Goal: Task Accomplishment & Management: Use online tool/utility

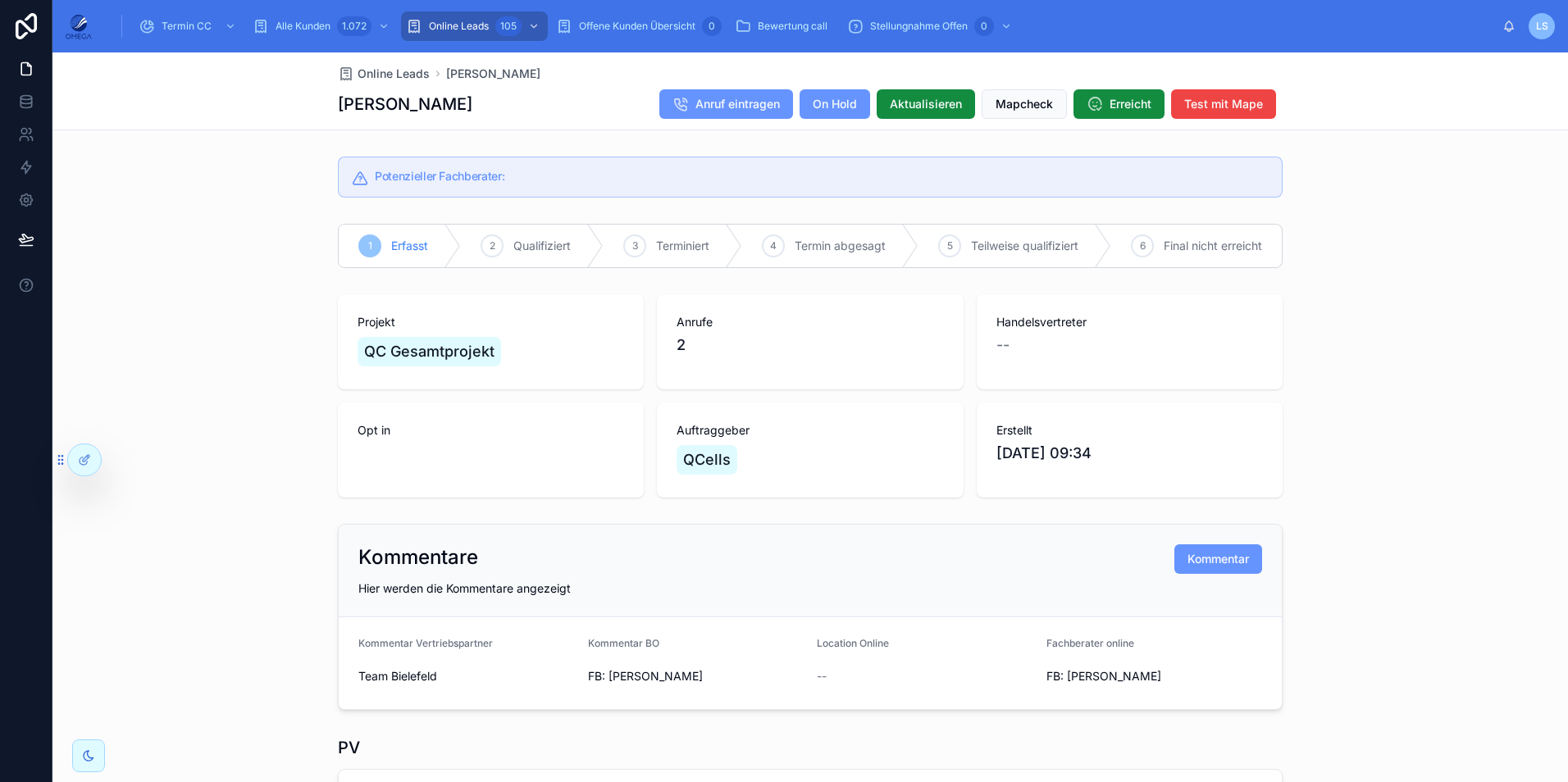
scroll to position [410, 0]
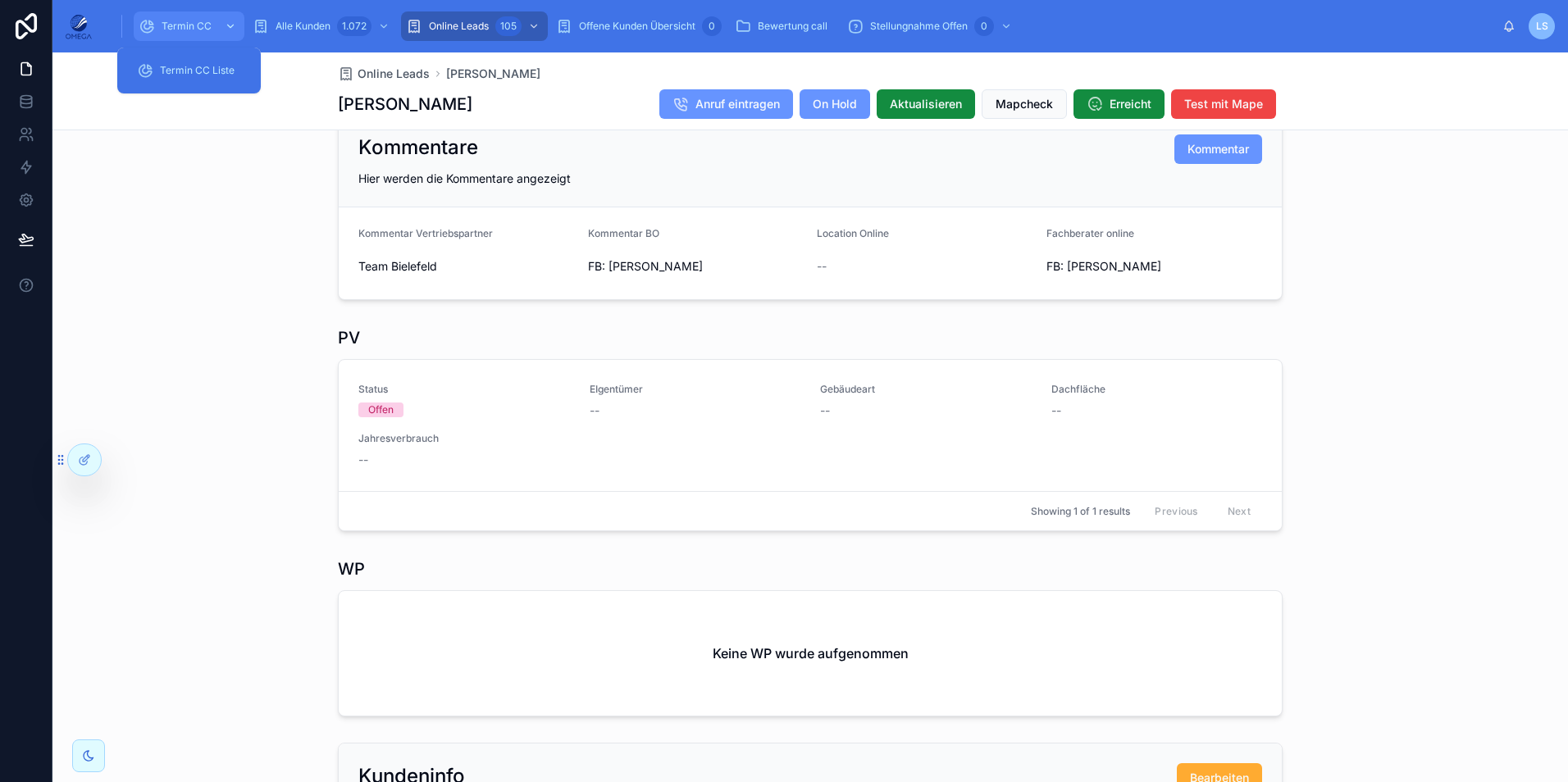
click at [221, 18] on div "scrollable content" at bounding box center [229, 26] width 21 height 26
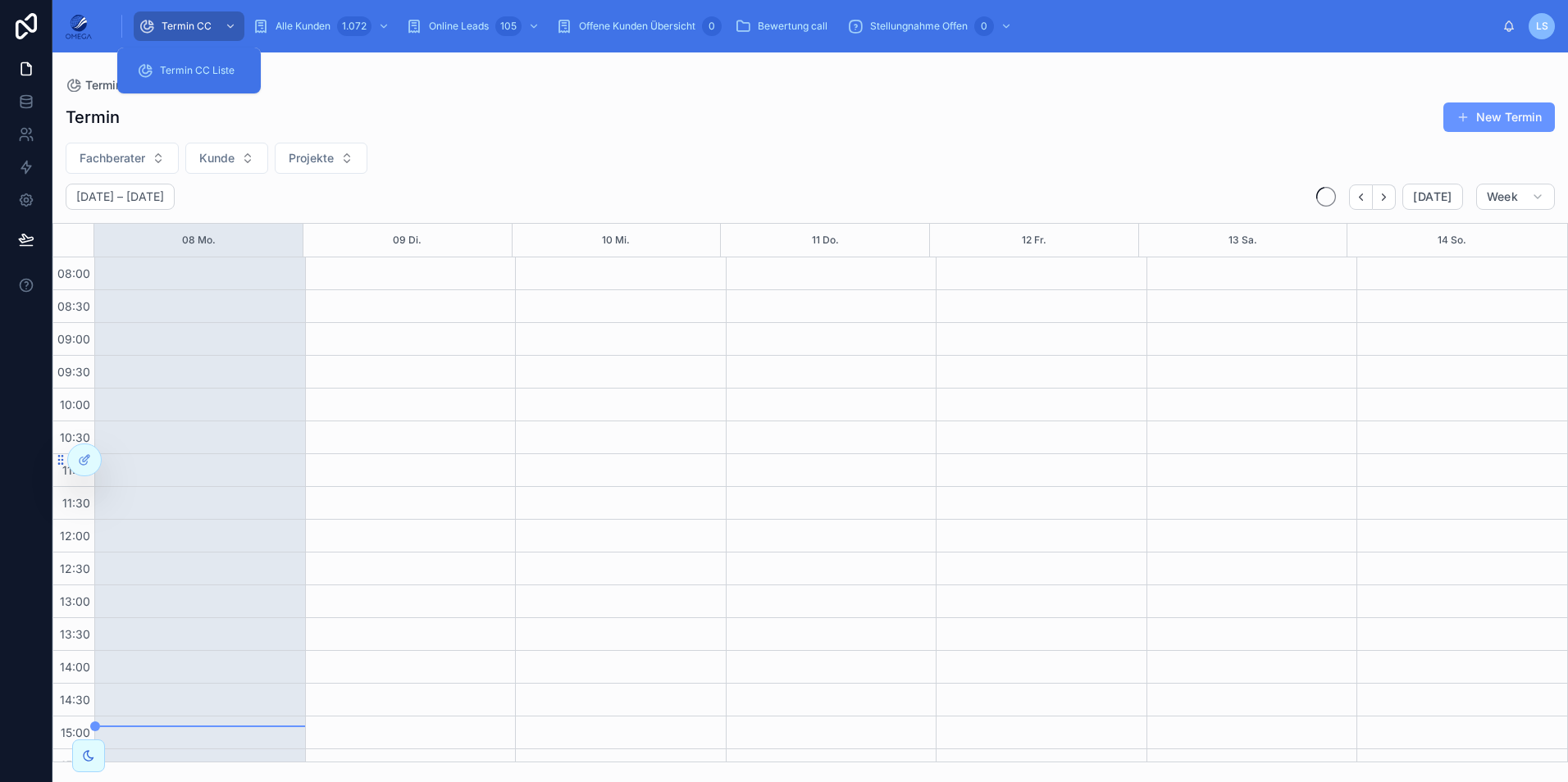
scroll to position [349, 0]
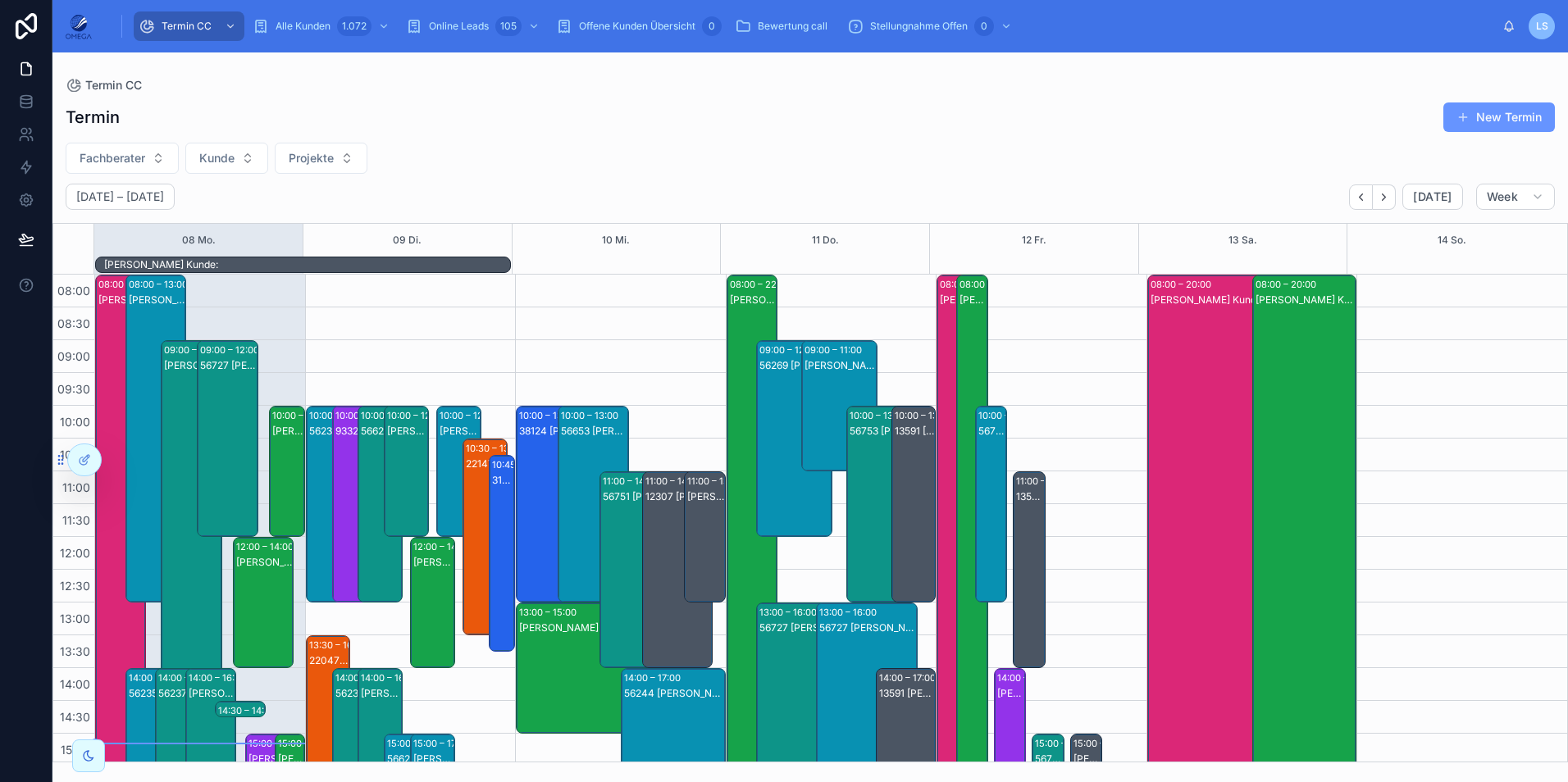
click at [296, 149] on button "Projekte" at bounding box center [321, 158] width 93 height 31
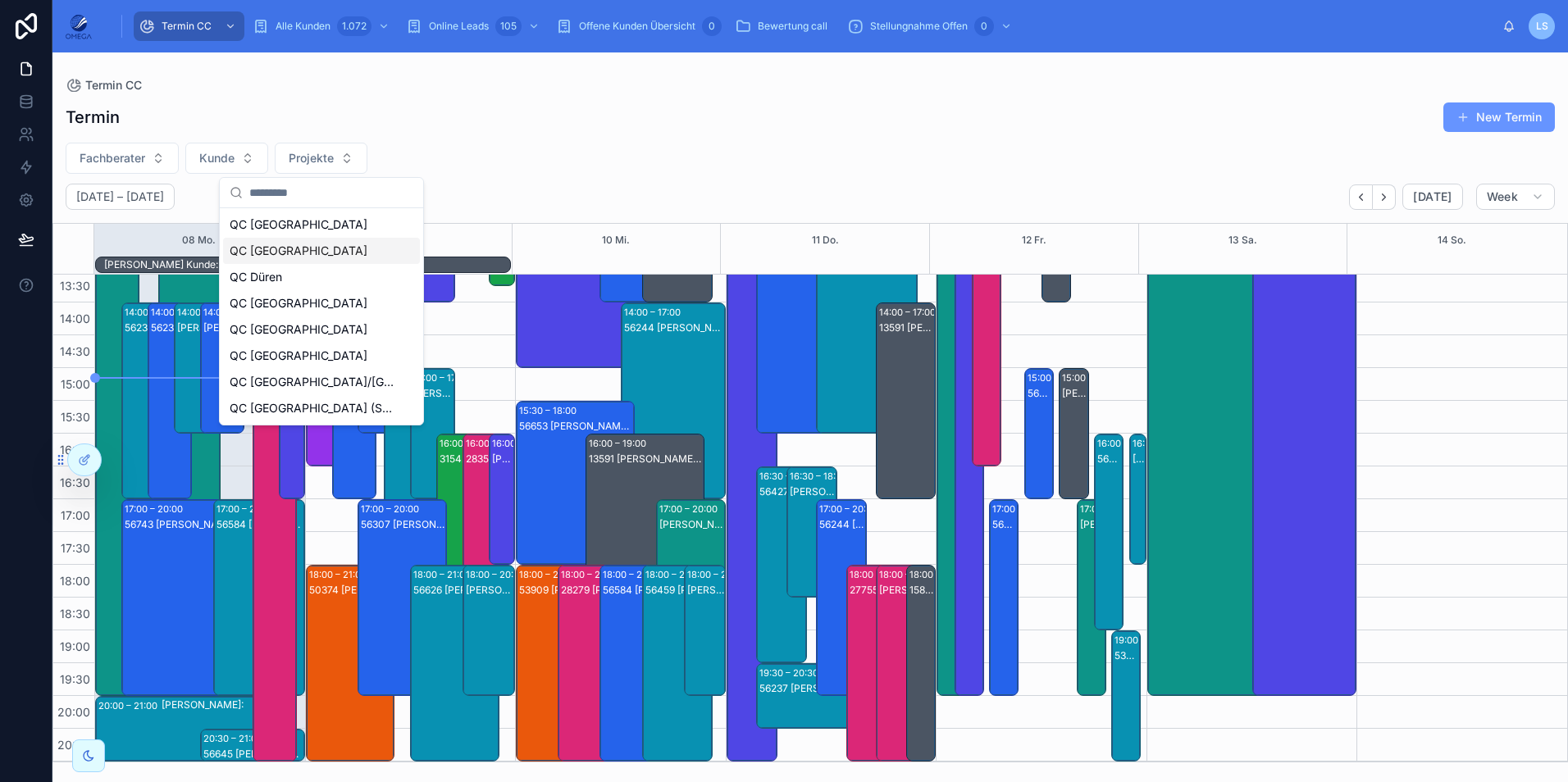
click at [318, 255] on div "QC [GEOGRAPHIC_DATA]" at bounding box center [321, 250] width 197 height 26
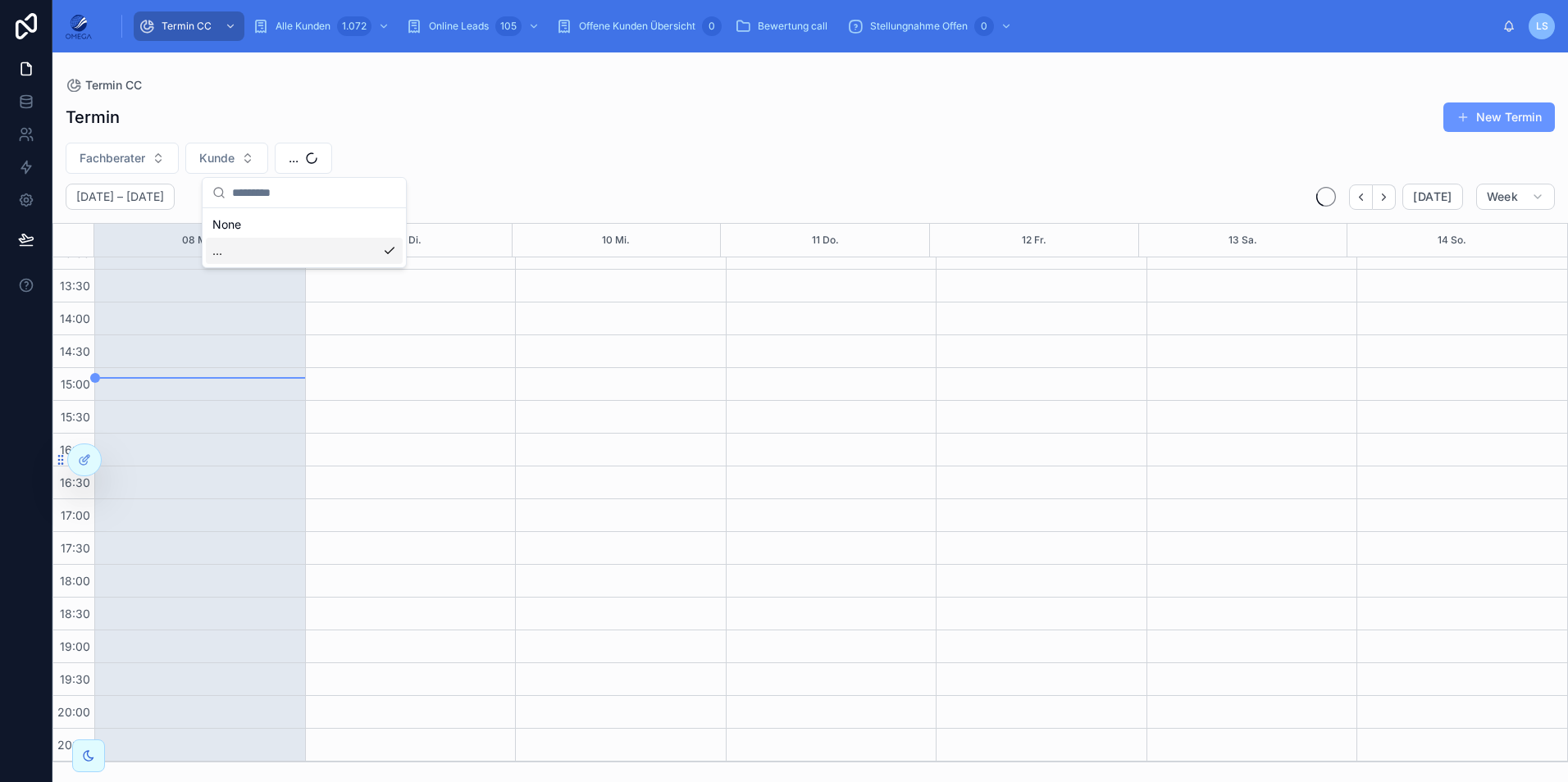
scroll to position [349, 0]
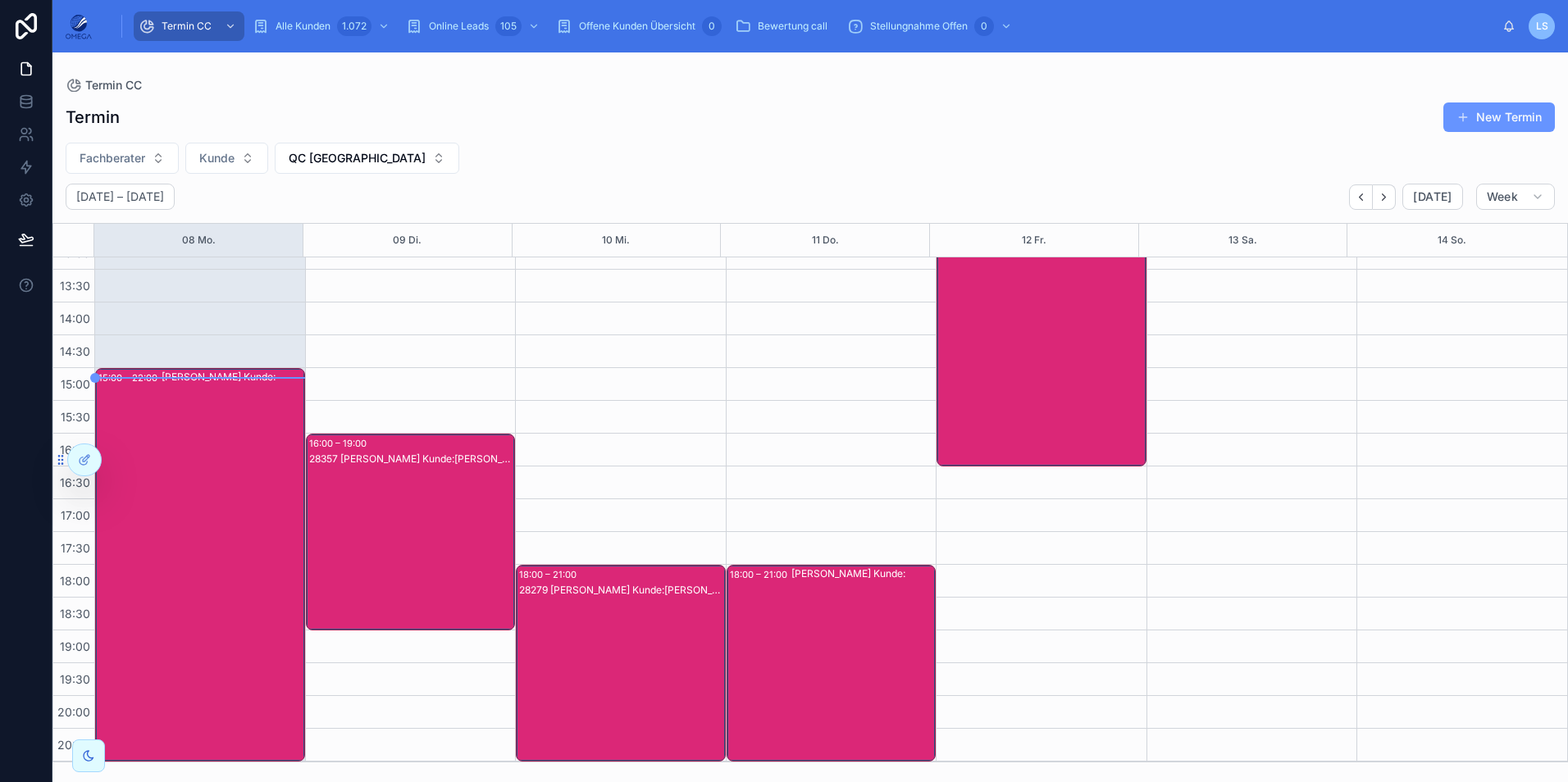
click at [414, 517] on div "28357 [PERSON_NAME] Kunde:[PERSON_NAME]" at bounding box center [412, 548] width 205 height 194
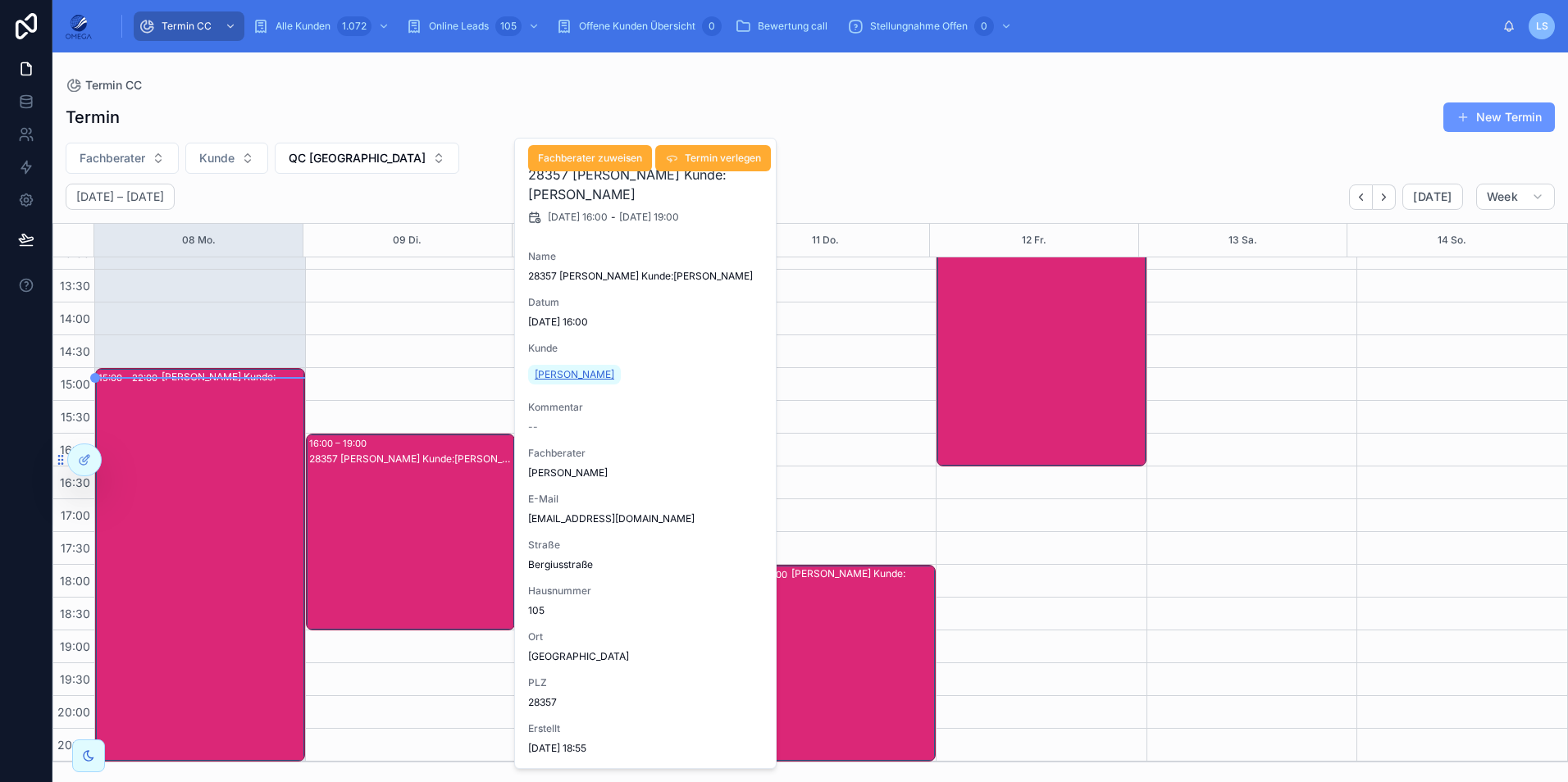
click at [565, 375] on span "[PERSON_NAME]" at bounding box center [575, 375] width 79 height 14
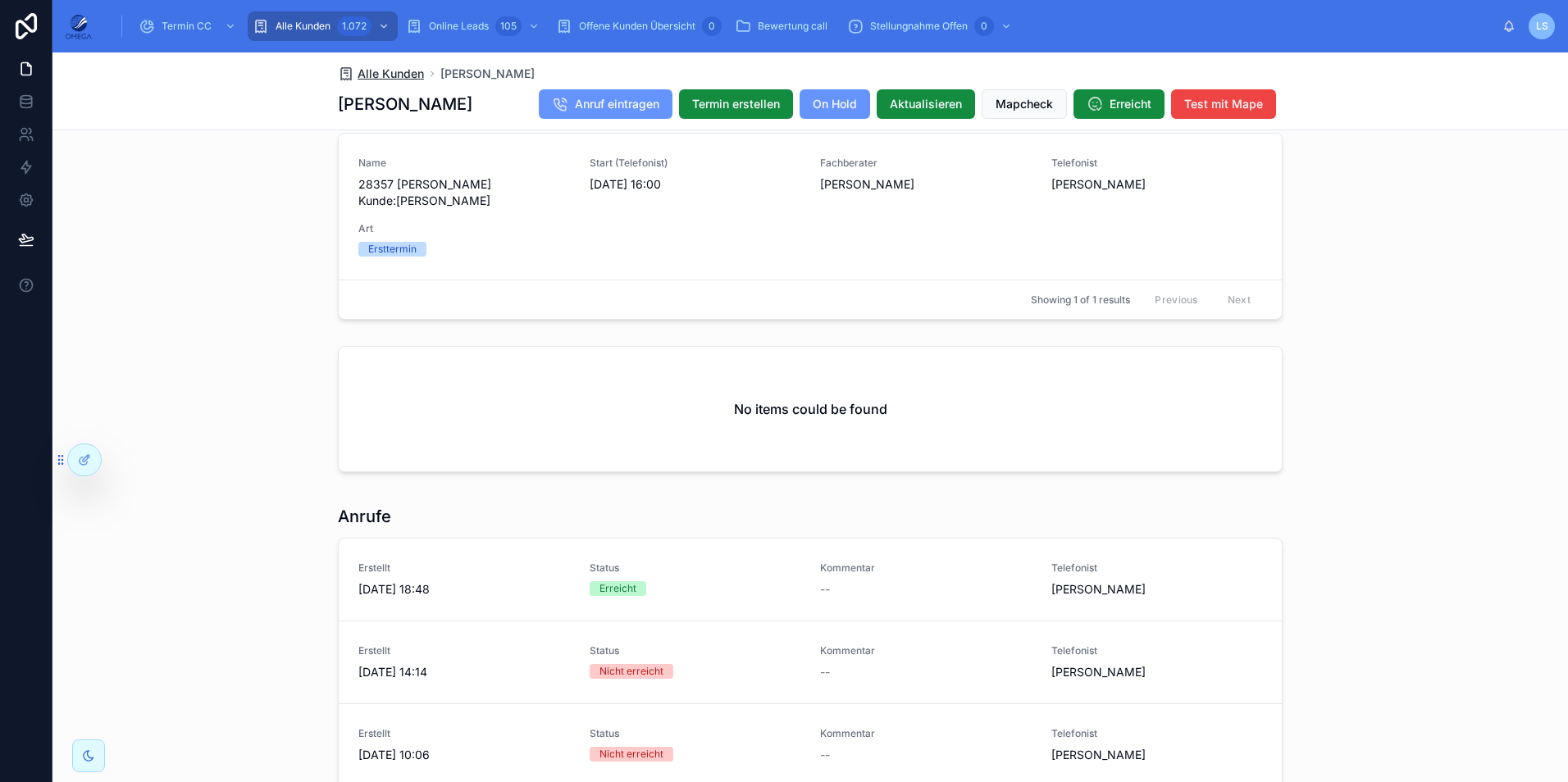
scroll to position [1804, 0]
click at [384, 67] on span "Alle Kunden" at bounding box center [391, 74] width 67 height 16
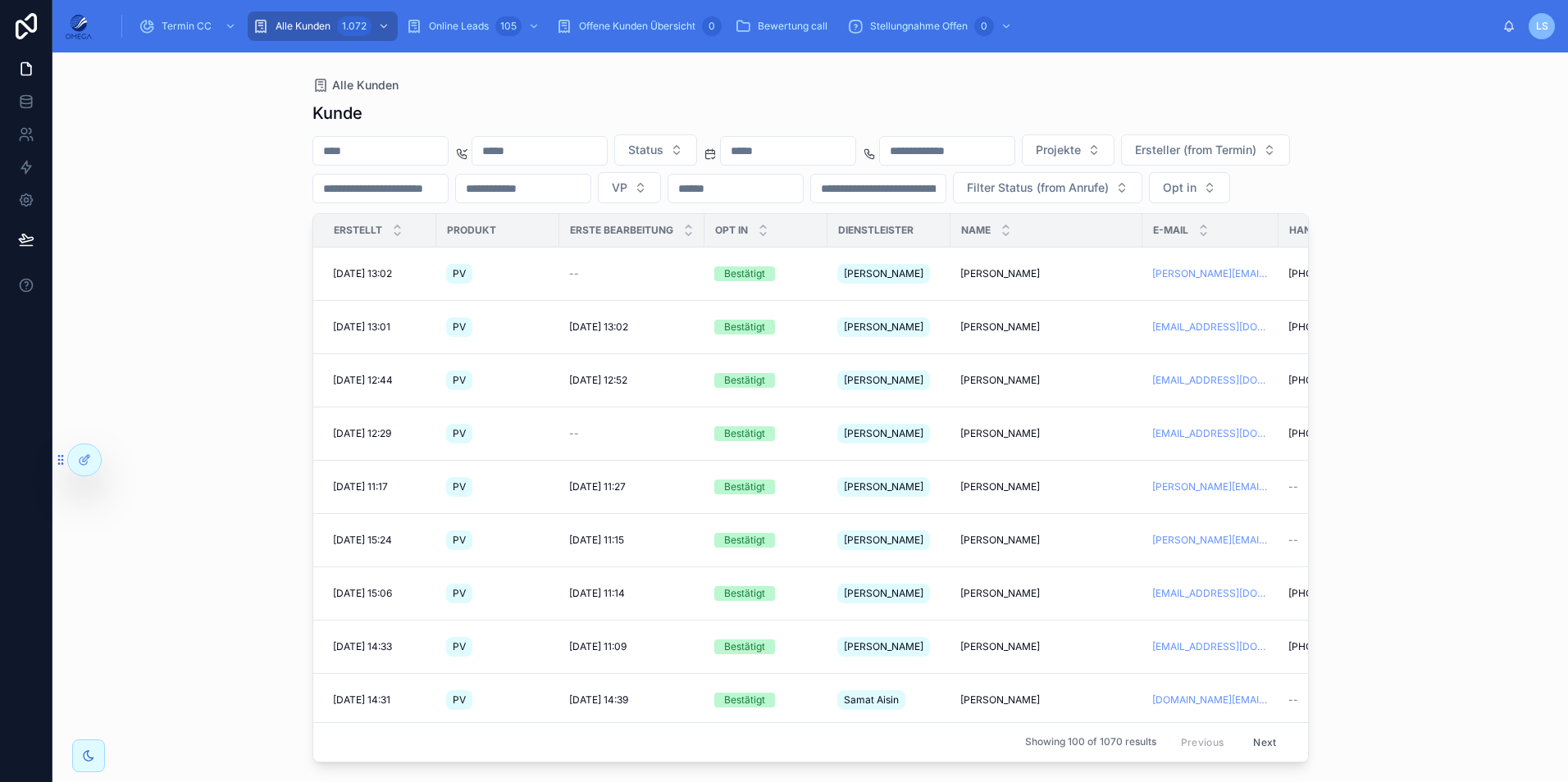
click at [437, 148] on input "text" at bounding box center [380, 151] width 135 height 23
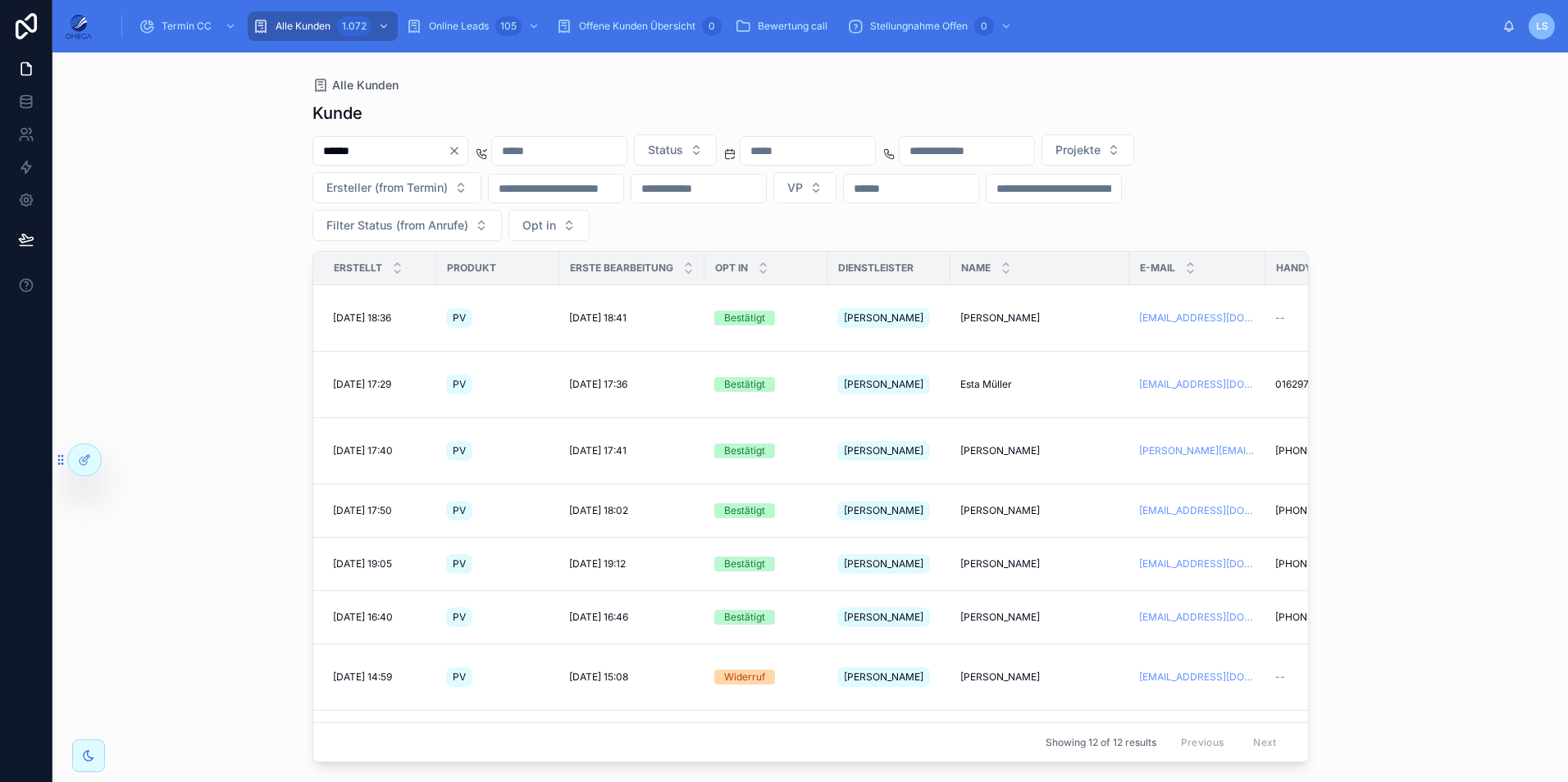
click at [325, 152] on input "******" at bounding box center [380, 151] width 135 height 23
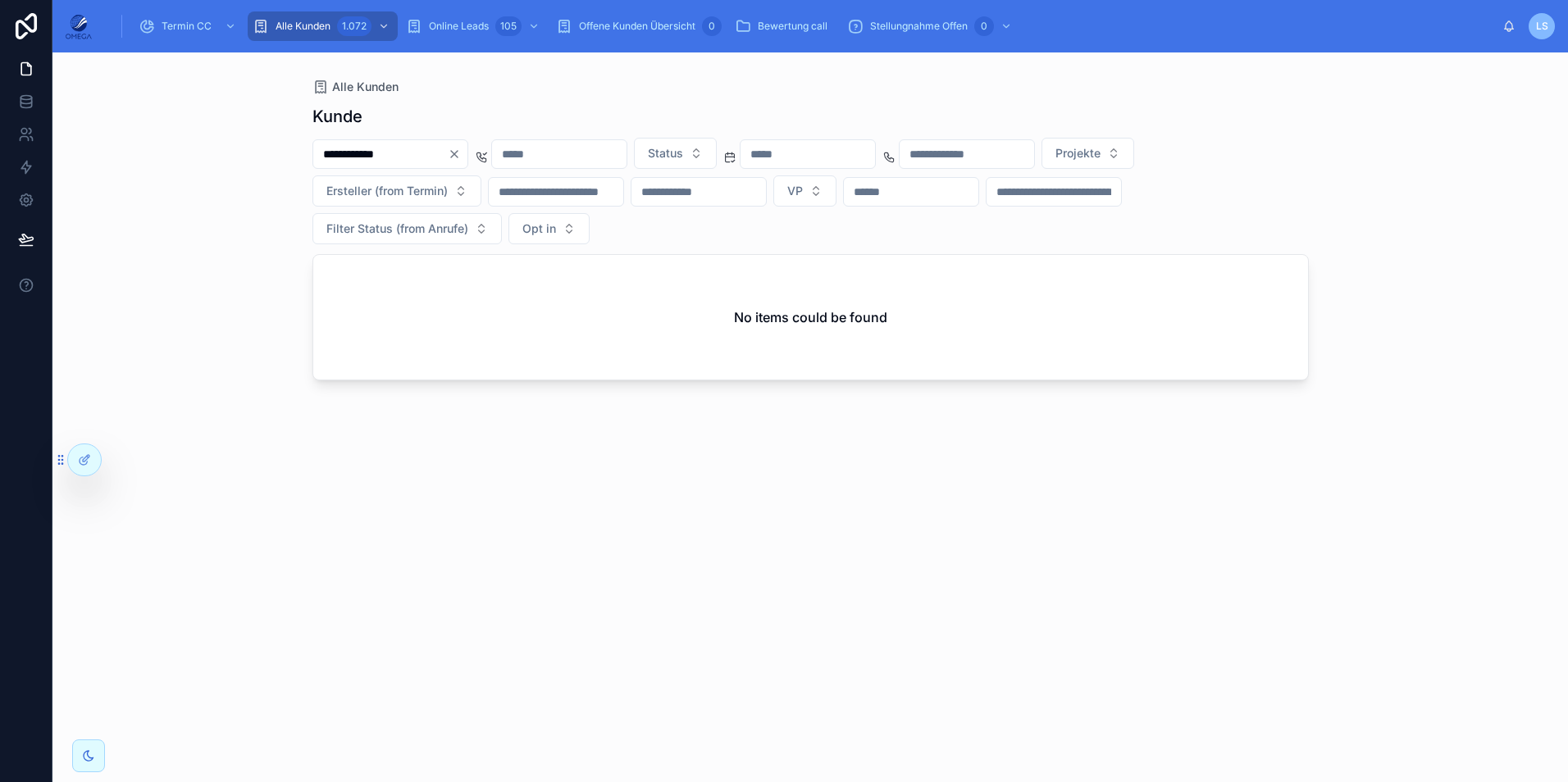
click at [338, 153] on input "**********" at bounding box center [380, 154] width 135 height 23
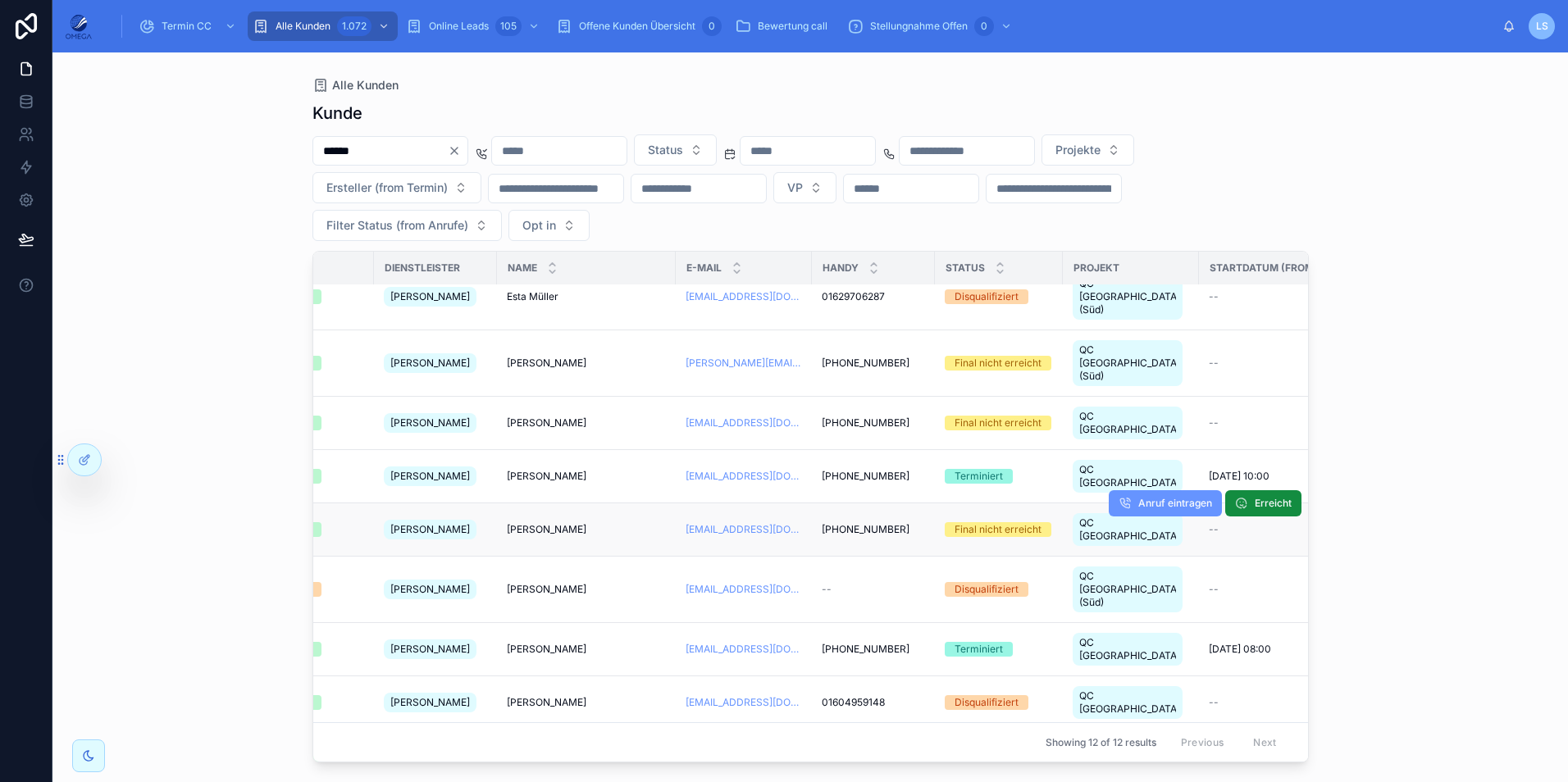
scroll to position [88, 492]
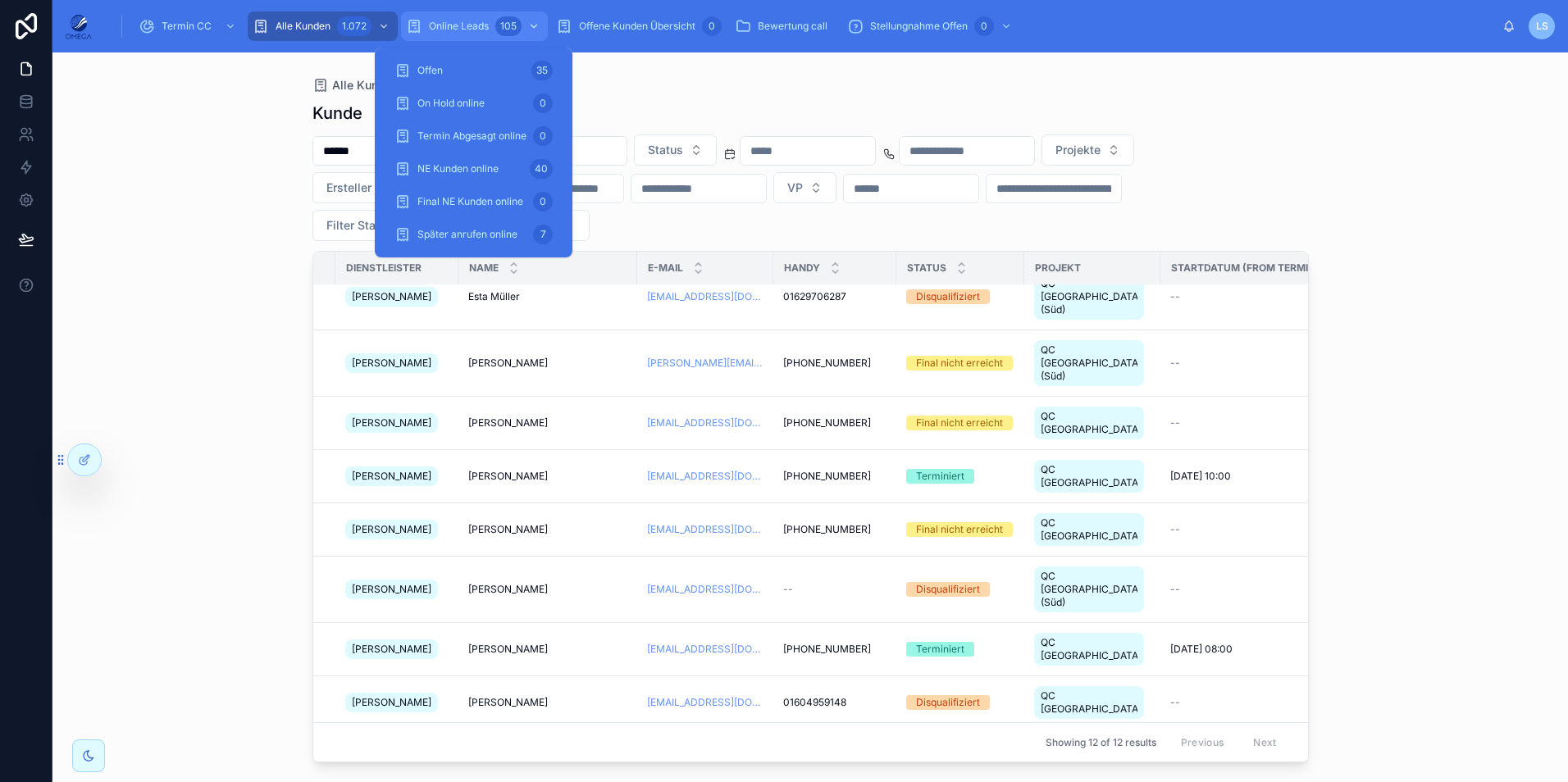
type input "******"
click at [504, 33] on div "105" at bounding box center [508, 26] width 26 height 19
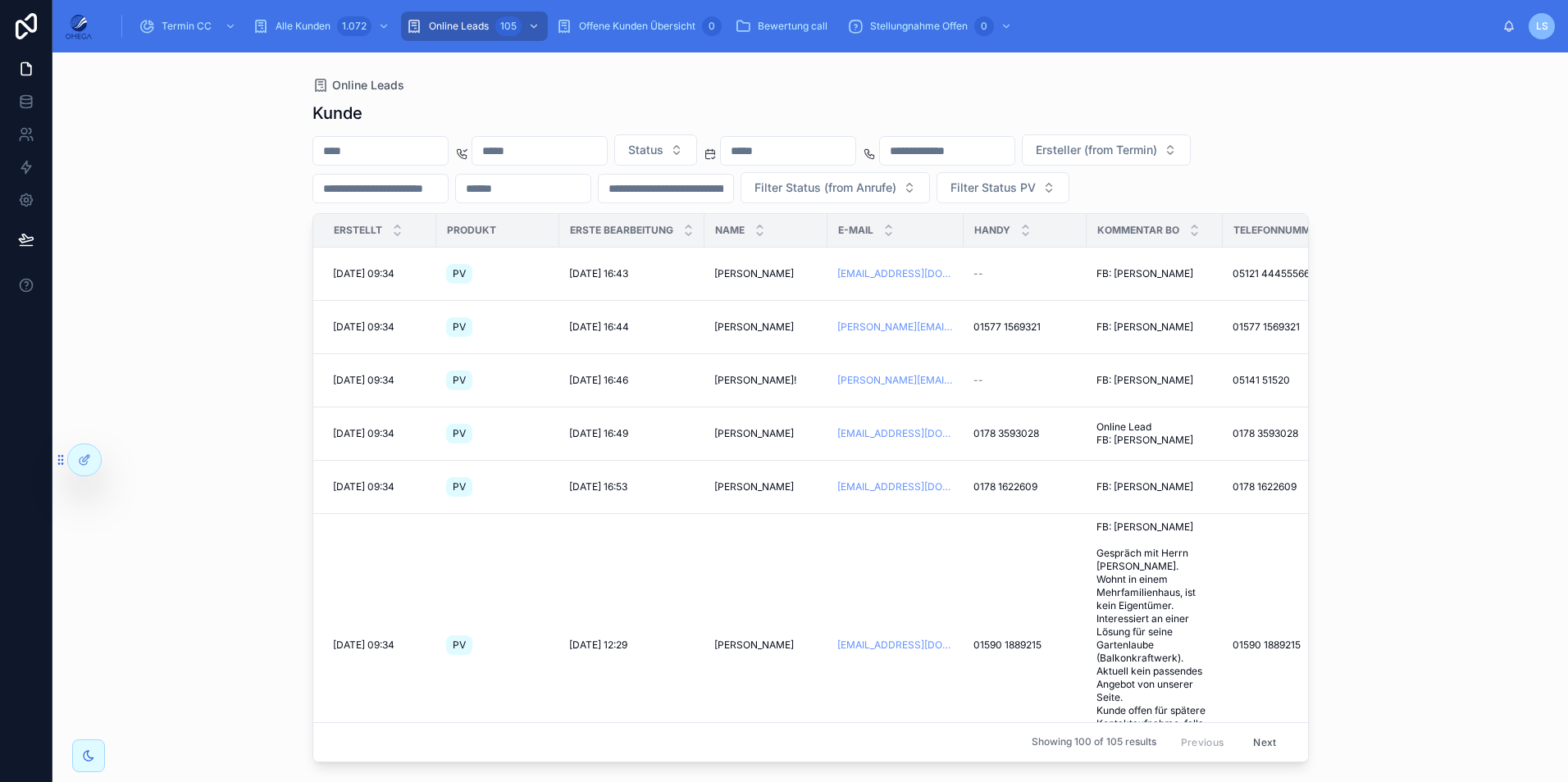
click at [413, 143] on input "text" at bounding box center [380, 151] width 135 height 23
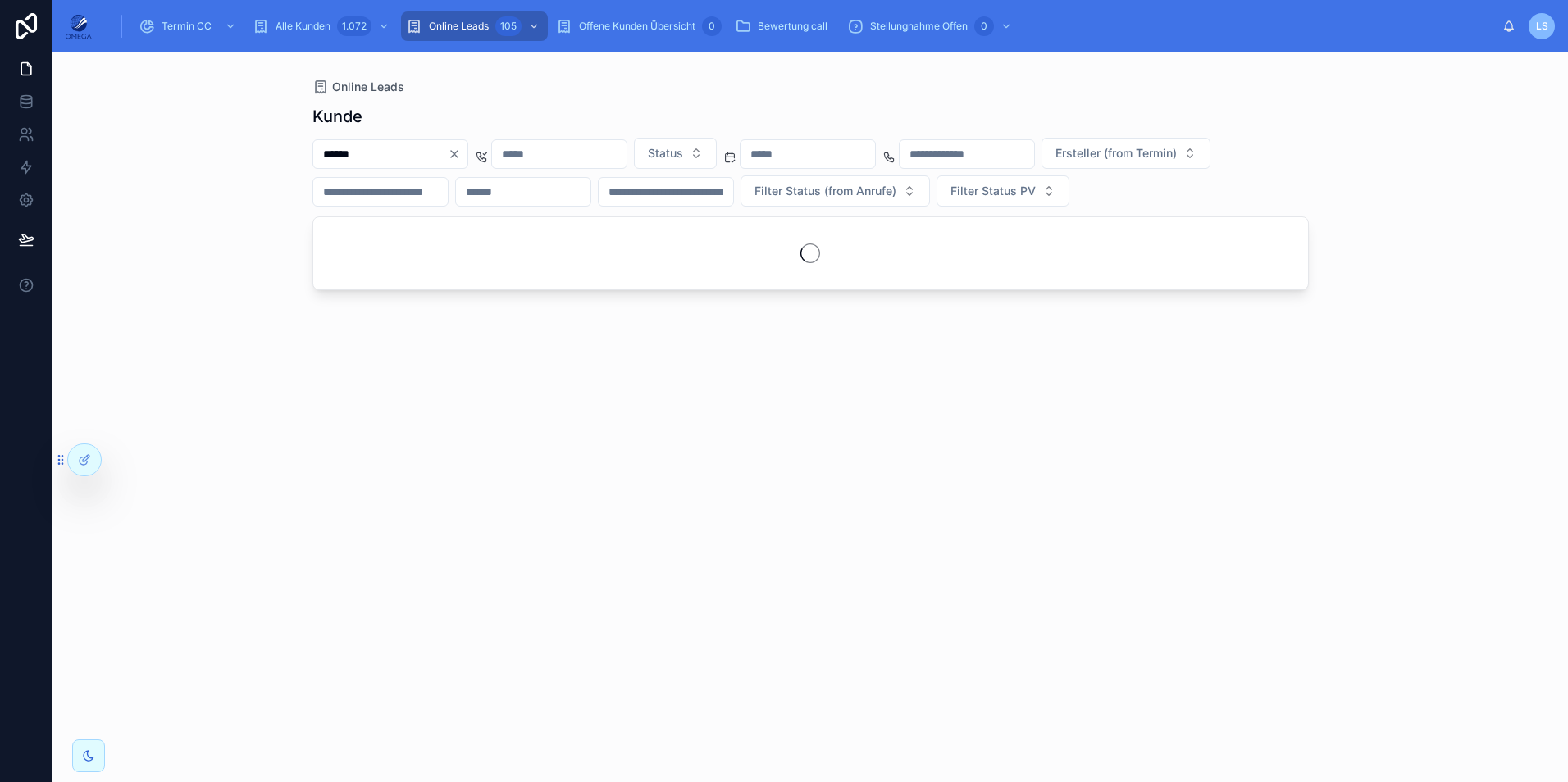
type input "******"
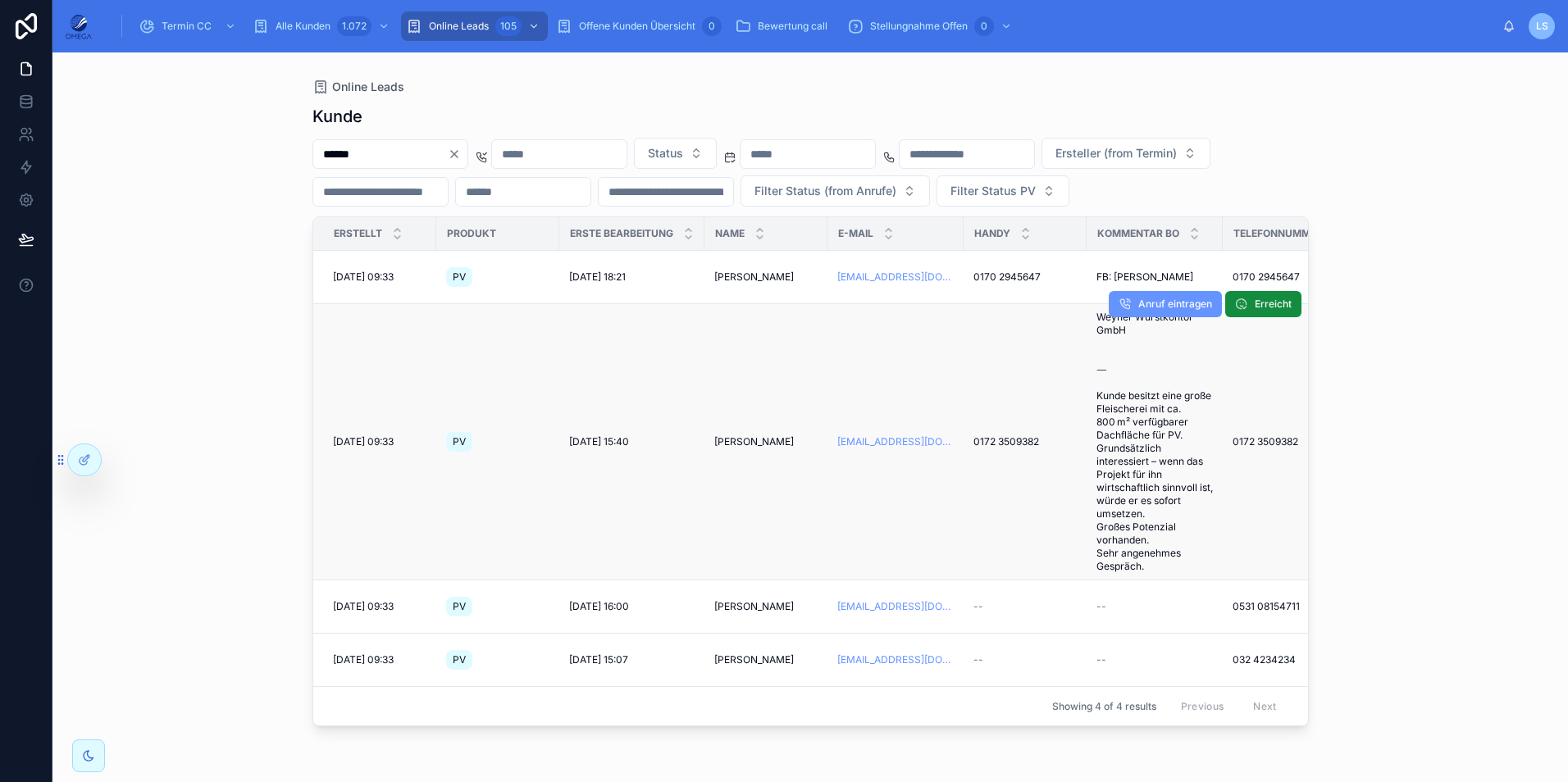
scroll to position [14, 0]
click at [740, 449] on span "[PERSON_NAME]" at bounding box center [754, 442] width 79 height 14
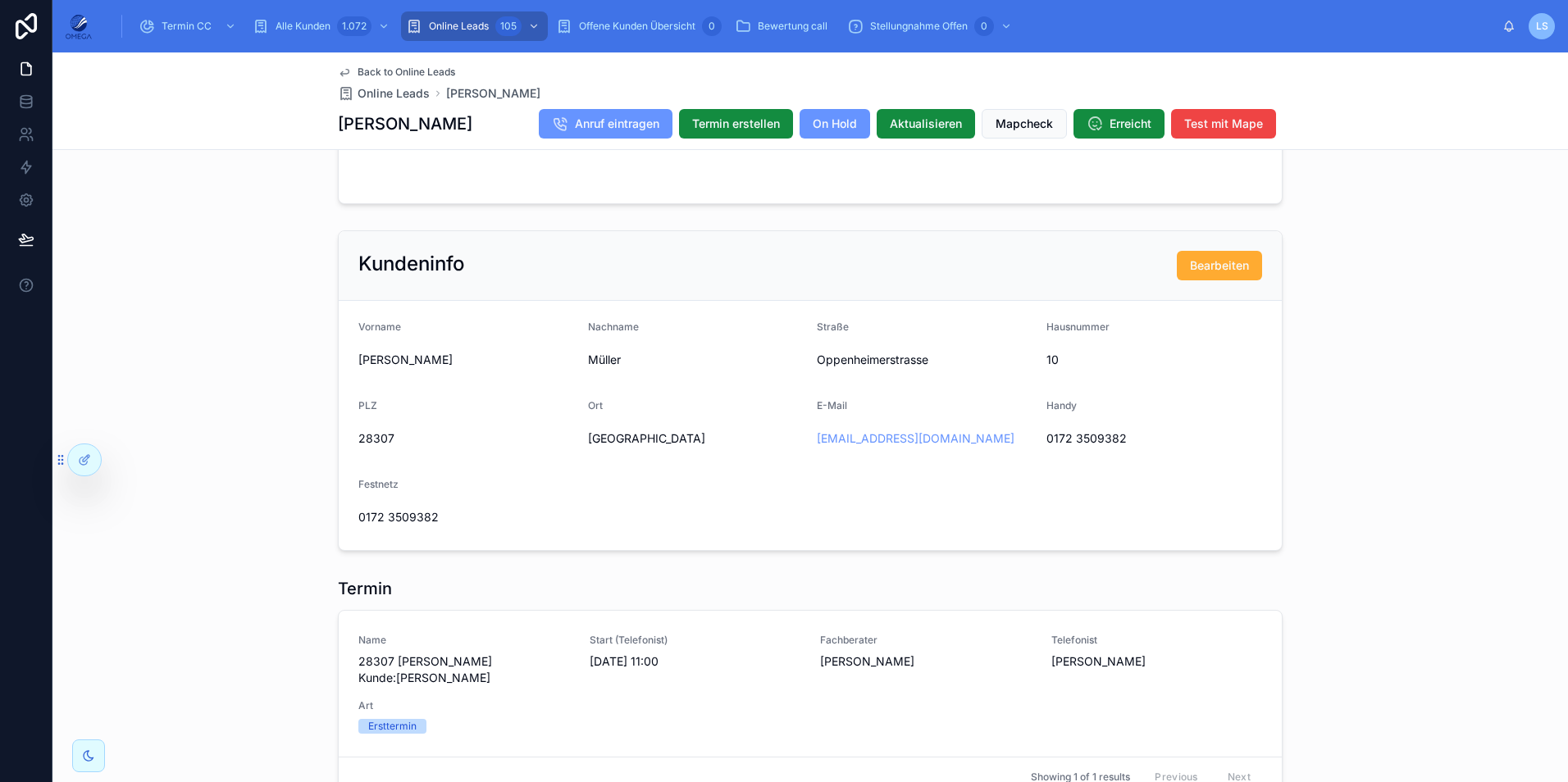
scroll to position [1267, 0]
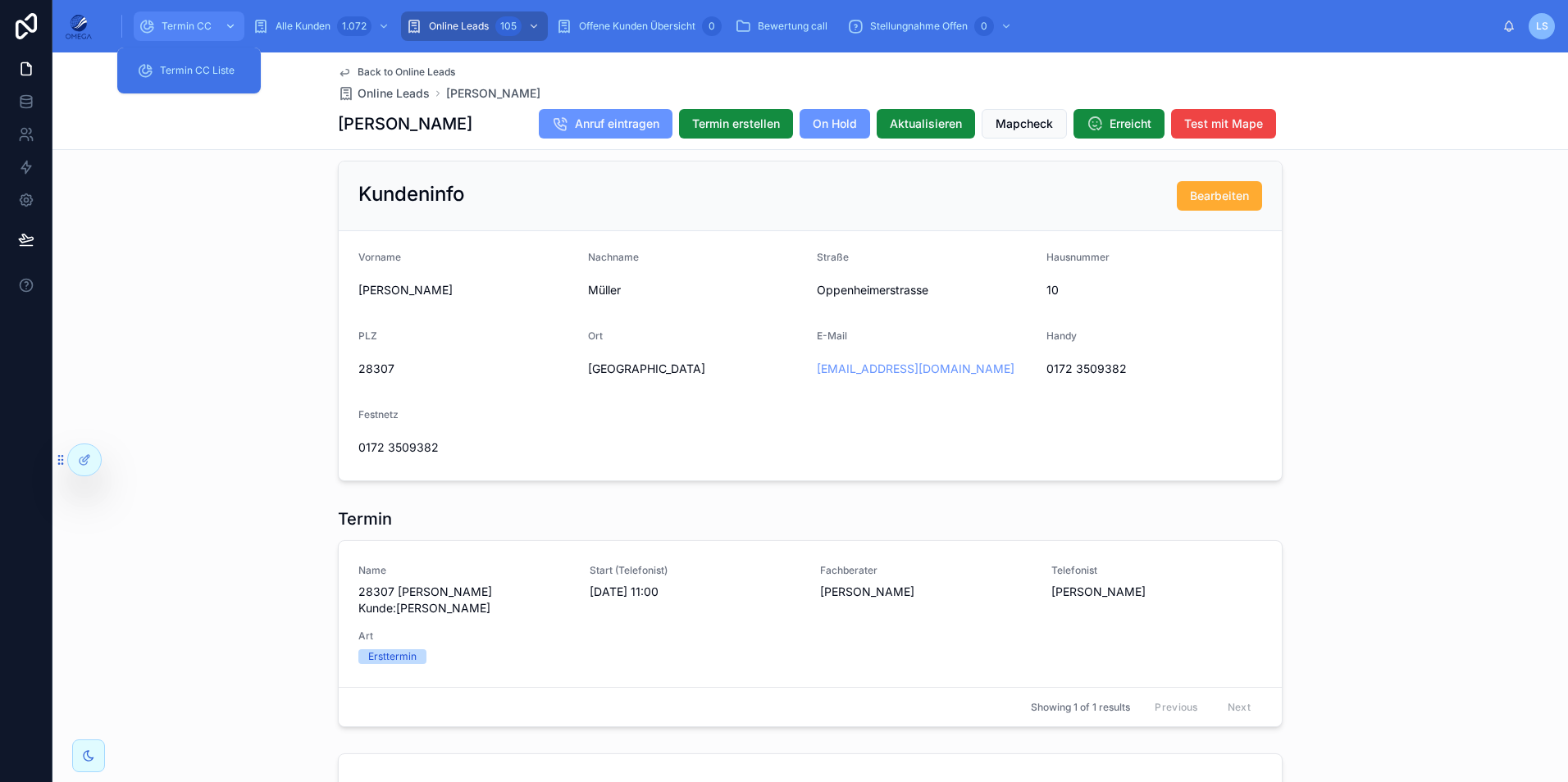
click at [204, 21] on span "Termin CC" at bounding box center [187, 26] width 50 height 14
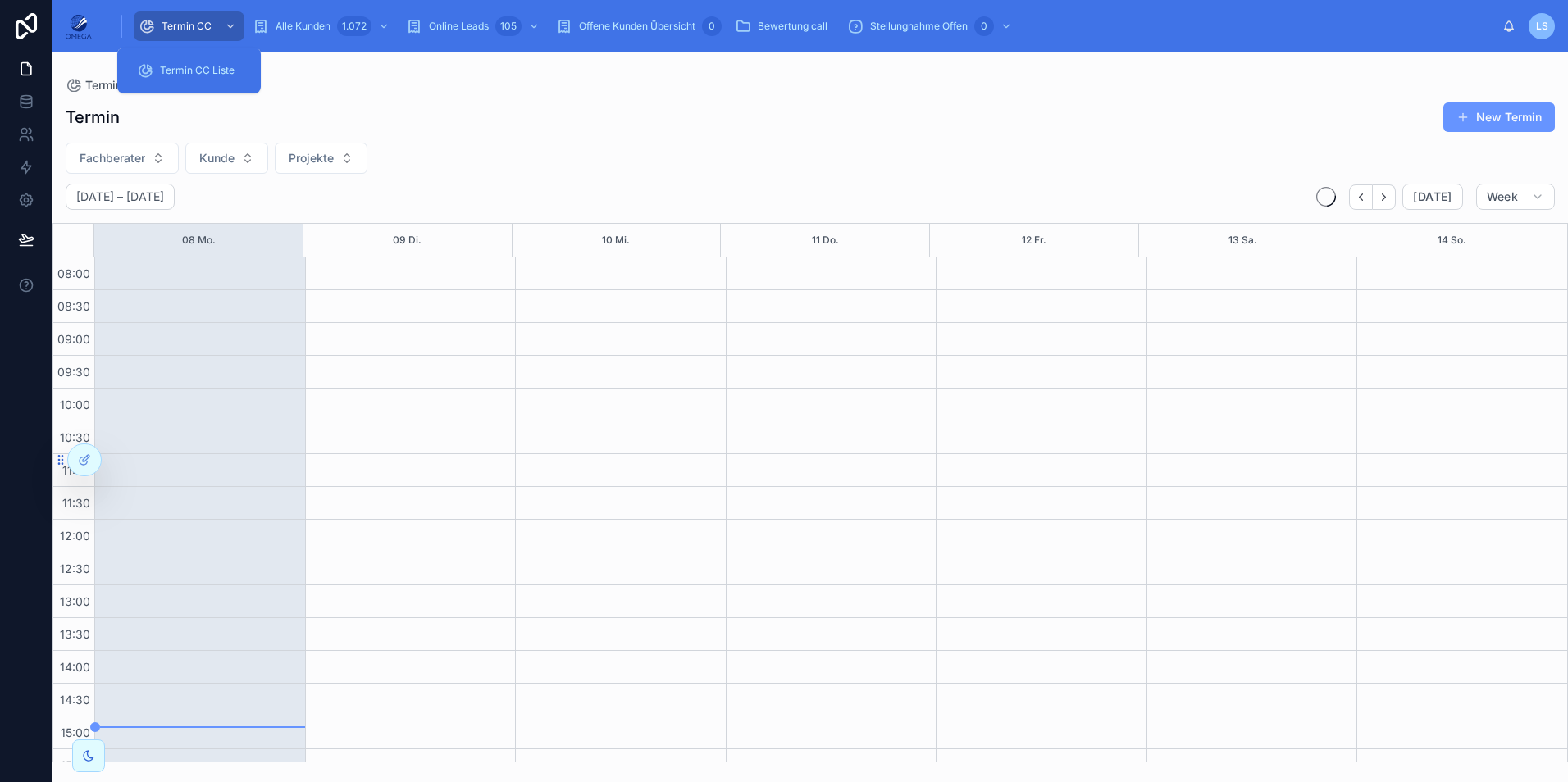
scroll to position [349, 0]
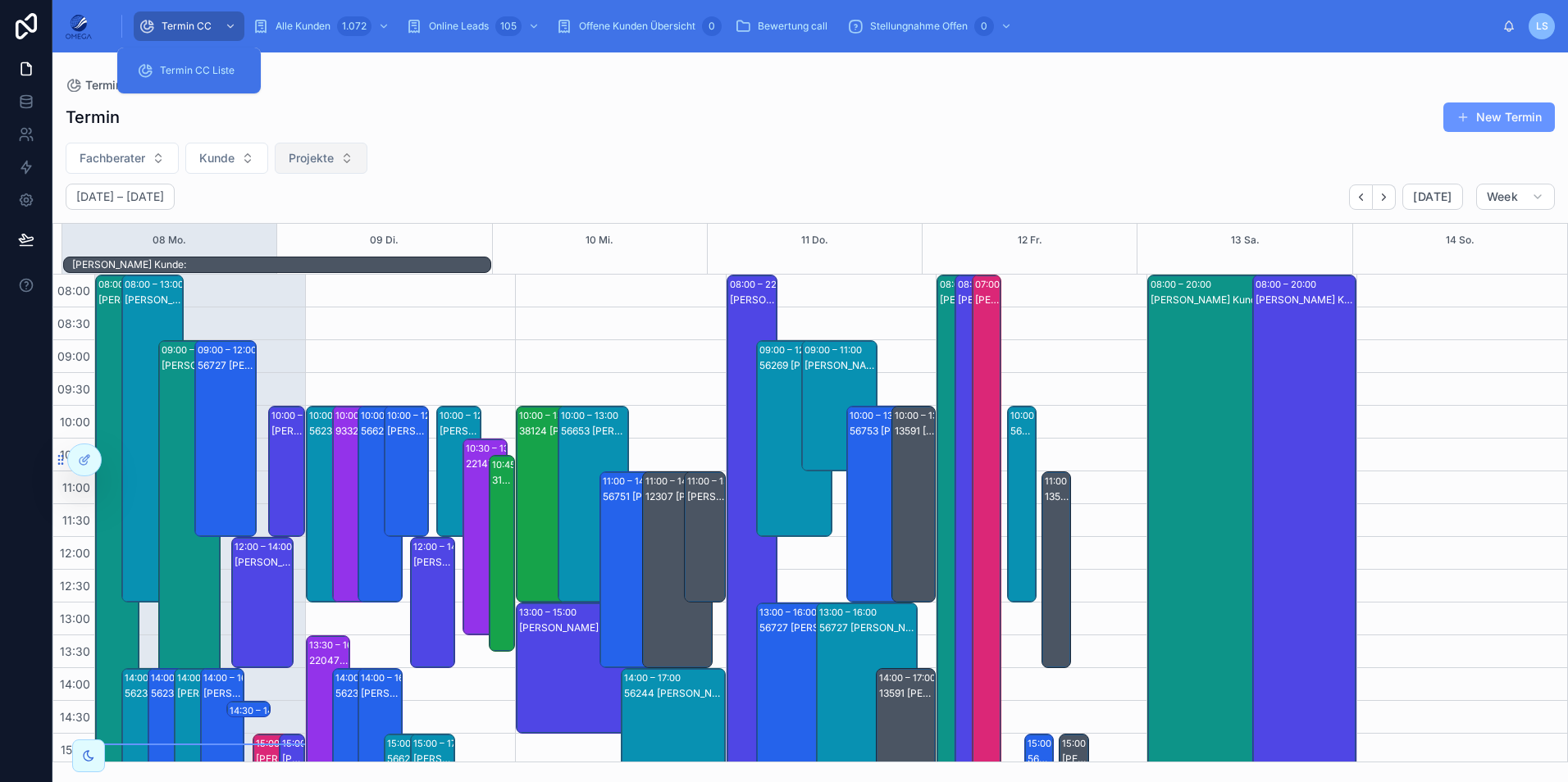
click at [315, 163] on span "Projekte" at bounding box center [311, 158] width 46 height 16
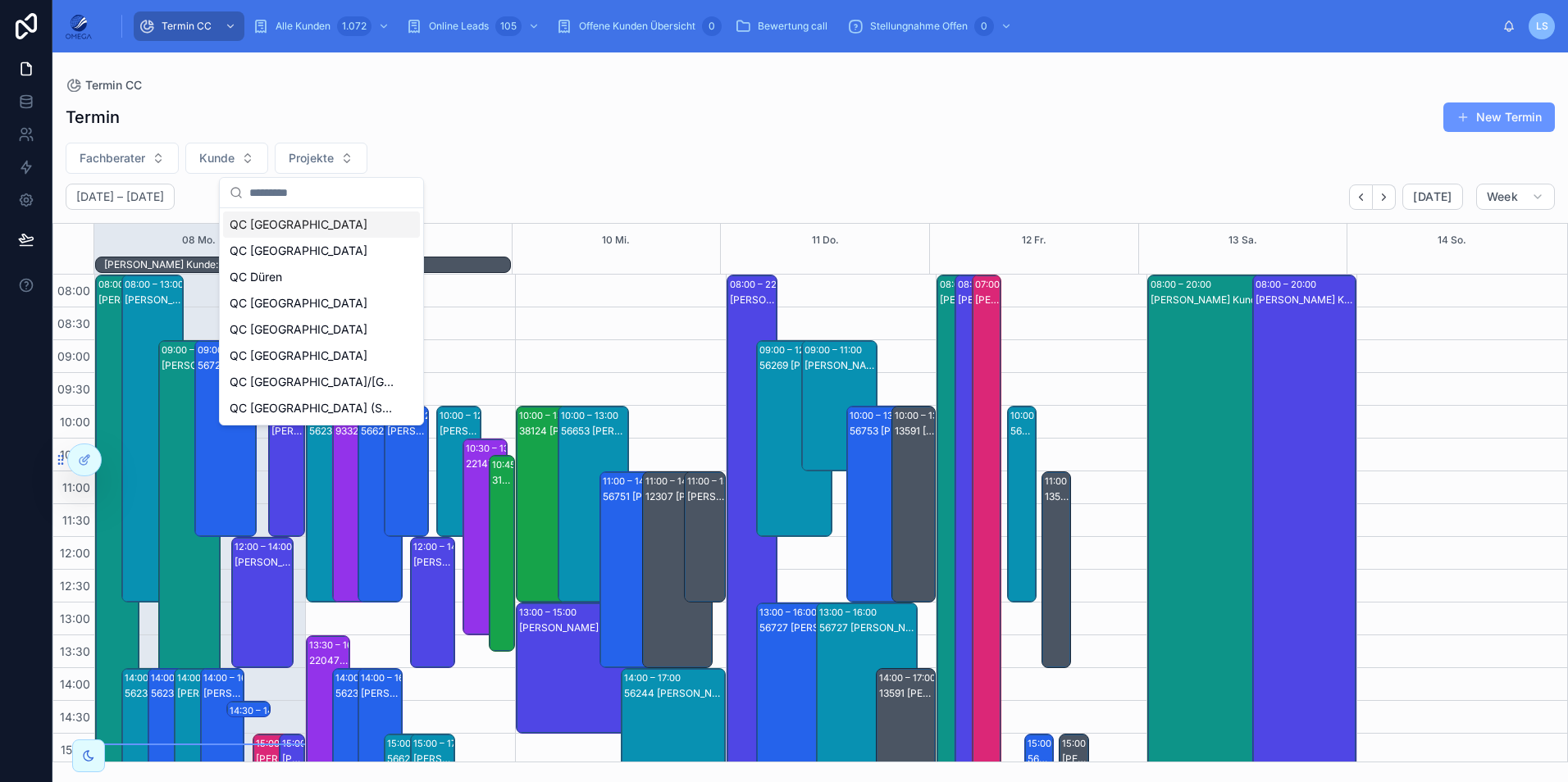
scroll to position [365, 0]
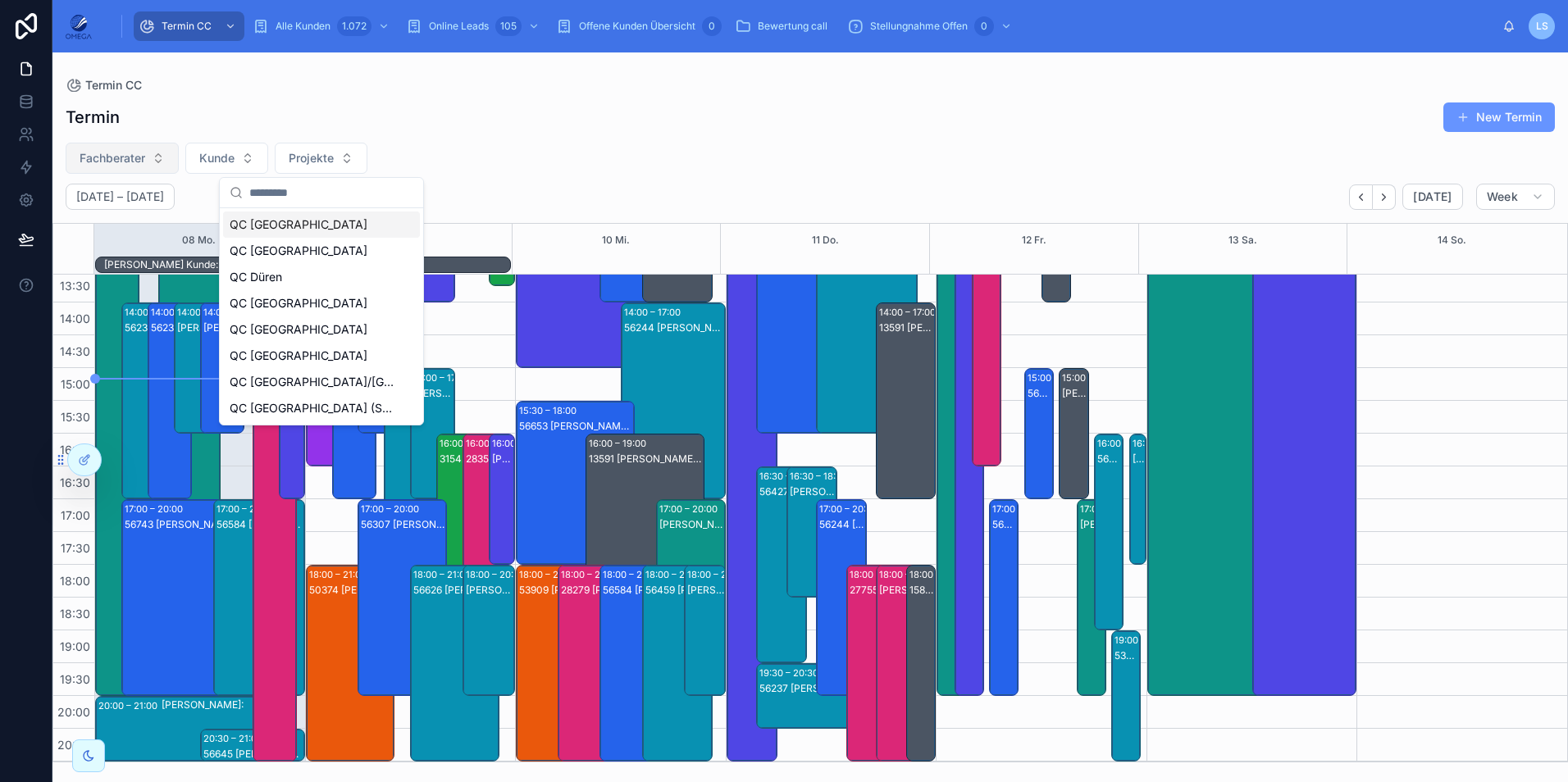
click at [126, 157] on span "Fachberater" at bounding box center [112, 158] width 66 height 16
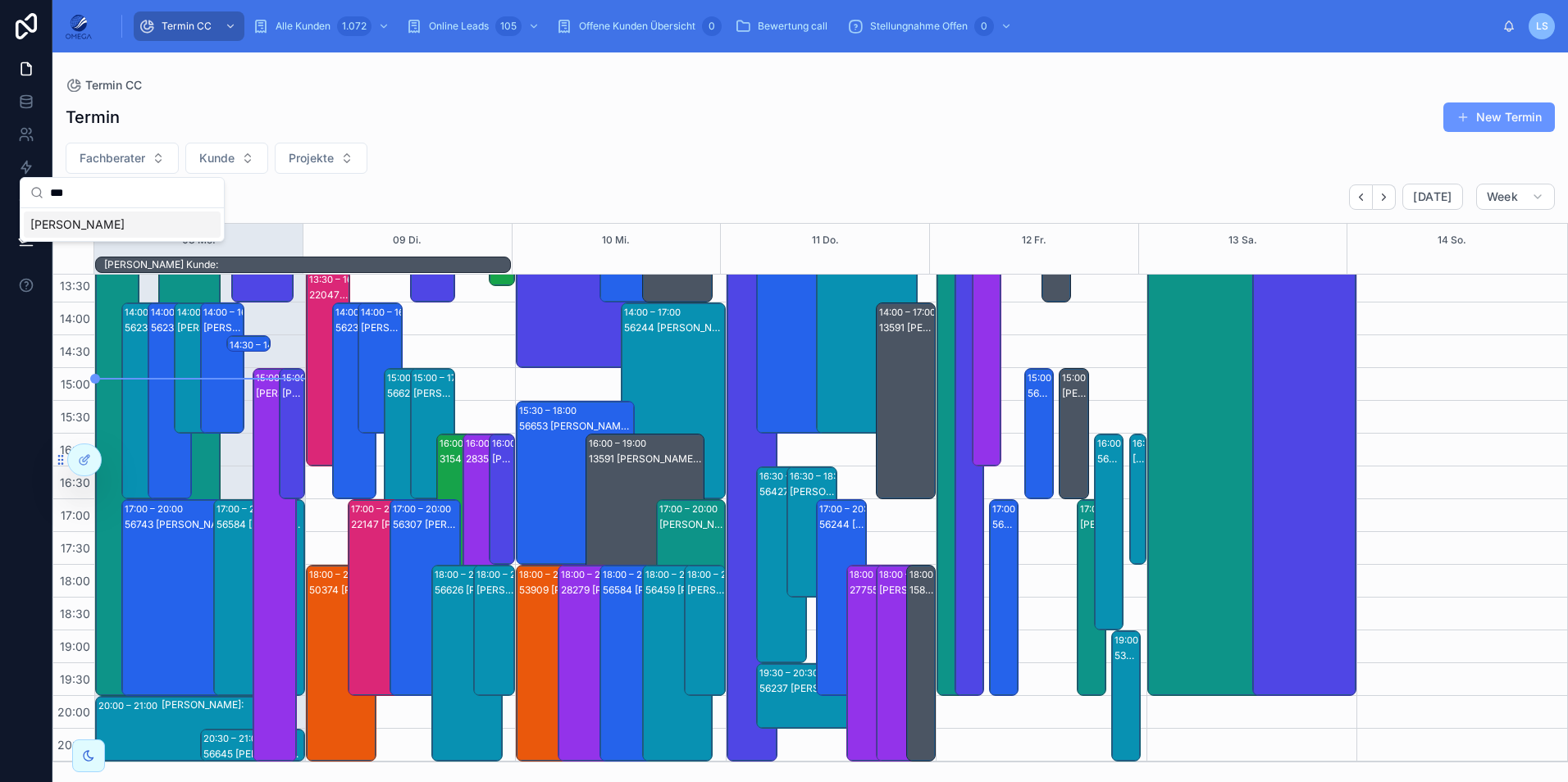
type input "***"
click at [125, 227] on span "[PERSON_NAME]" at bounding box center [77, 224] width 94 height 16
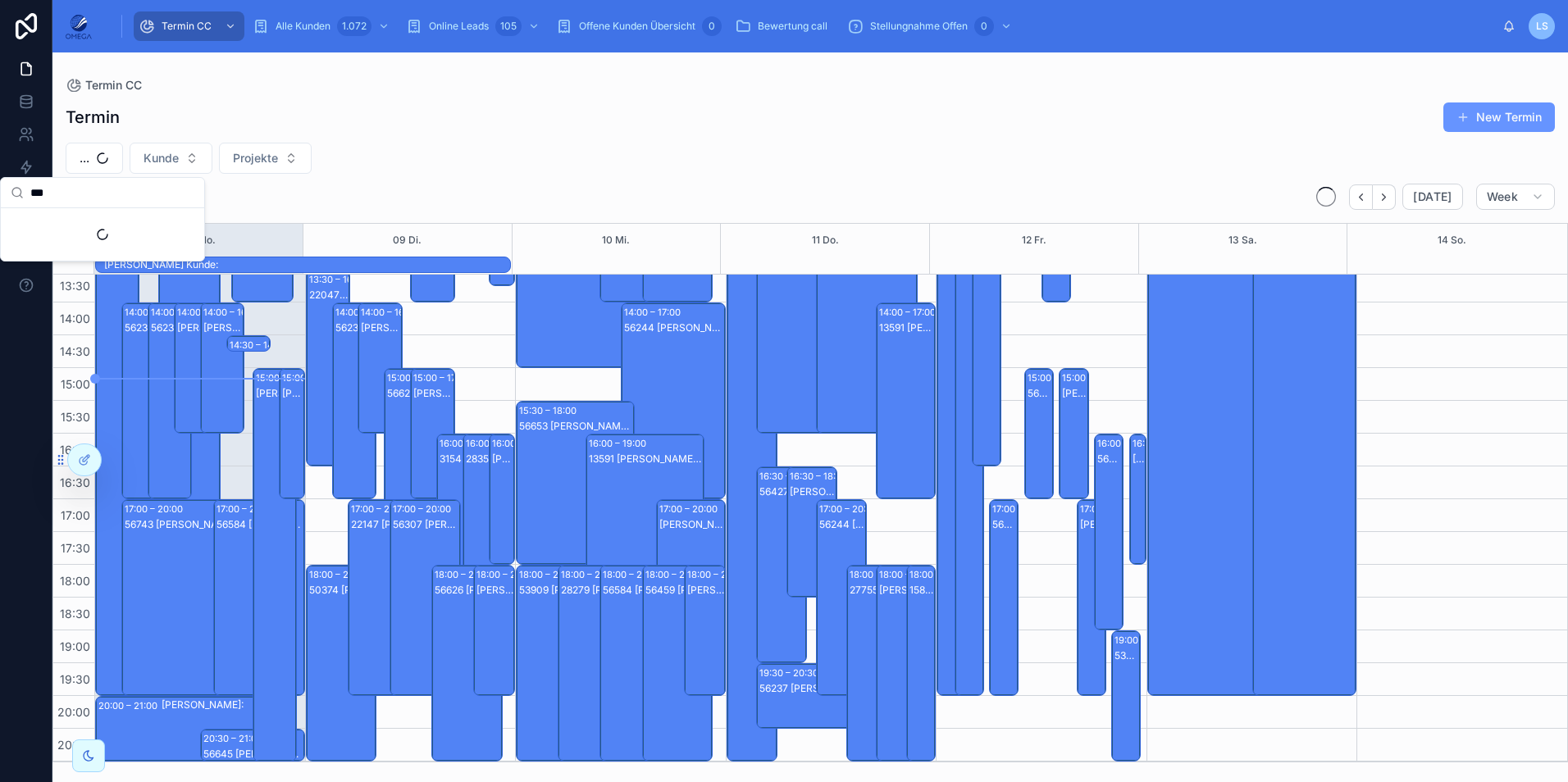
scroll to position [349, 0]
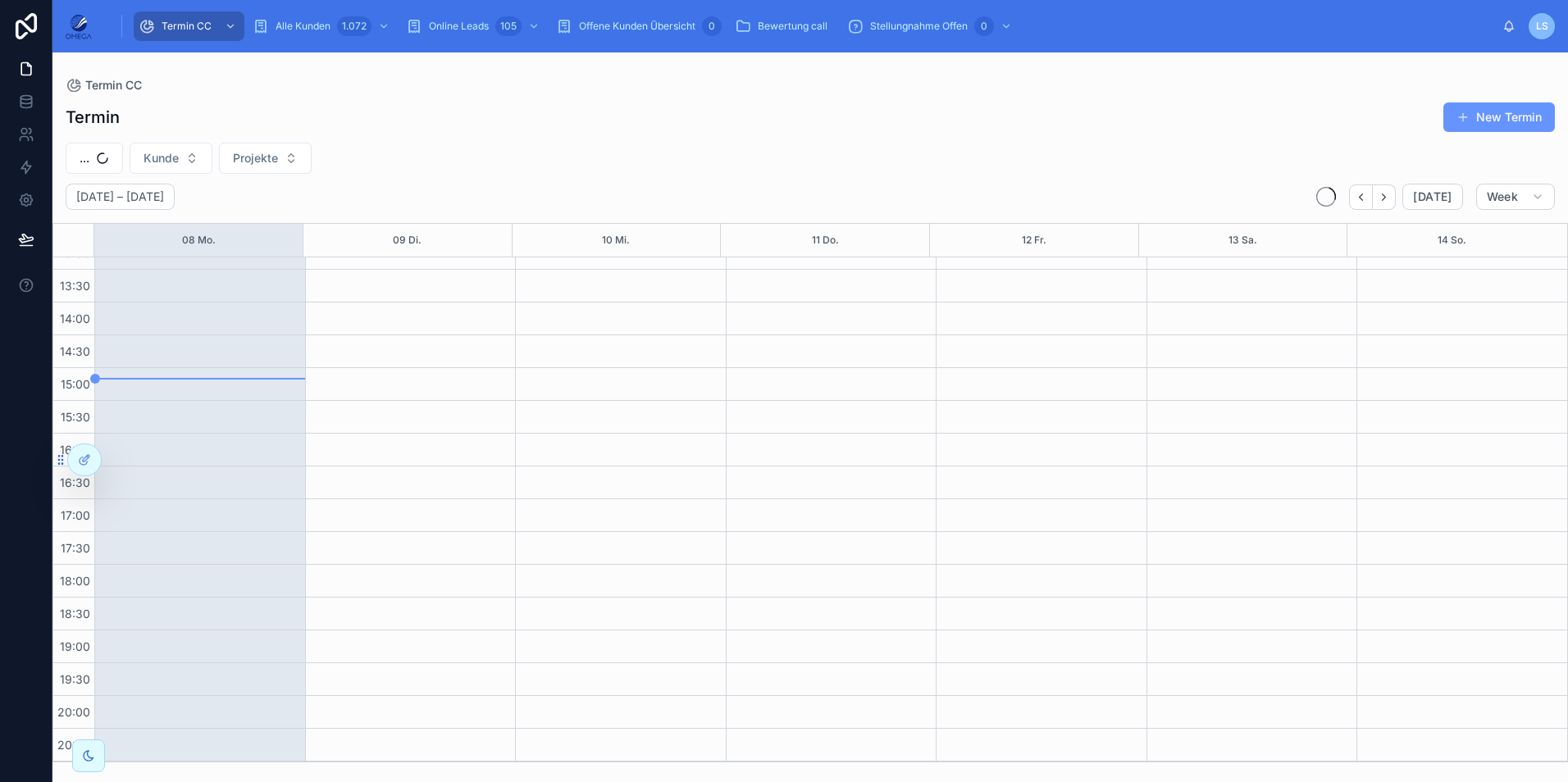
click at [738, 145] on div "... Kunde Projekte" at bounding box center [810, 158] width 1516 height 31
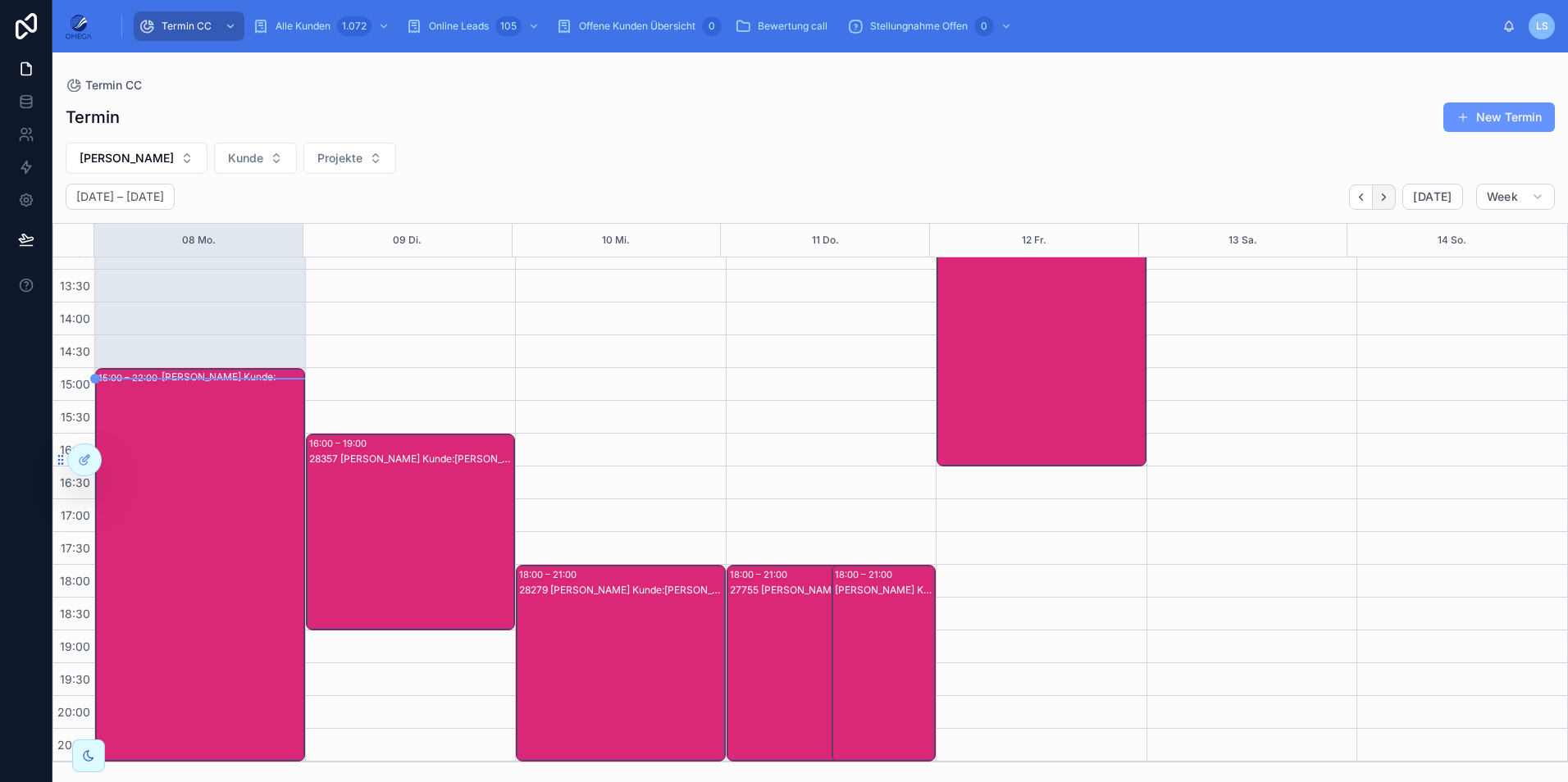
click at [1396, 200] on button "Next" at bounding box center [1384, 197] width 23 height 25
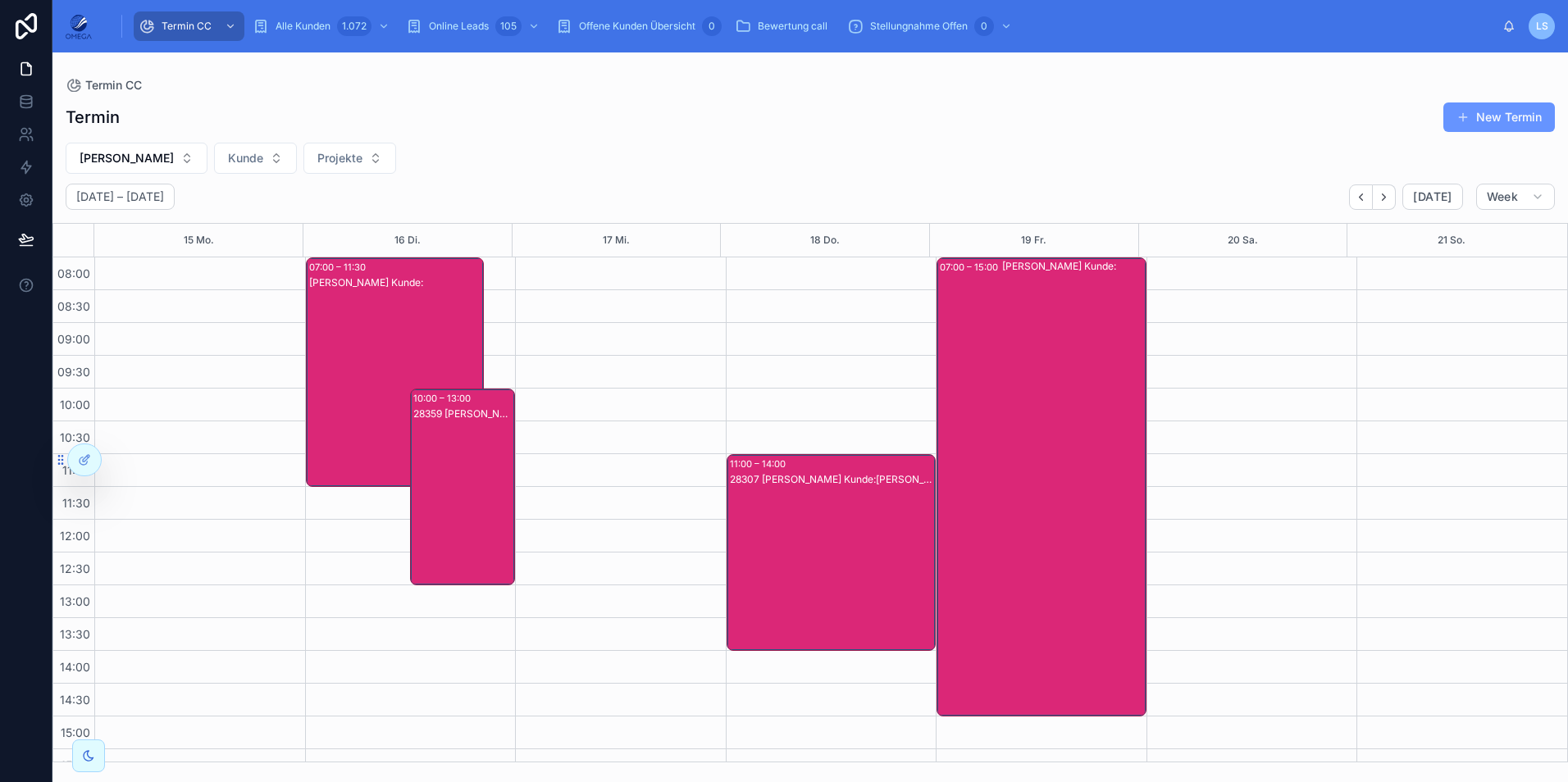
click at [844, 521] on div "28307 [PERSON_NAME] Kunde:[PERSON_NAME]" at bounding box center [832, 569] width 205 height 194
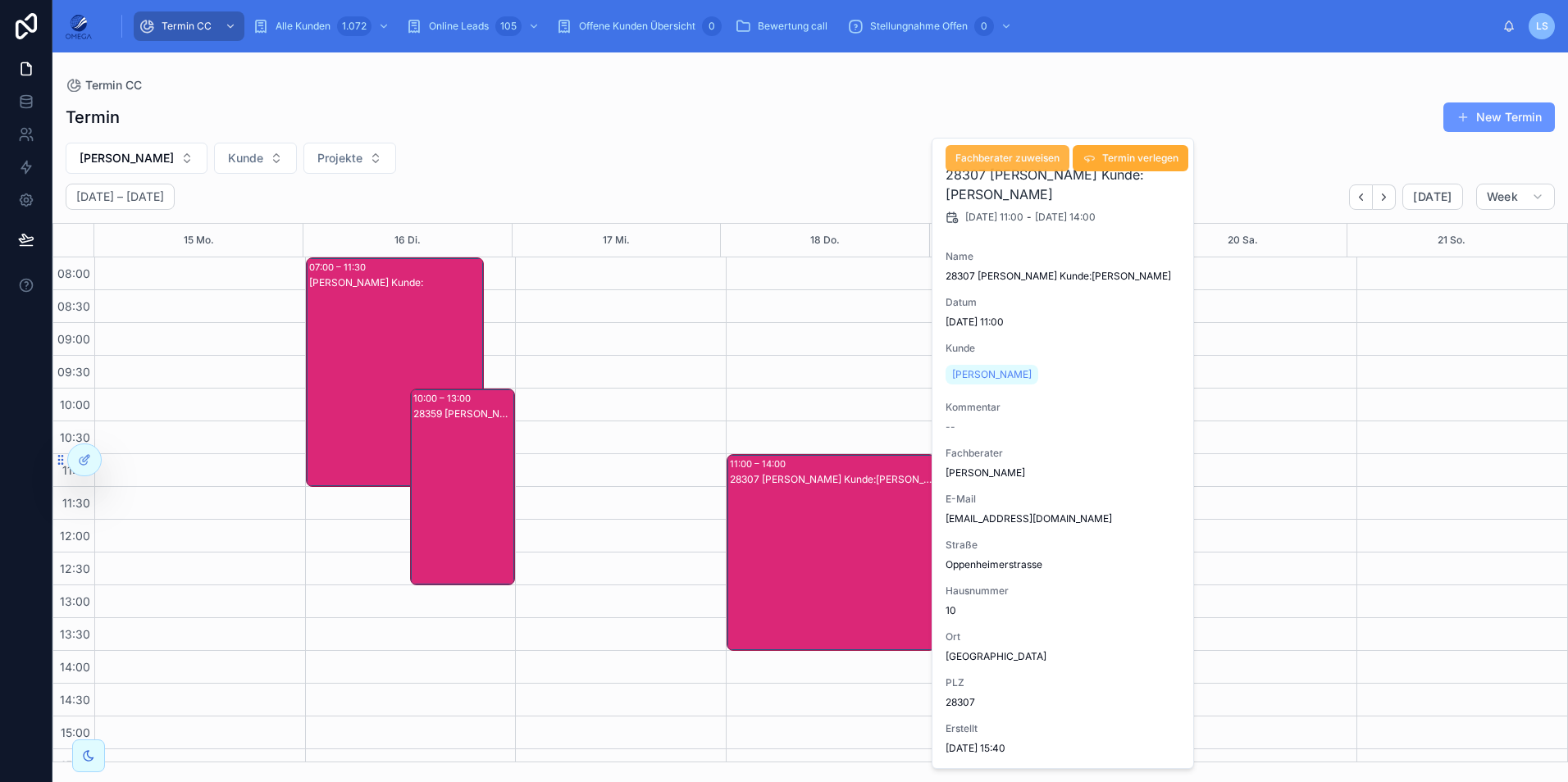
click at [1026, 148] on button "Fachberater zuweisen" at bounding box center [1008, 158] width 124 height 26
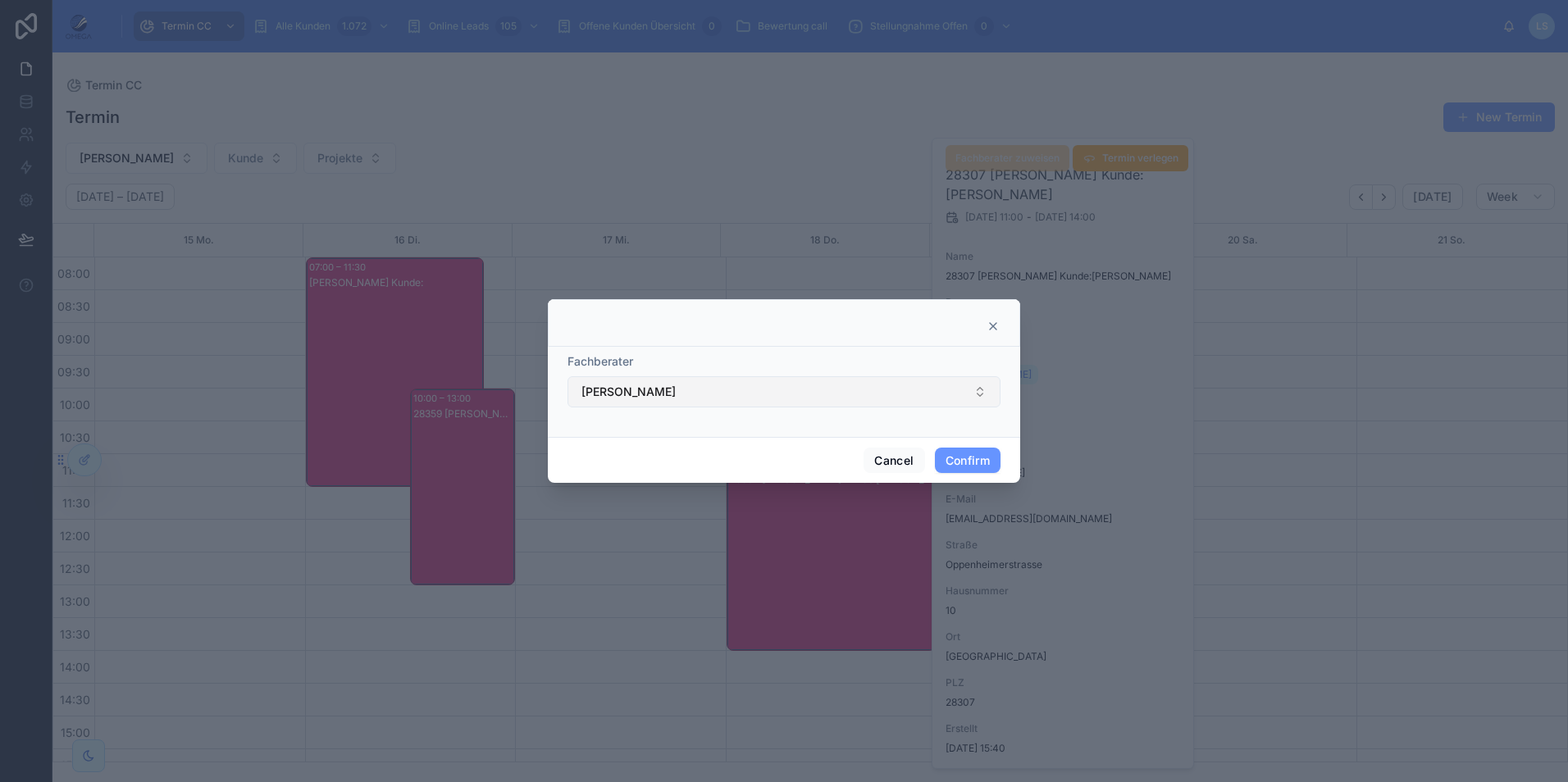
click at [748, 392] on button "[PERSON_NAME]" at bounding box center [784, 391] width 433 height 31
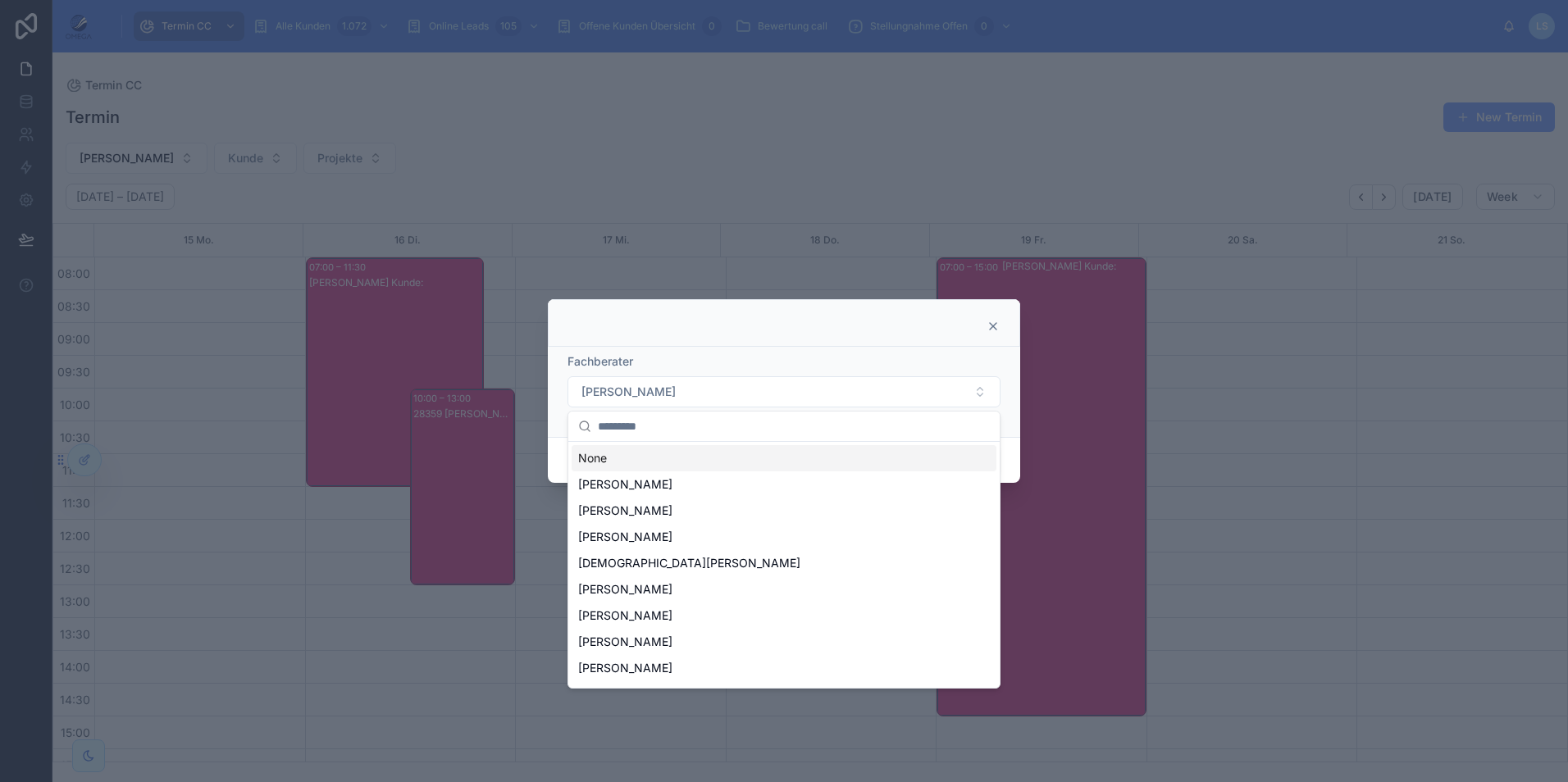
click at [717, 461] on div "None" at bounding box center [784, 457] width 424 height 26
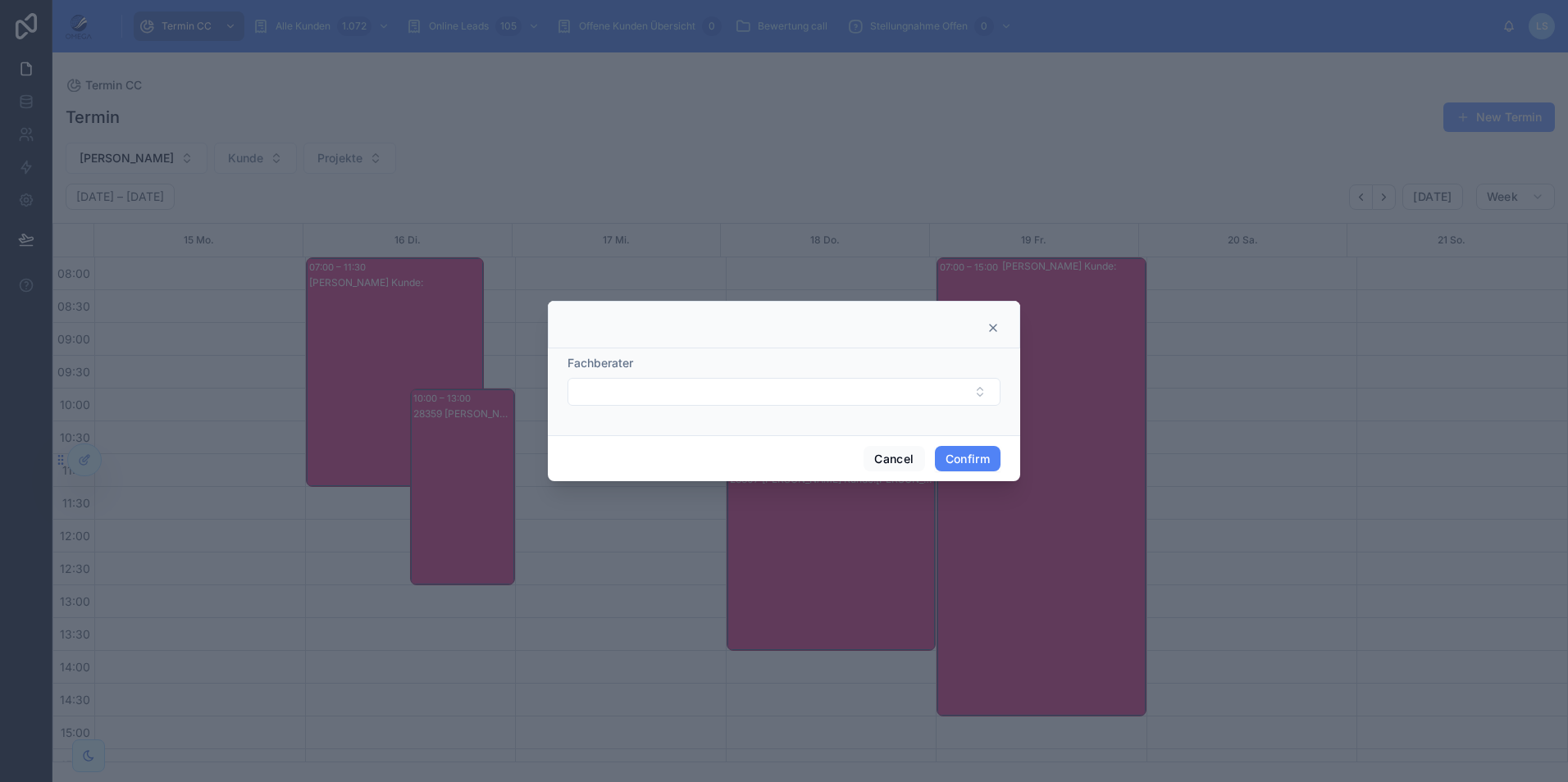
click at [978, 454] on button "Confirm" at bounding box center [968, 458] width 66 height 26
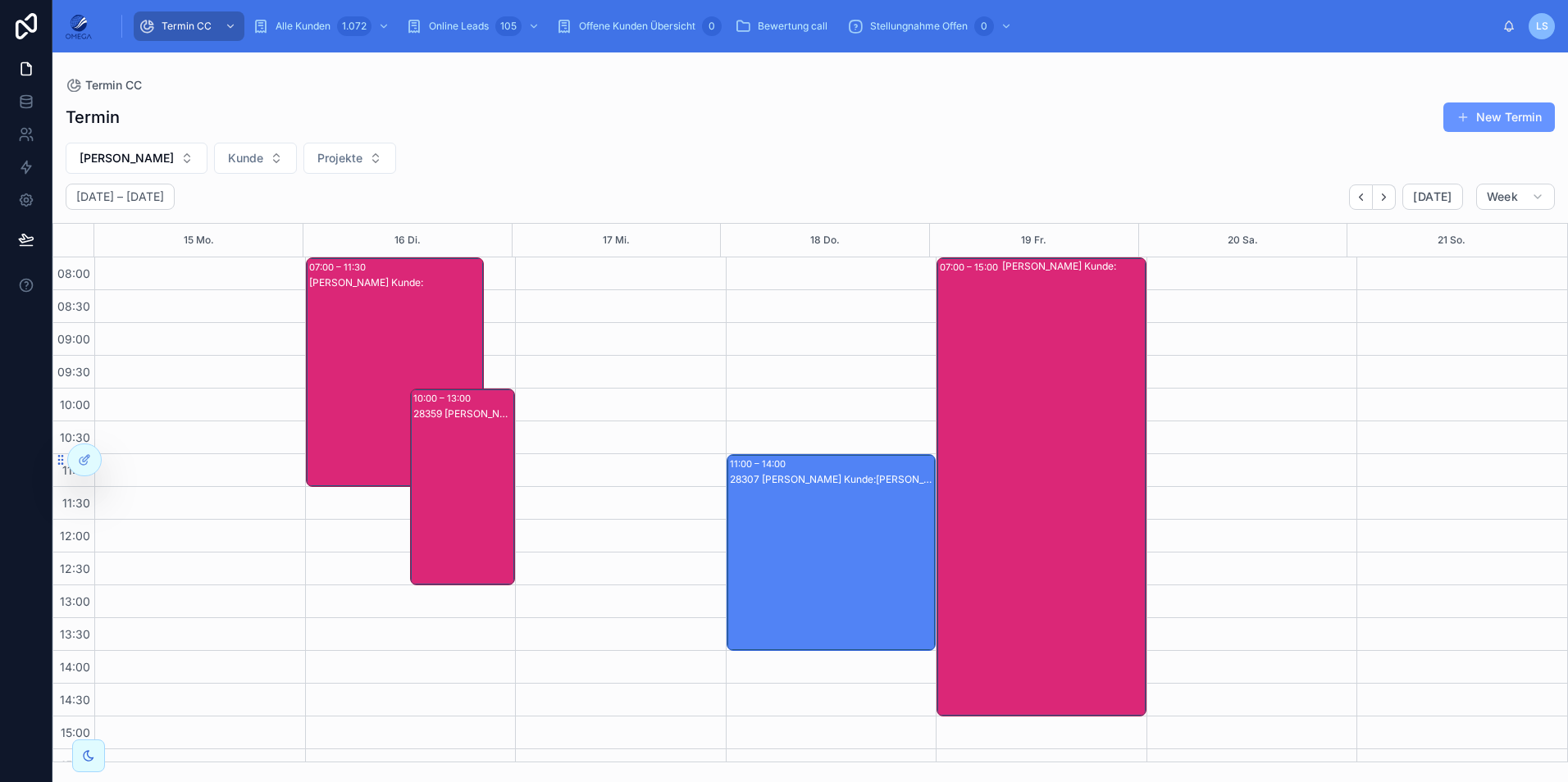
click at [834, 536] on div "11:00 – 14:00 28307 [PERSON_NAME] Kunde:[PERSON_NAME]" at bounding box center [831, 684] width 210 height 853
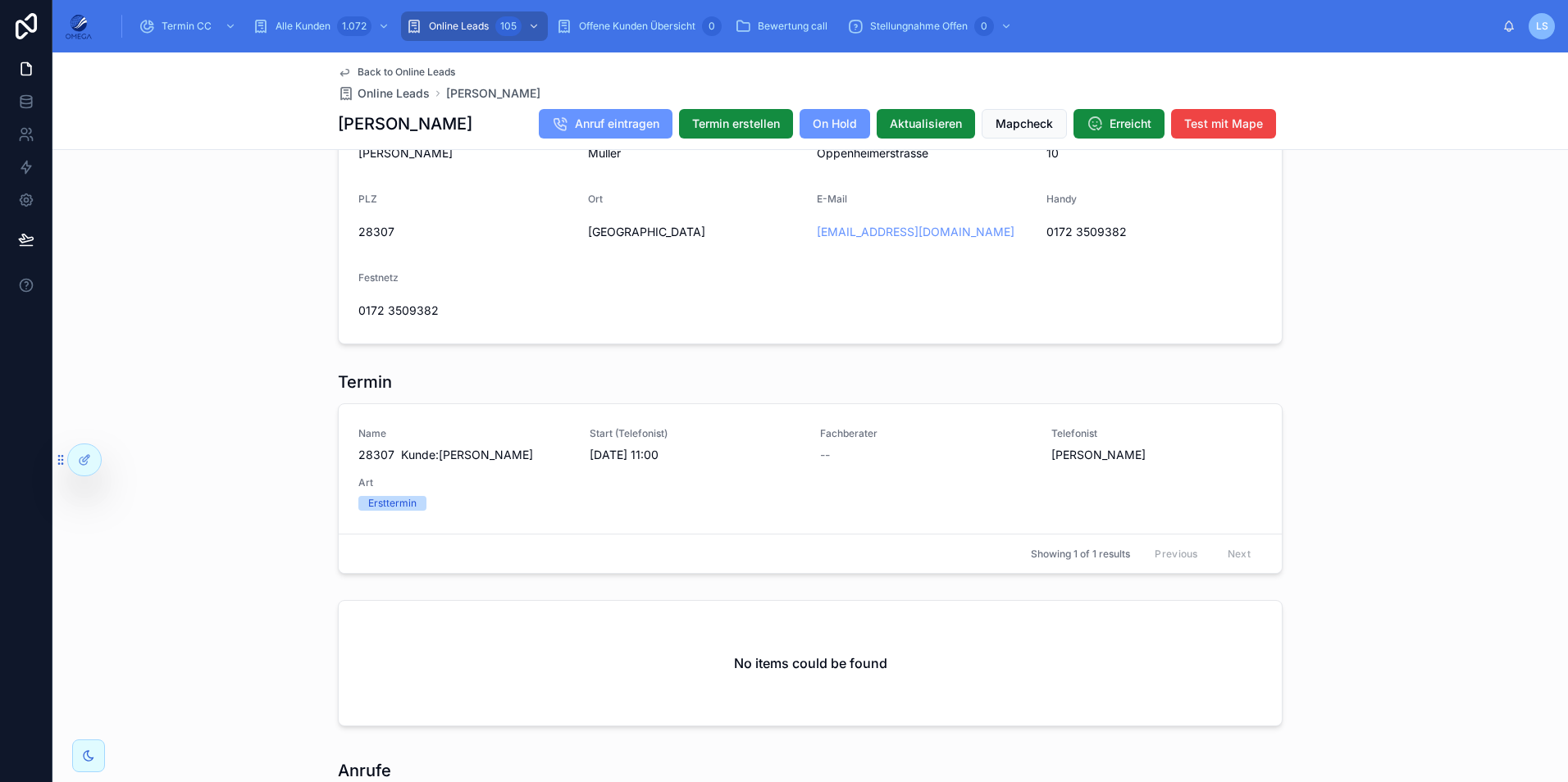
scroll to position [1476, 0]
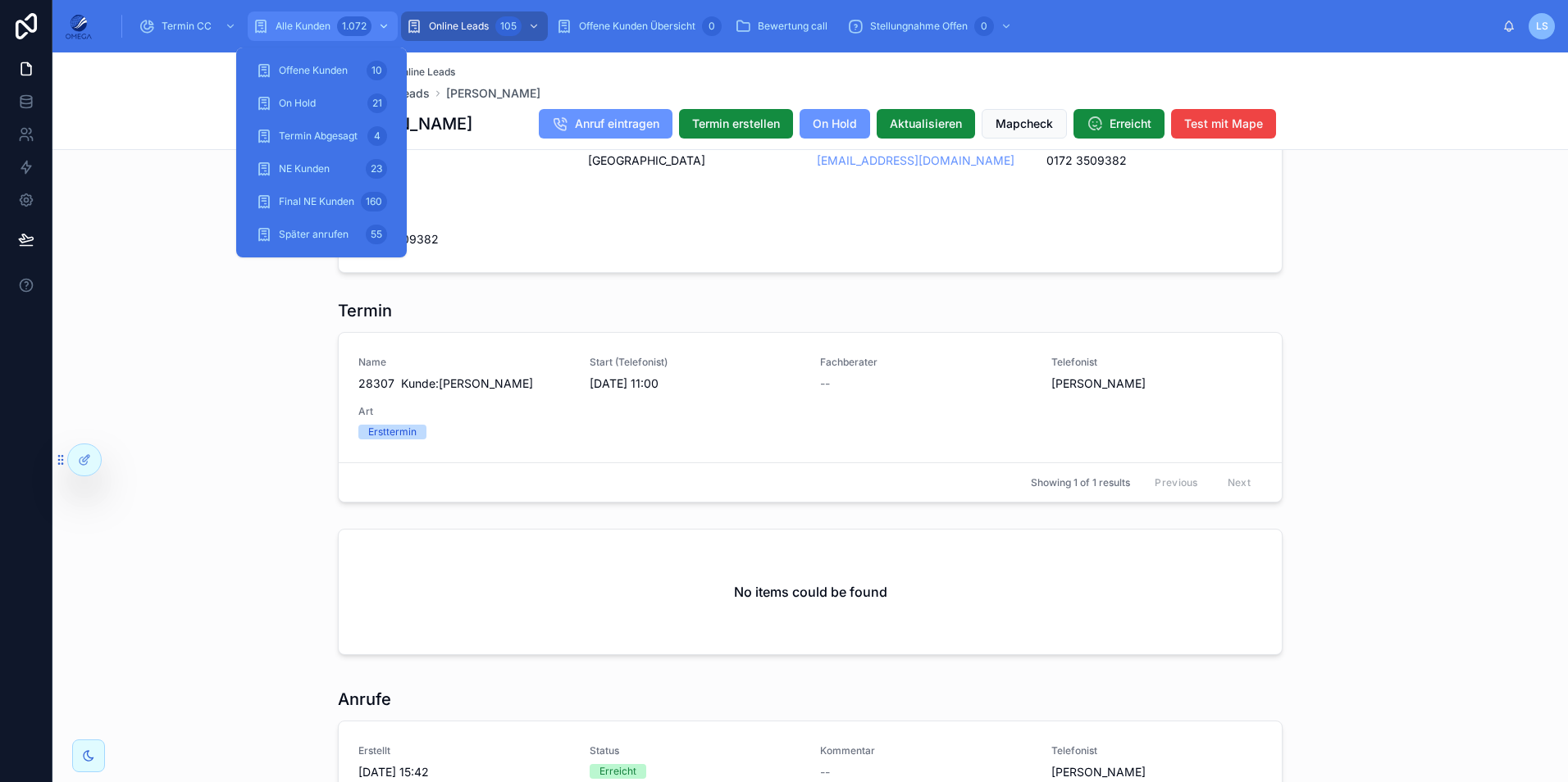
click at [339, 25] on div "1.072" at bounding box center [355, 26] width 35 height 19
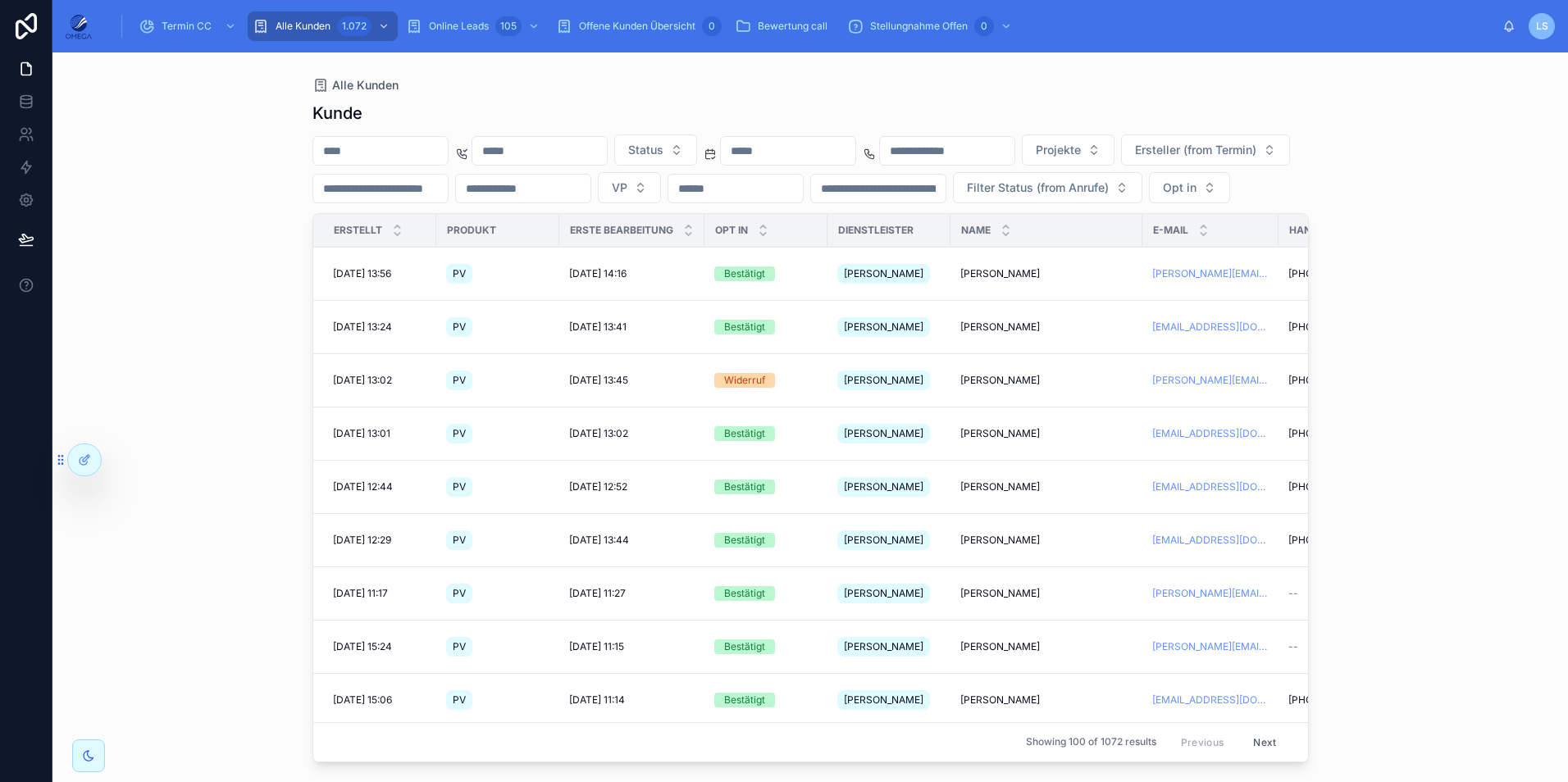
click at [430, 150] on input "text" at bounding box center [380, 151] width 135 height 23
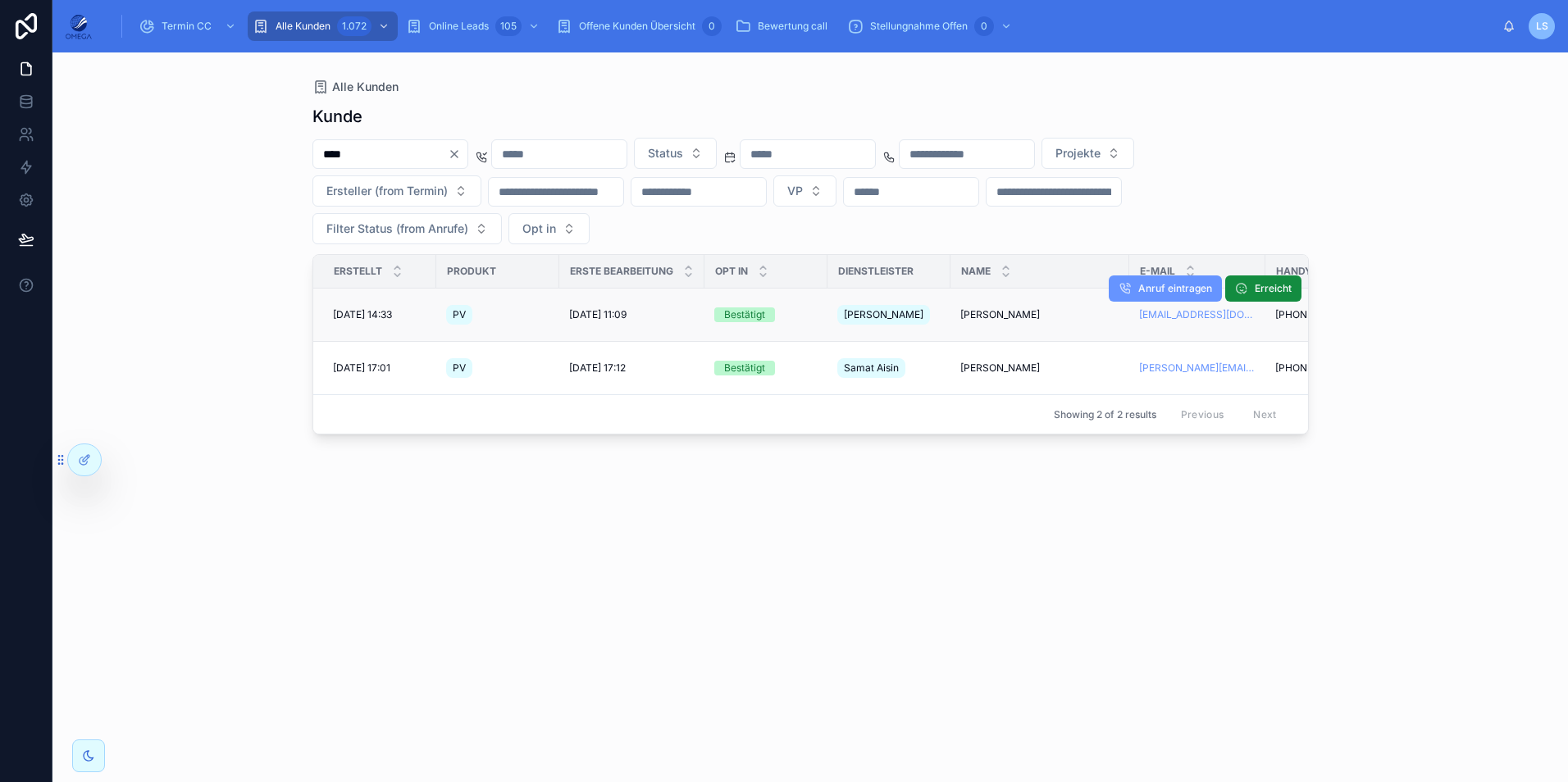
type input "****"
click at [989, 308] on span "[PERSON_NAME]" at bounding box center [1000, 315] width 79 height 14
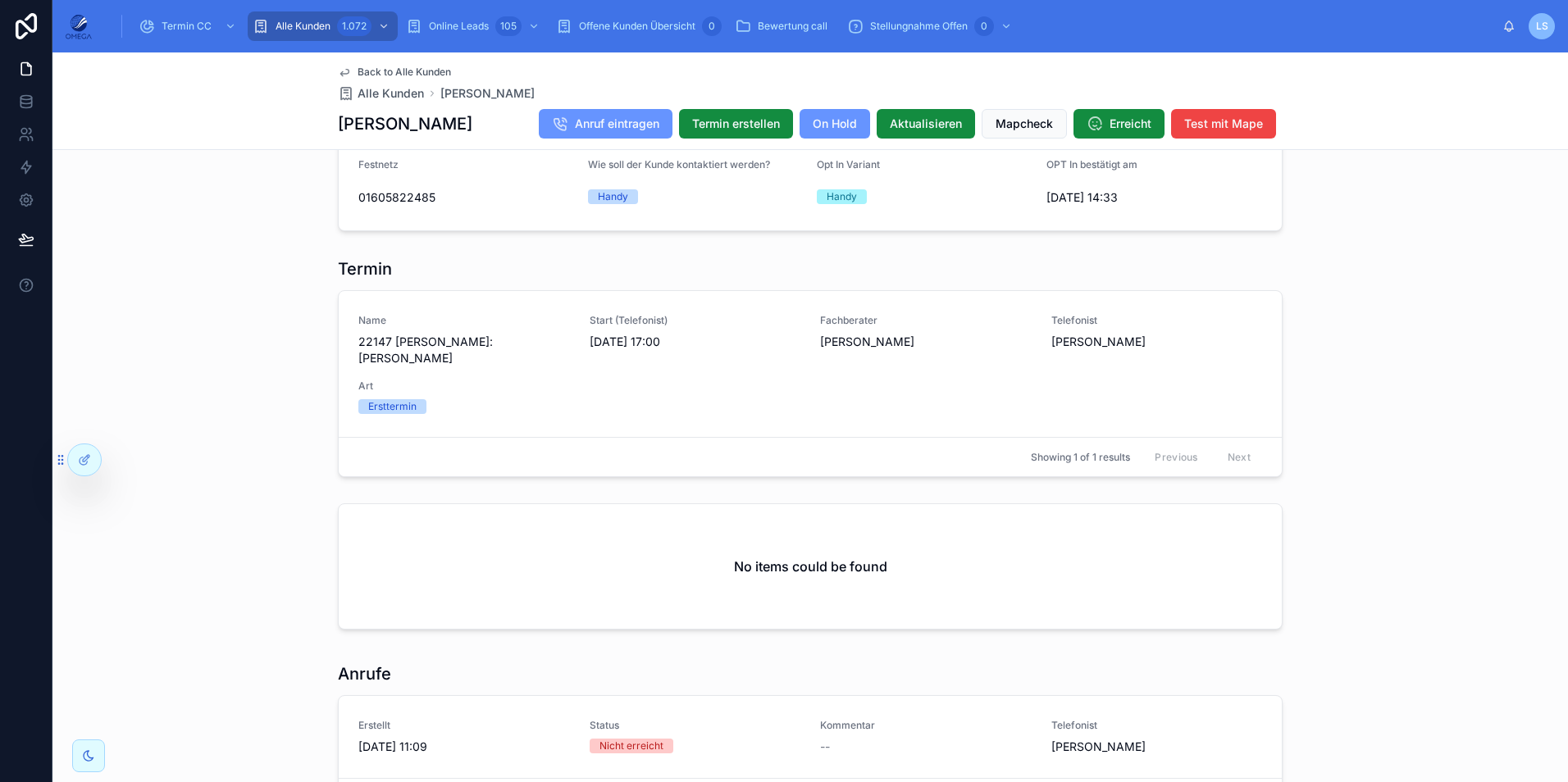
scroll to position [1265, 0]
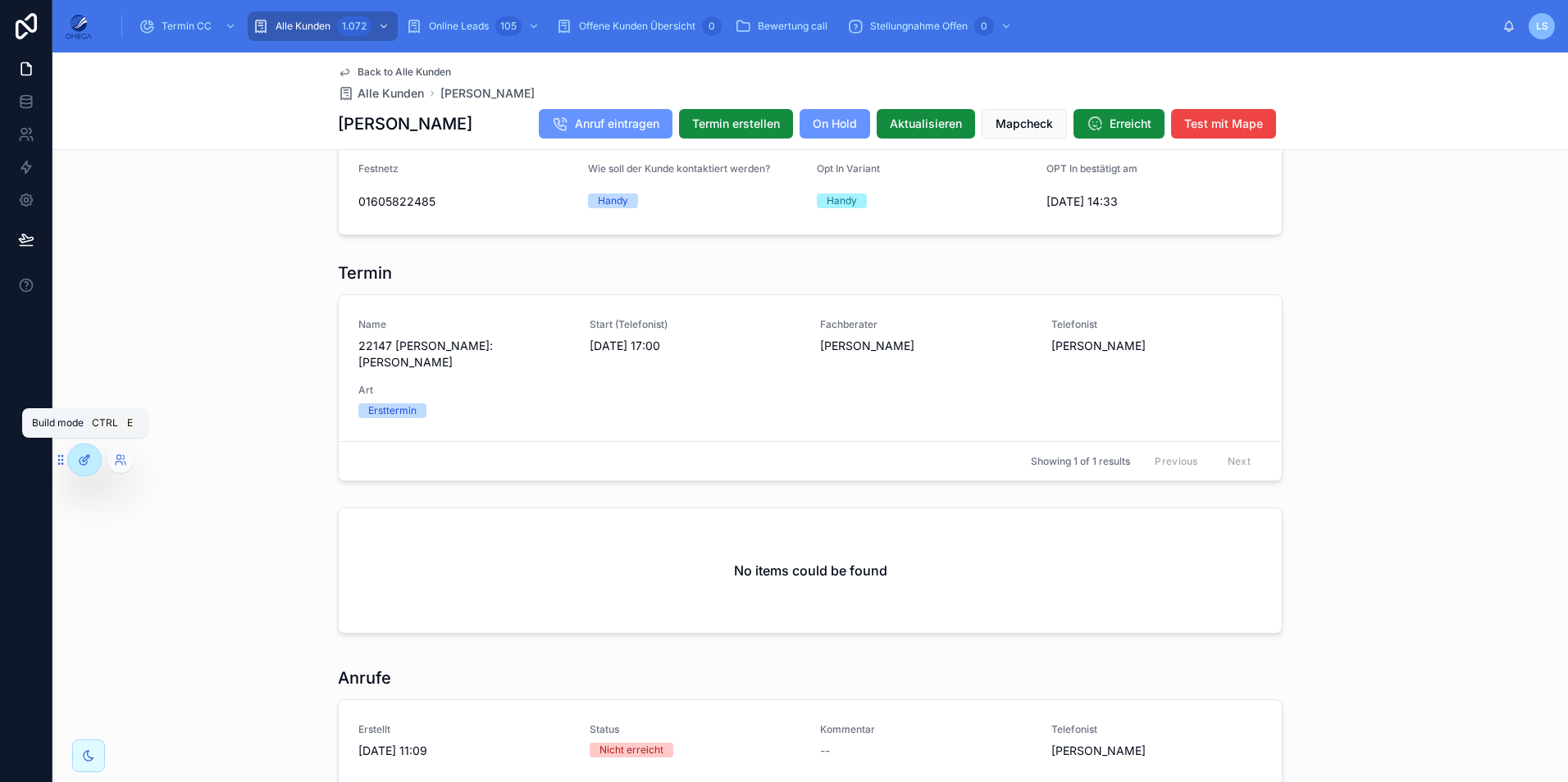
click at [86, 456] on icon at bounding box center [85, 458] width 7 height 7
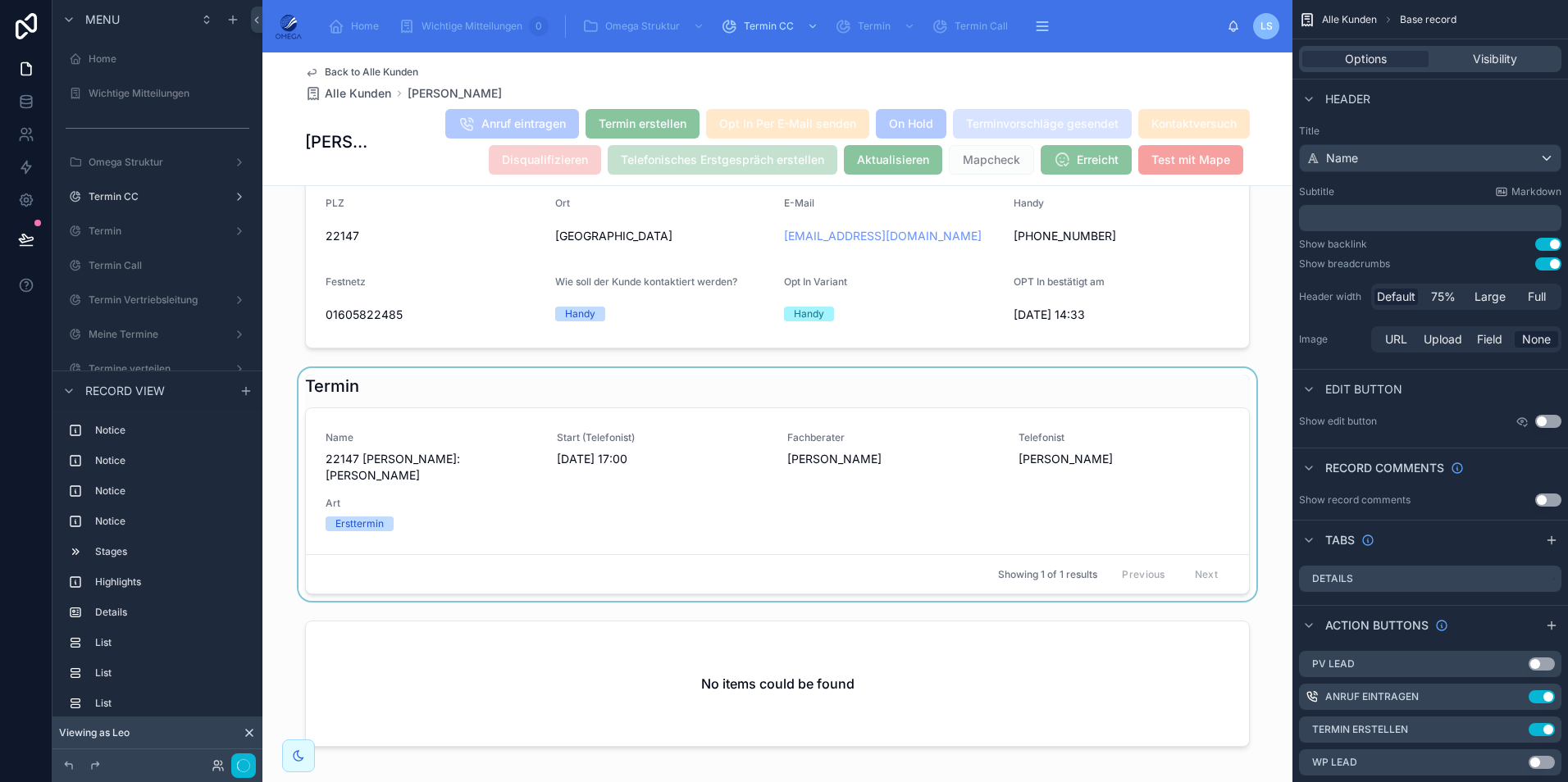
scroll to position [1563, 0]
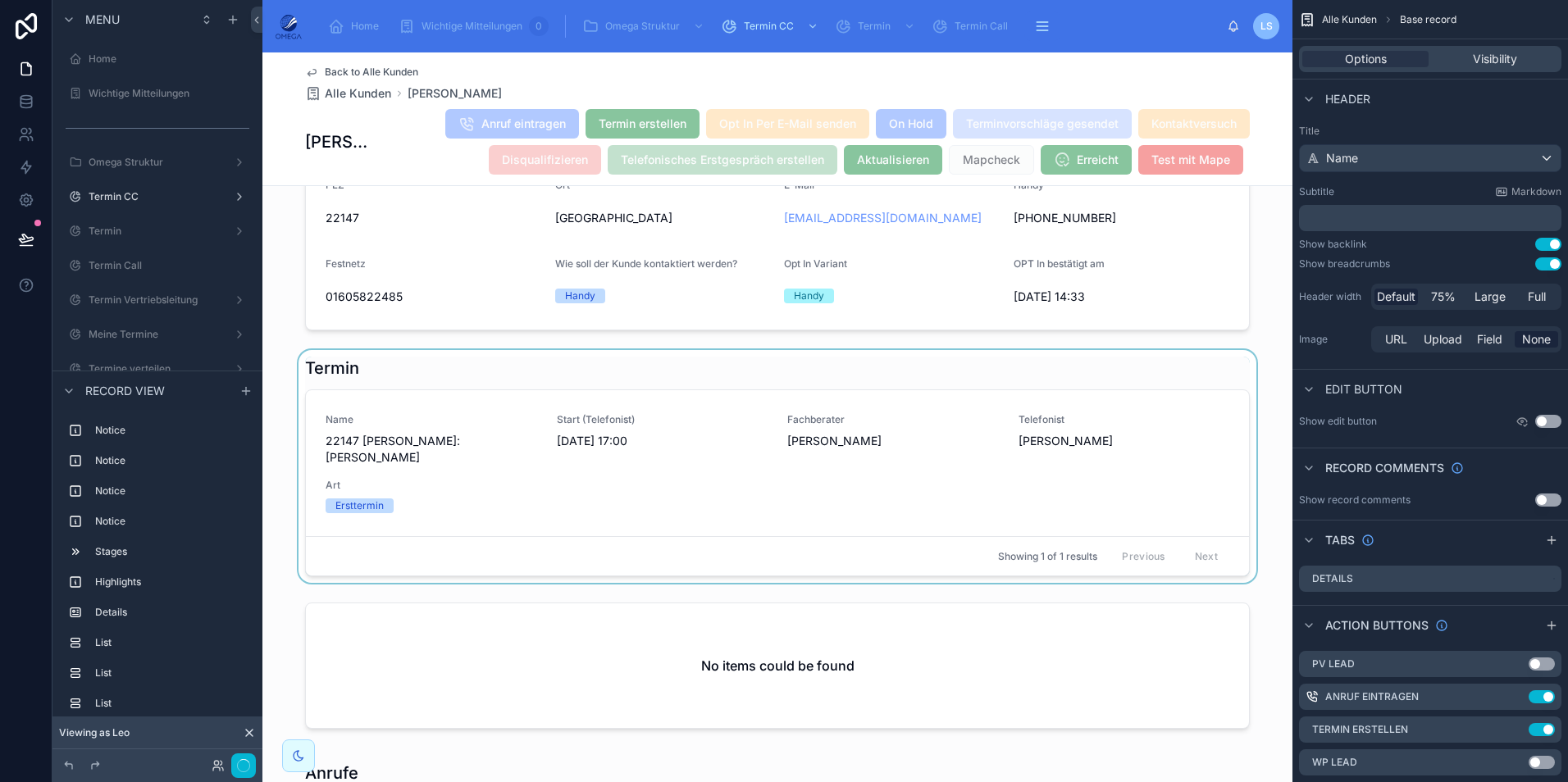
click at [751, 476] on div at bounding box center [777, 466] width 1030 height 233
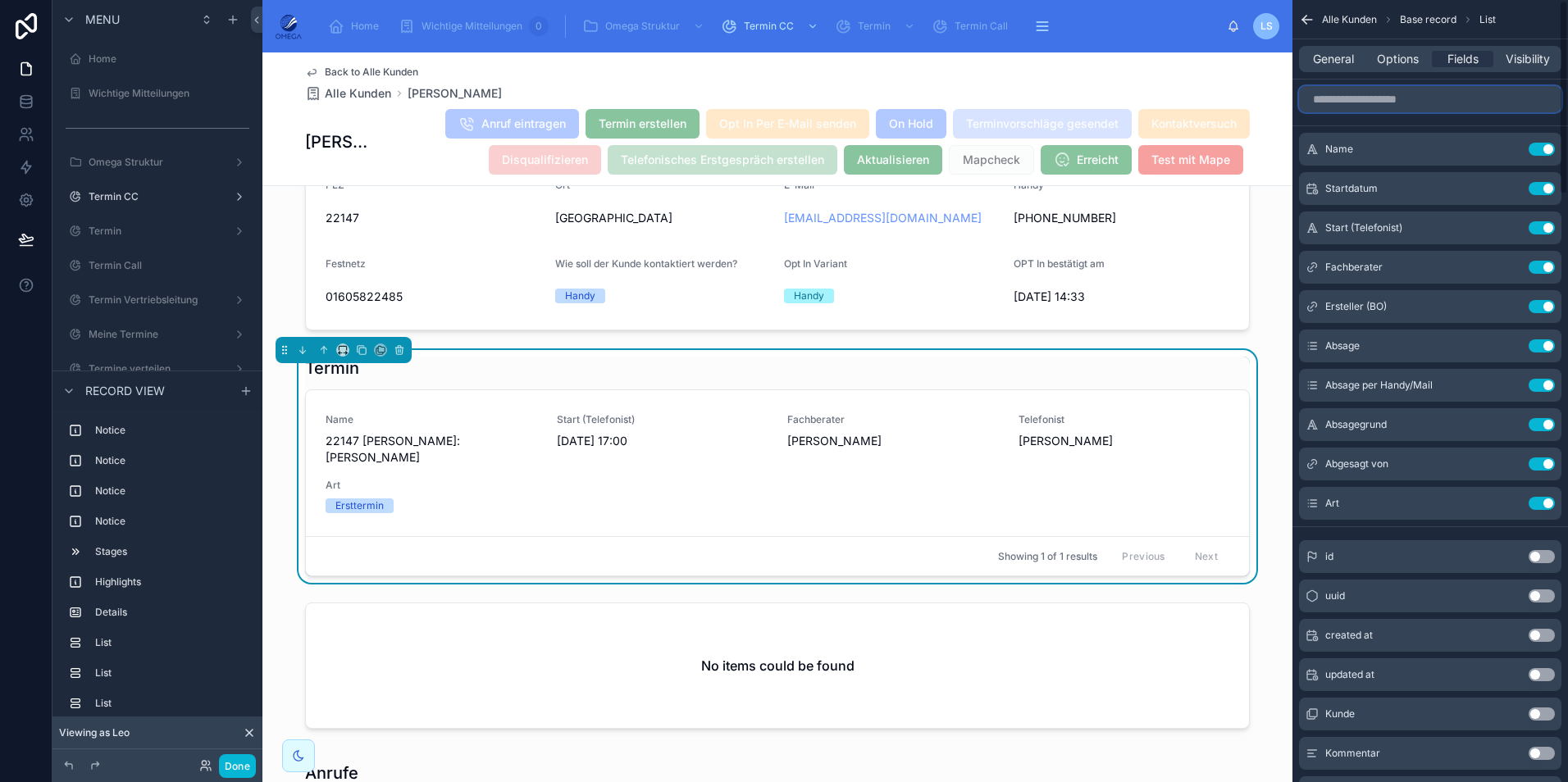
click at [1395, 109] on input "scrollable content" at bounding box center [1429, 99] width 263 height 26
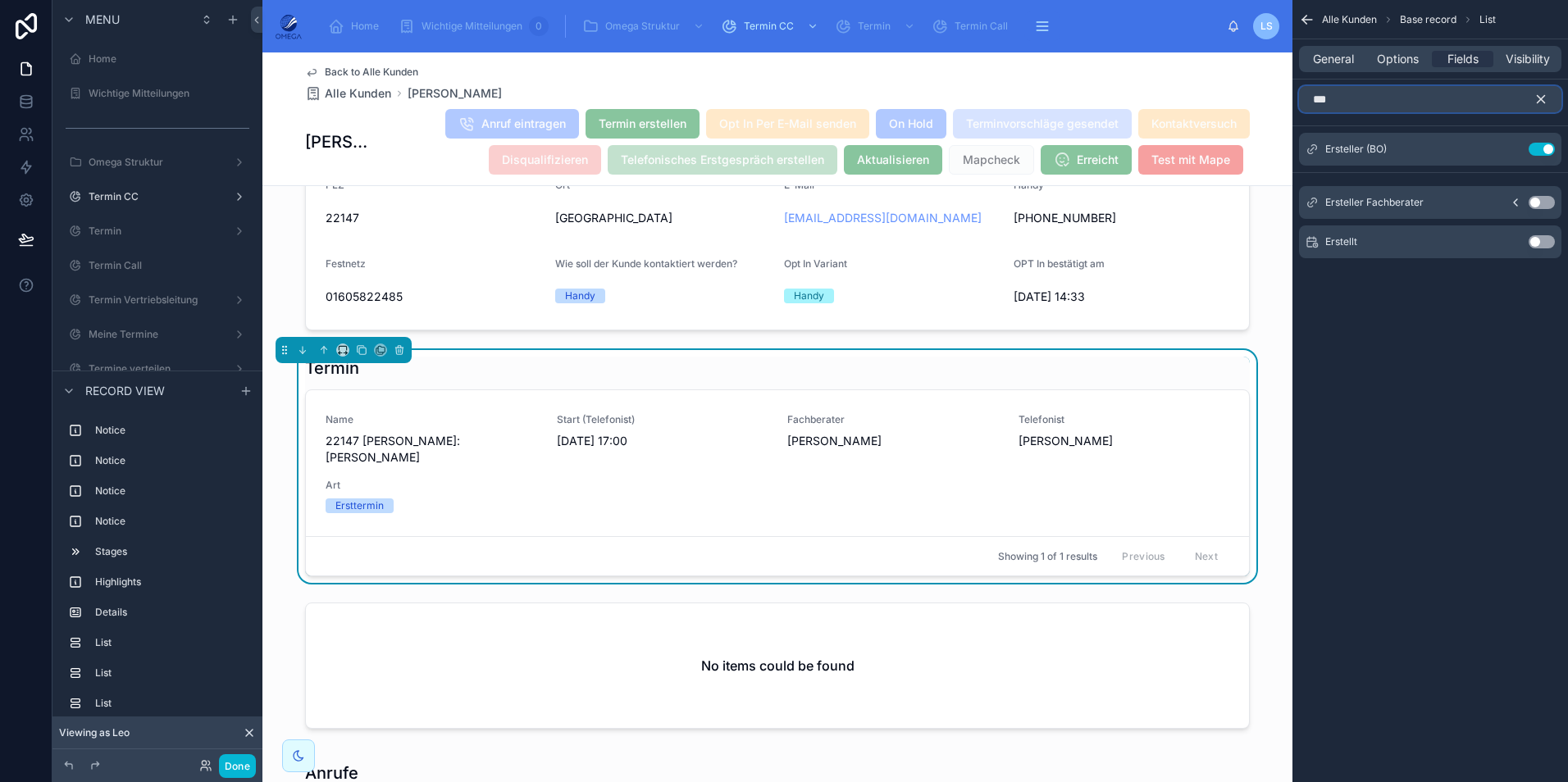
type input "***"
click at [1551, 236] on button "Use setting" at bounding box center [1541, 242] width 26 height 14
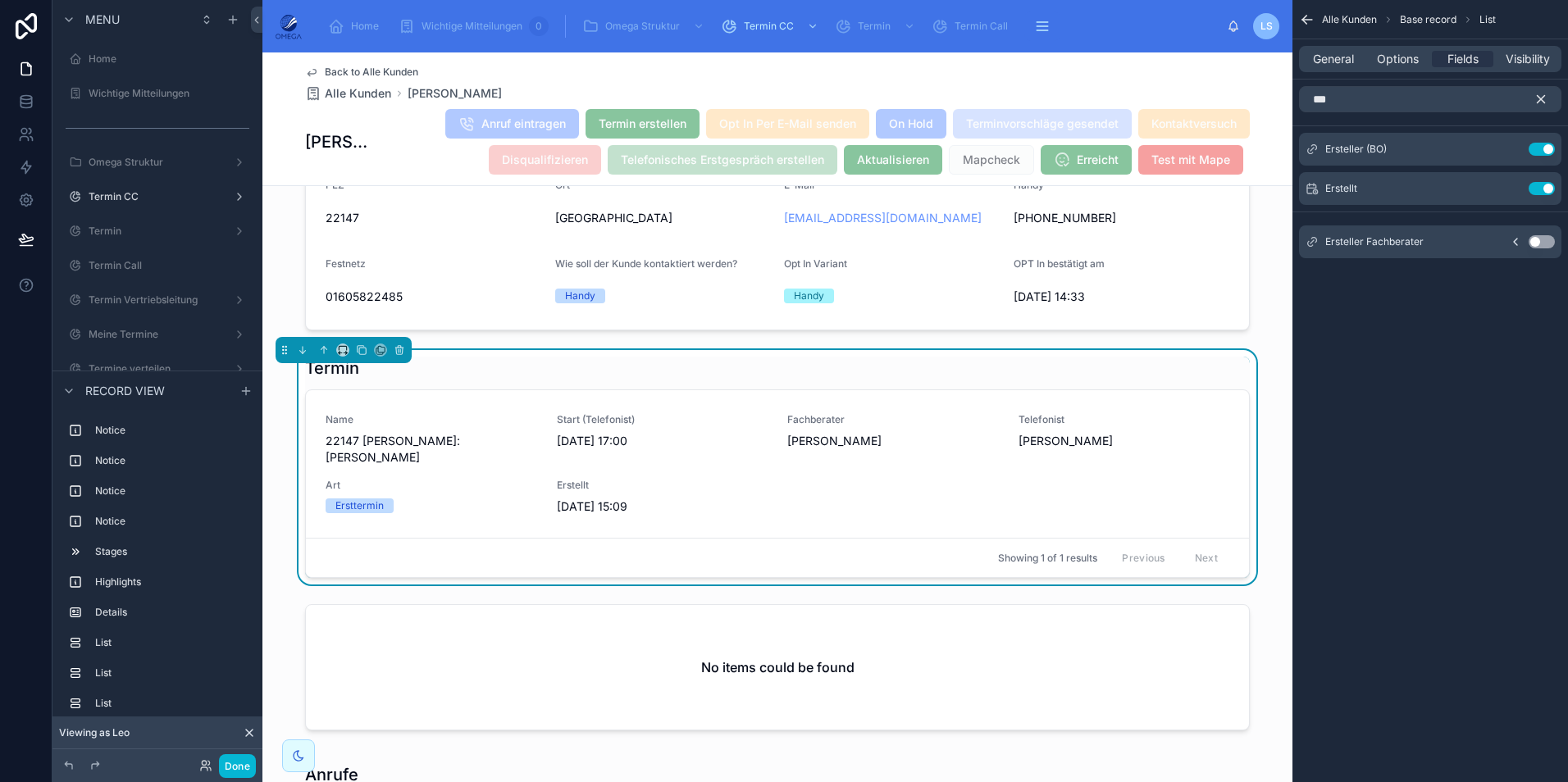
click at [1543, 93] on icon "scrollable content" at bounding box center [1540, 99] width 15 height 15
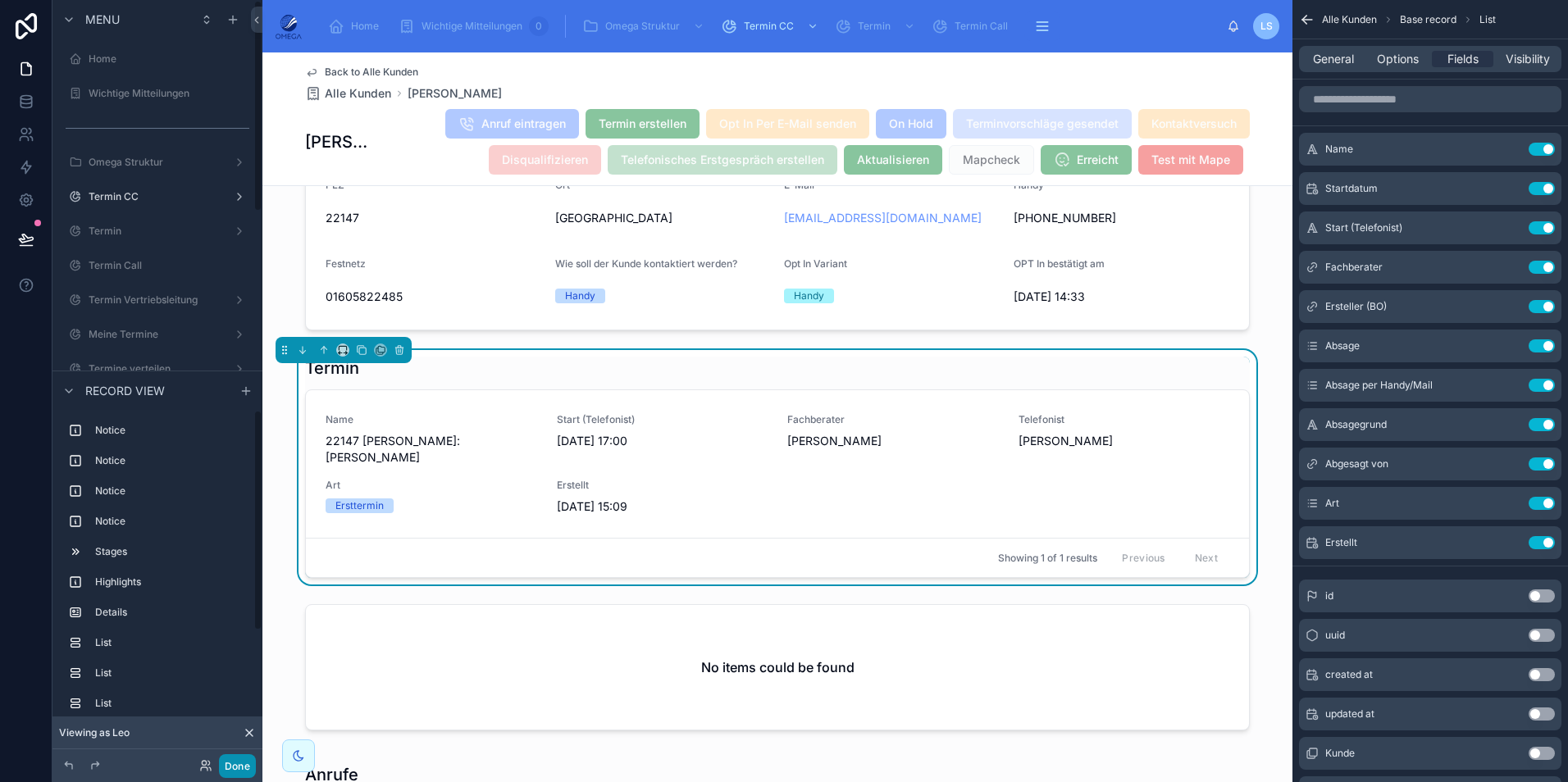
click at [248, 765] on button "Done" at bounding box center [237, 766] width 37 height 24
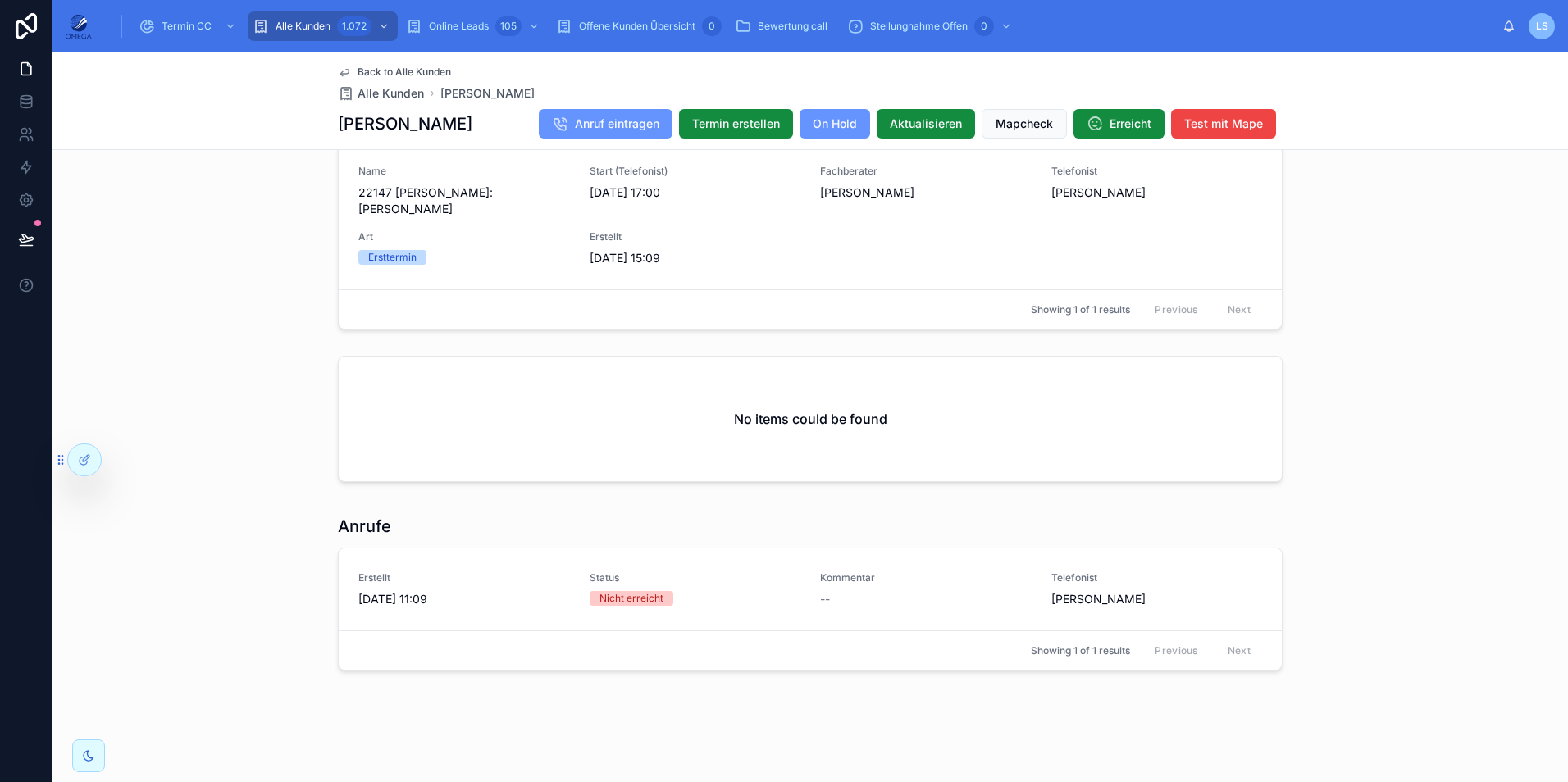
scroll to position [1184, 0]
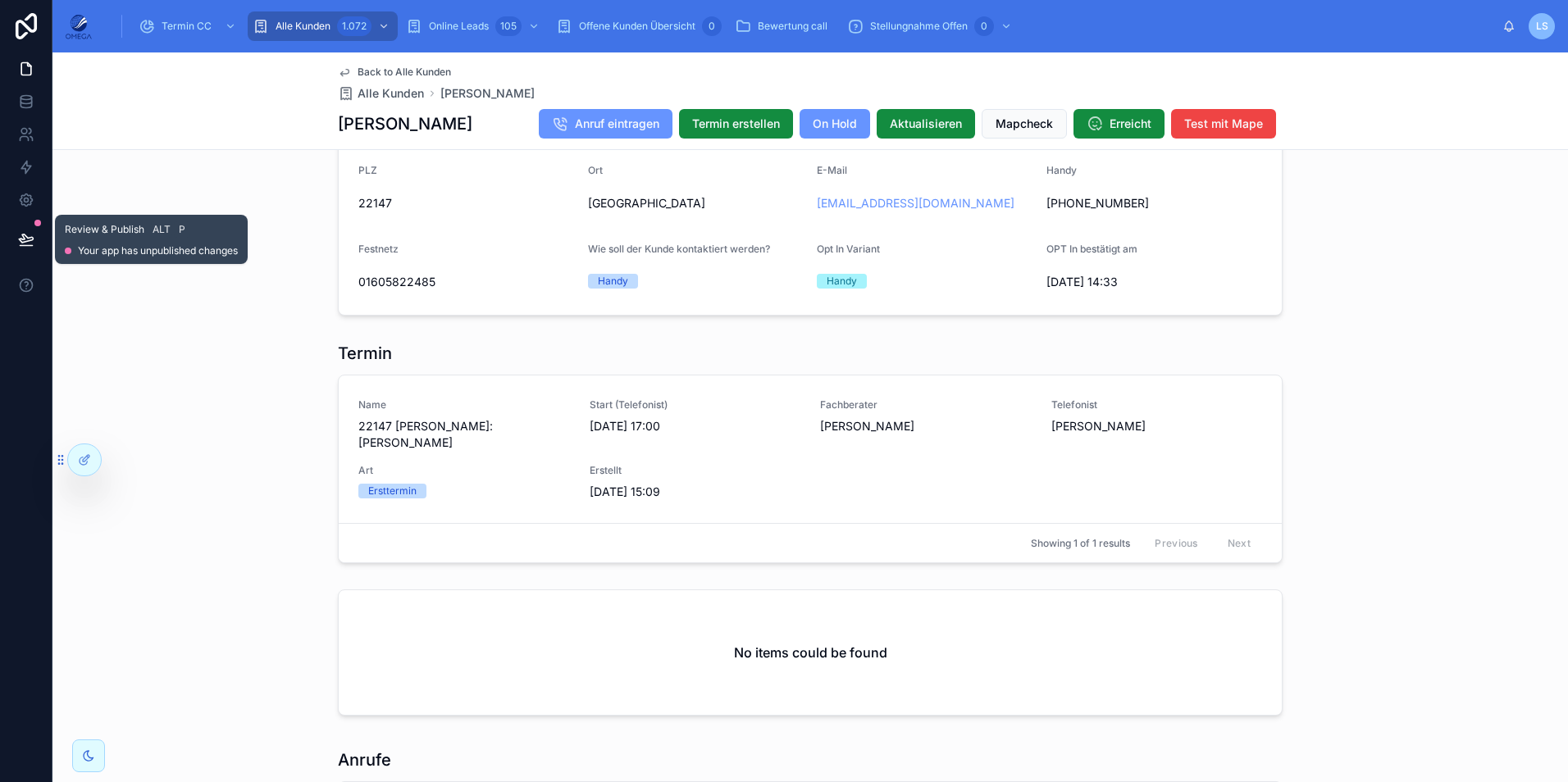
click at [41, 242] on button at bounding box center [25, 238] width 36 height 46
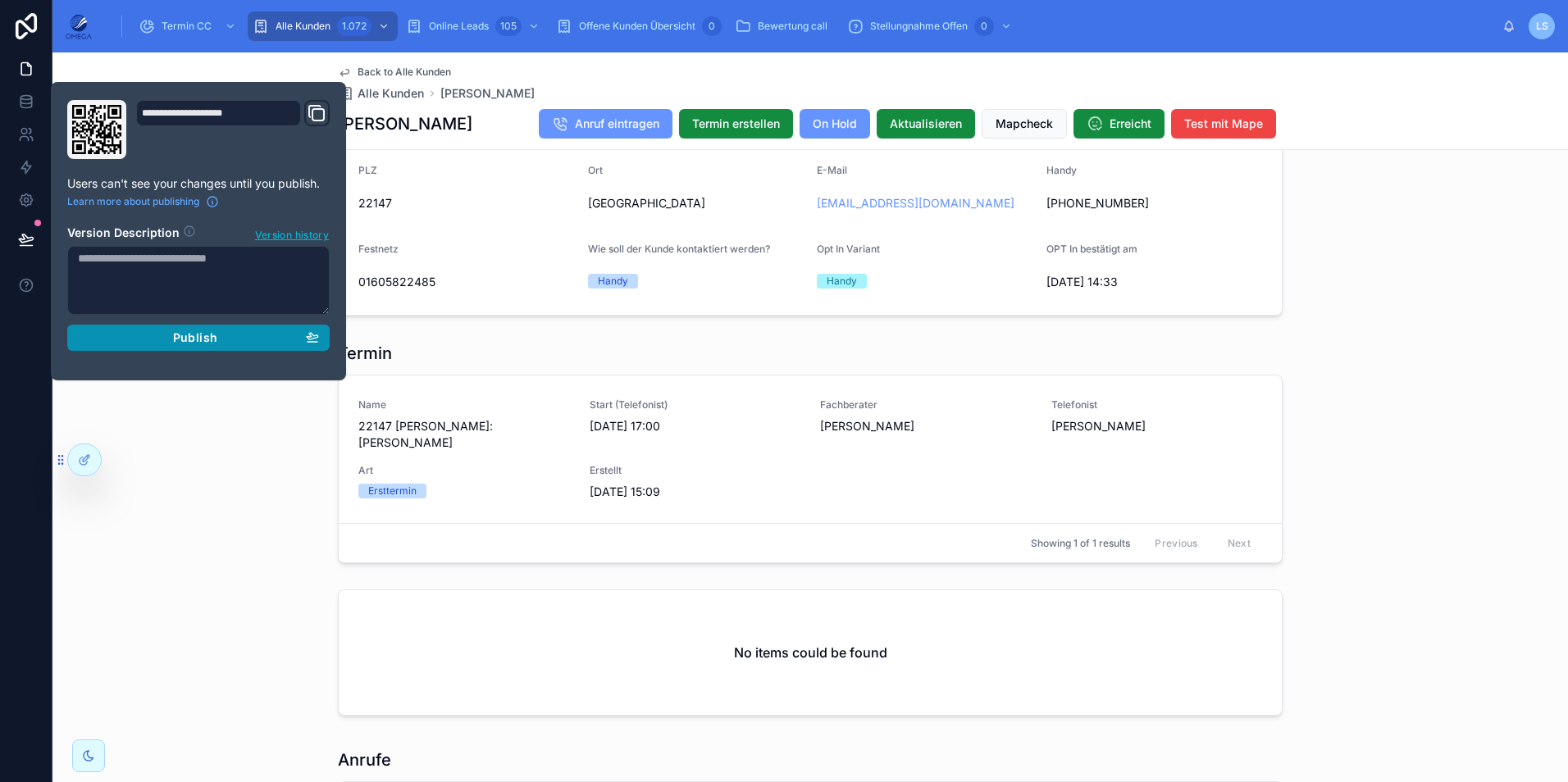
drag, startPoint x: 195, startPoint y: 328, endPoint x: 241, endPoint y: 343, distance: 48.4
click at [195, 328] on button "Publish" at bounding box center [198, 337] width 263 height 26
click at [1373, 379] on div "Termin Name 22147 [PERSON_NAME]:[PERSON_NAME] Start (Telefonist) [DATE] 17:00 F…" at bounding box center [810, 453] width 1516 height 235
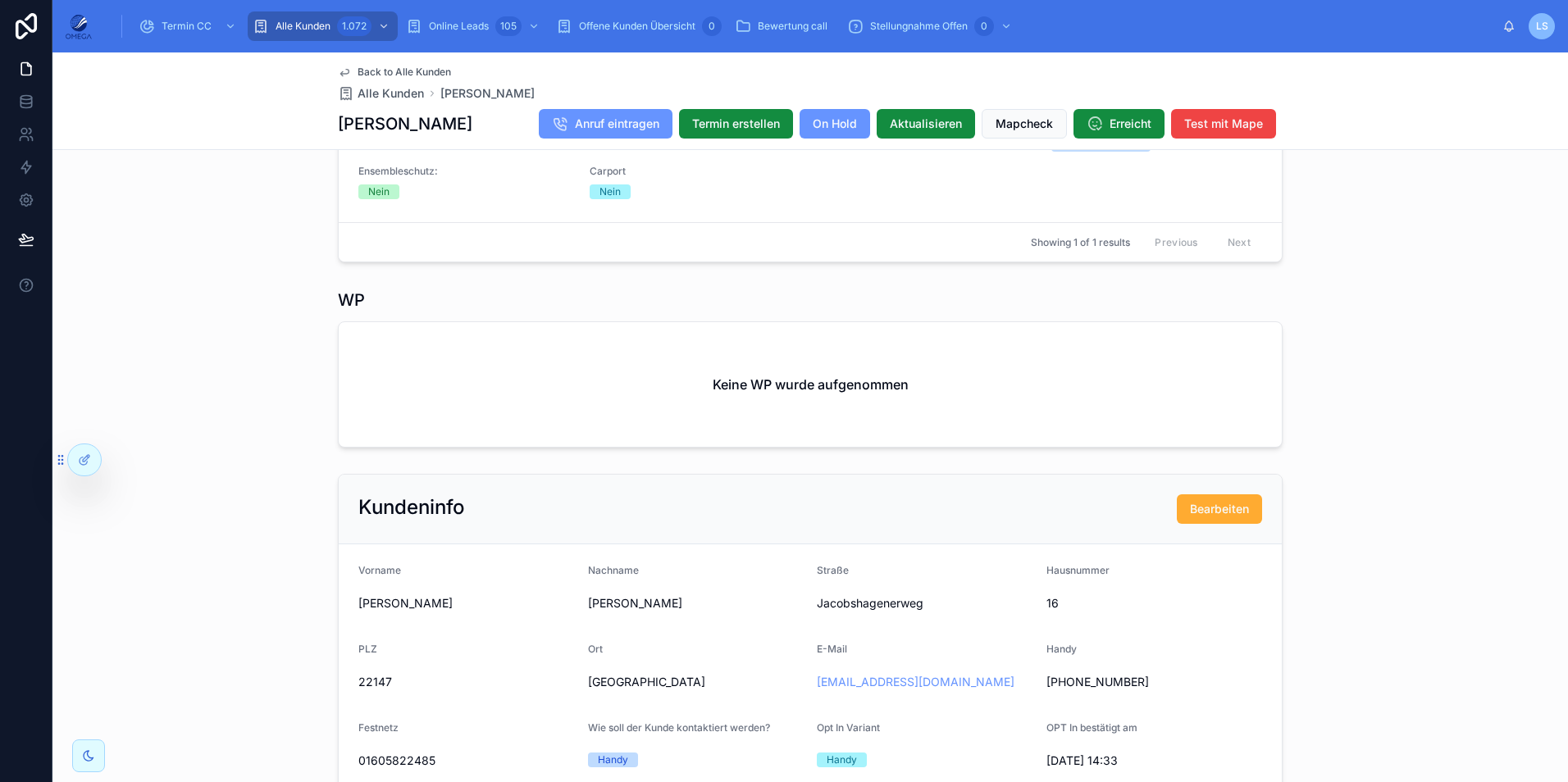
scroll to position [1646, 0]
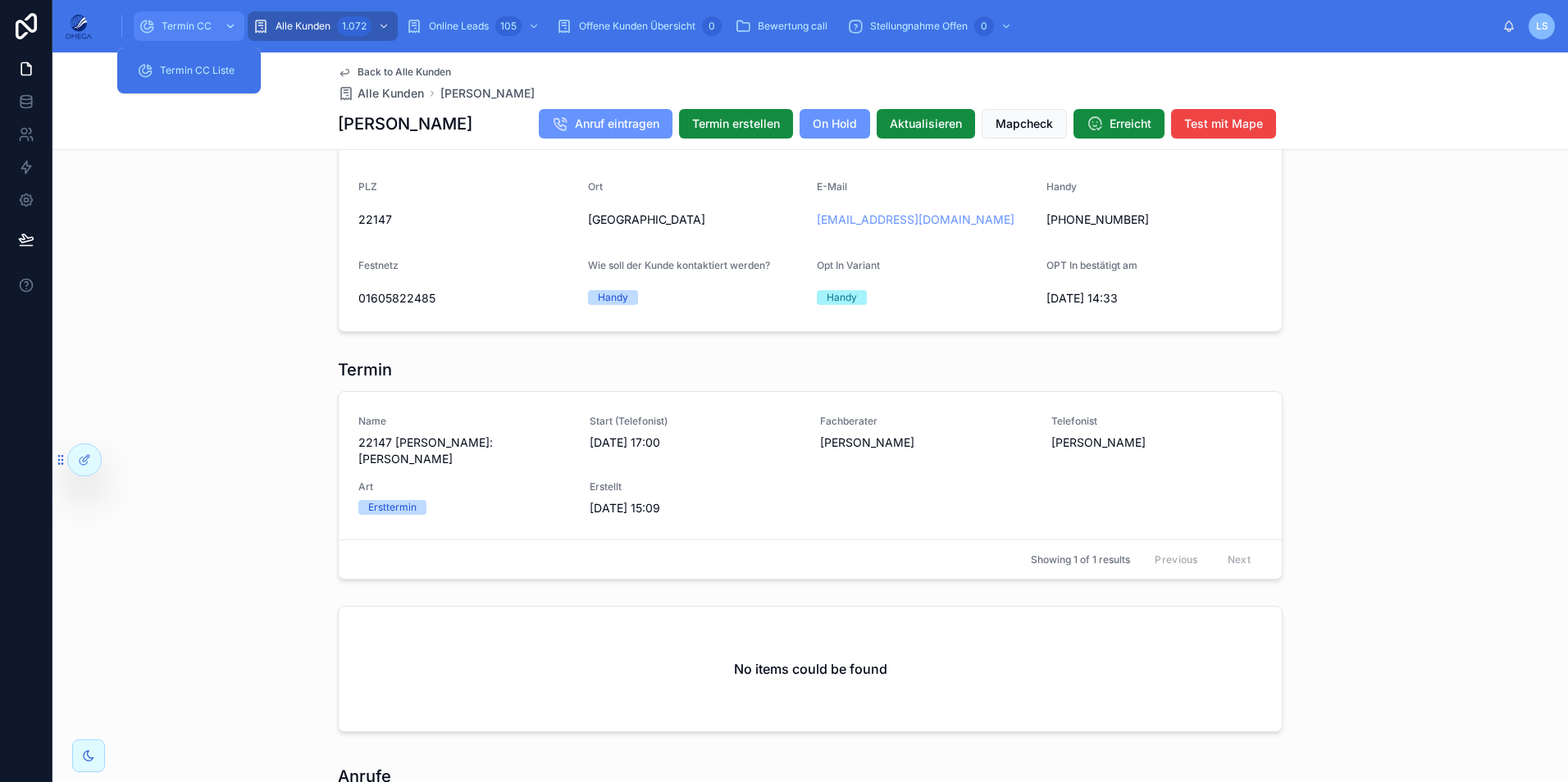
click at [210, 29] on span "Termin CC" at bounding box center [187, 26] width 50 height 14
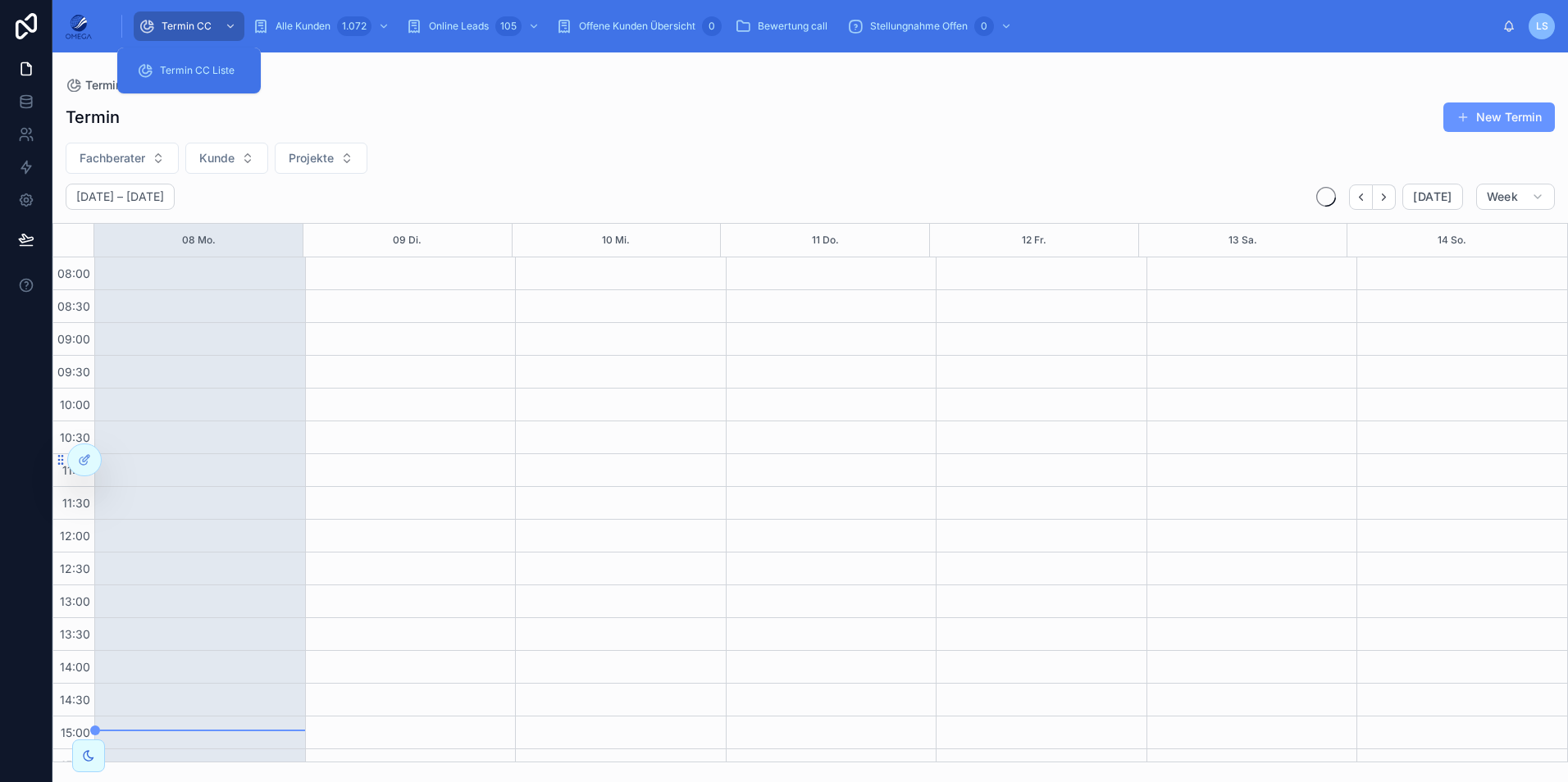
scroll to position [349, 0]
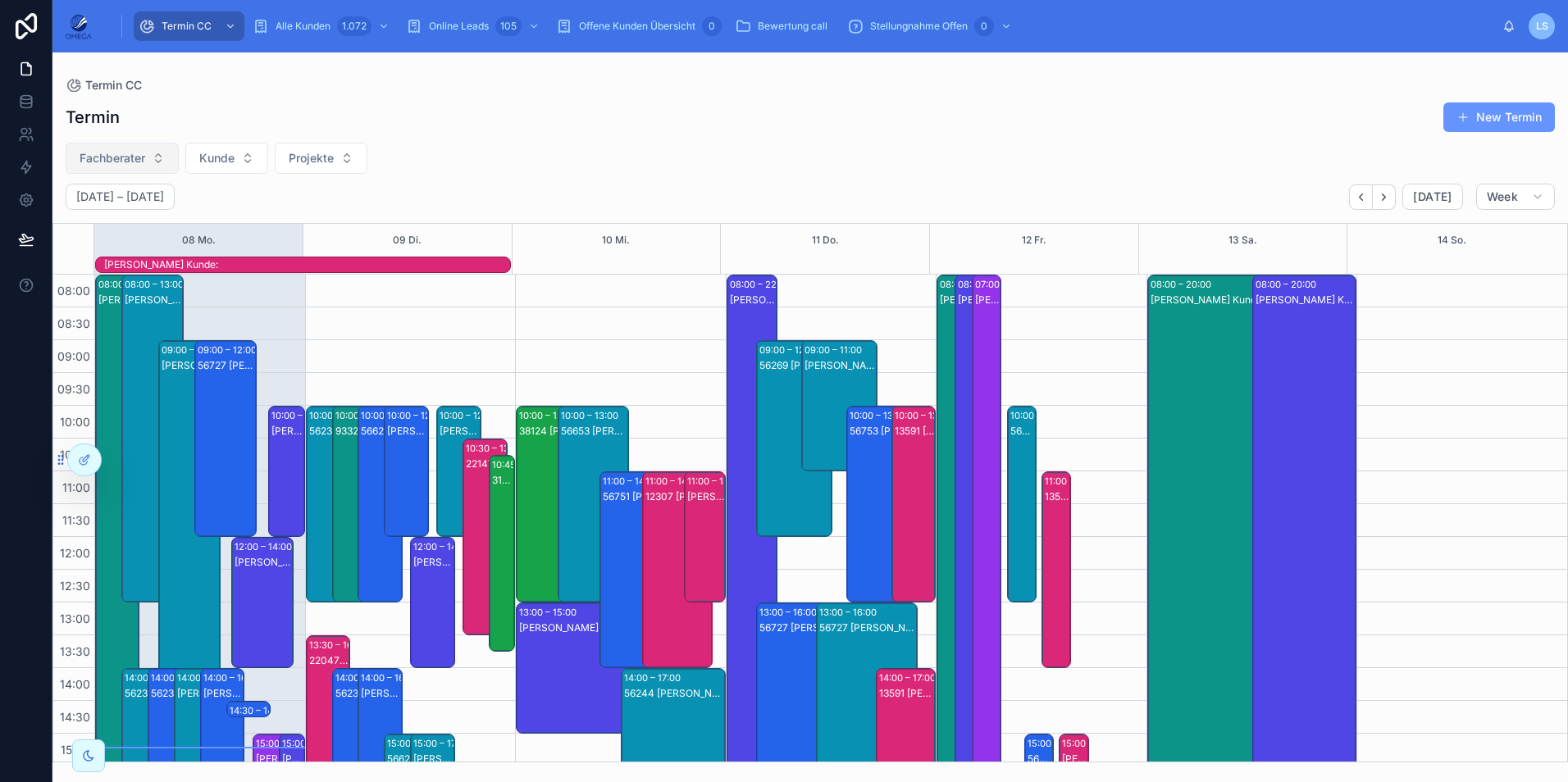
click at [149, 157] on button "Fachberater" at bounding box center [122, 158] width 113 height 31
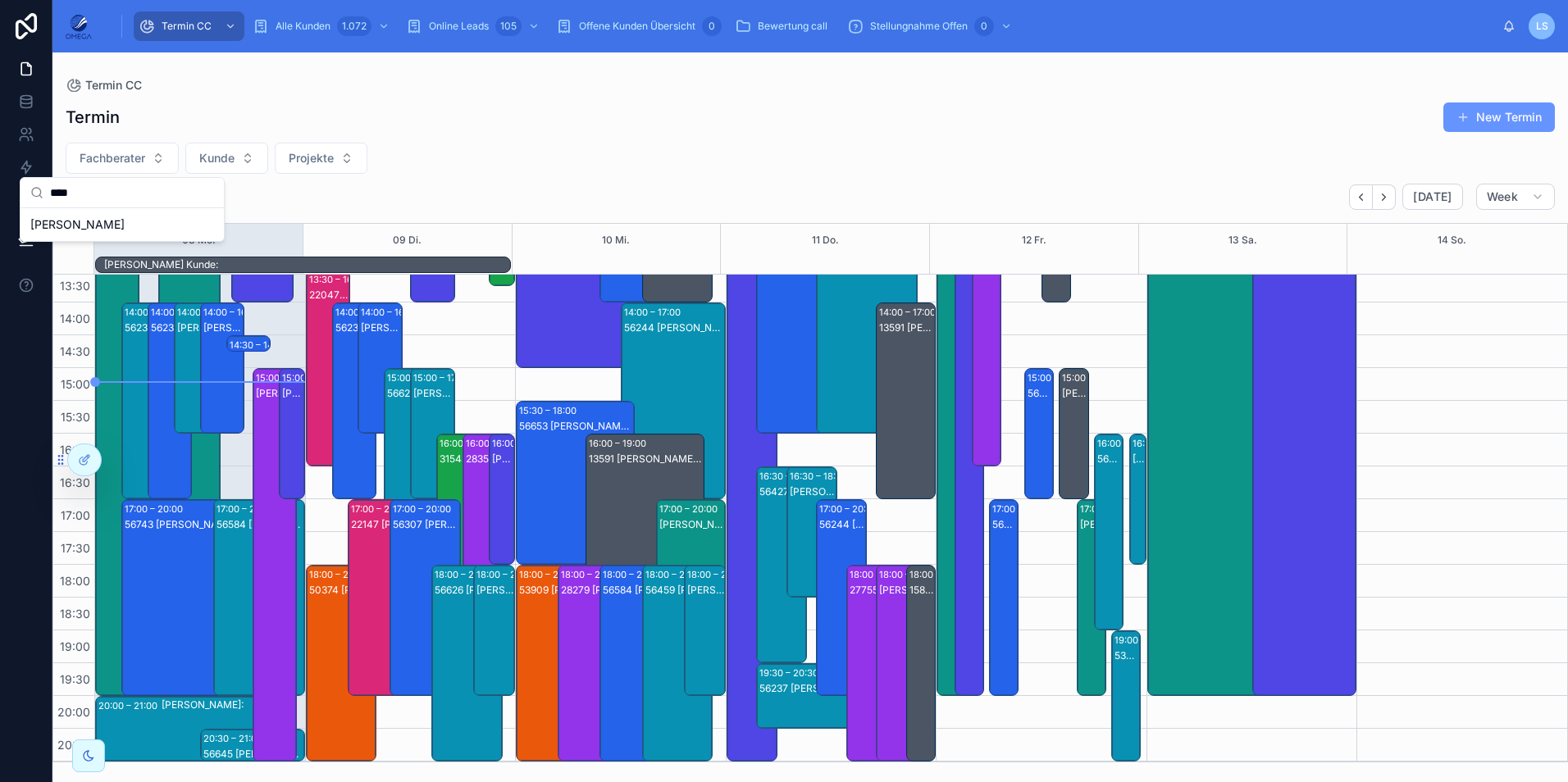
type input "****"
click at [127, 217] on div "[PERSON_NAME]" at bounding box center [122, 224] width 197 height 26
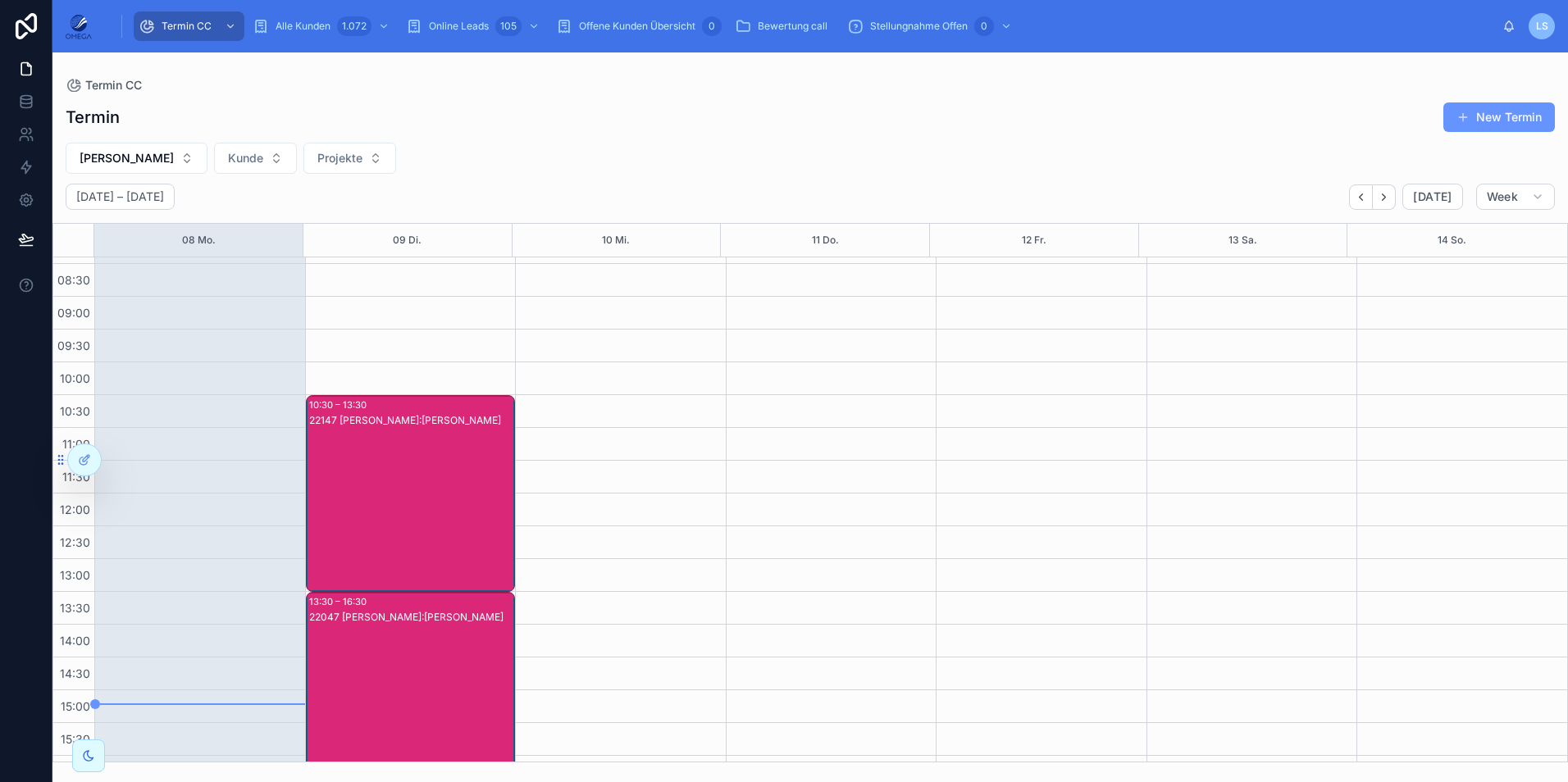
scroll to position [20, 0]
click at [429, 479] on div "22147 [PERSON_NAME]:[PERSON_NAME]" at bounding box center [412, 516] width 205 height 194
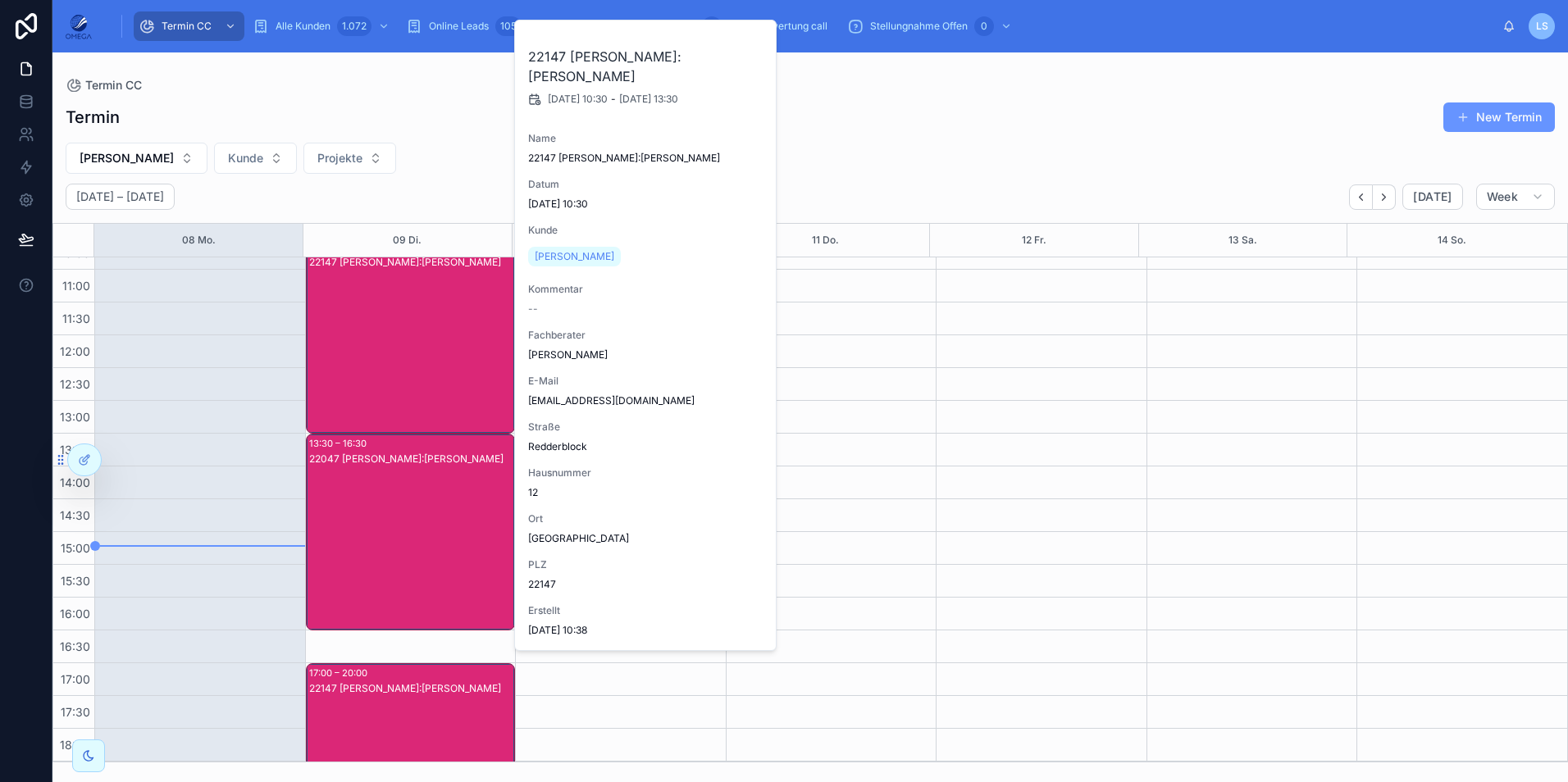
click at [398, 522] on div "22047 [PERSON_NAME]:[PERSON_NAME]" at bounding box center [412, 548] width 205 height 194
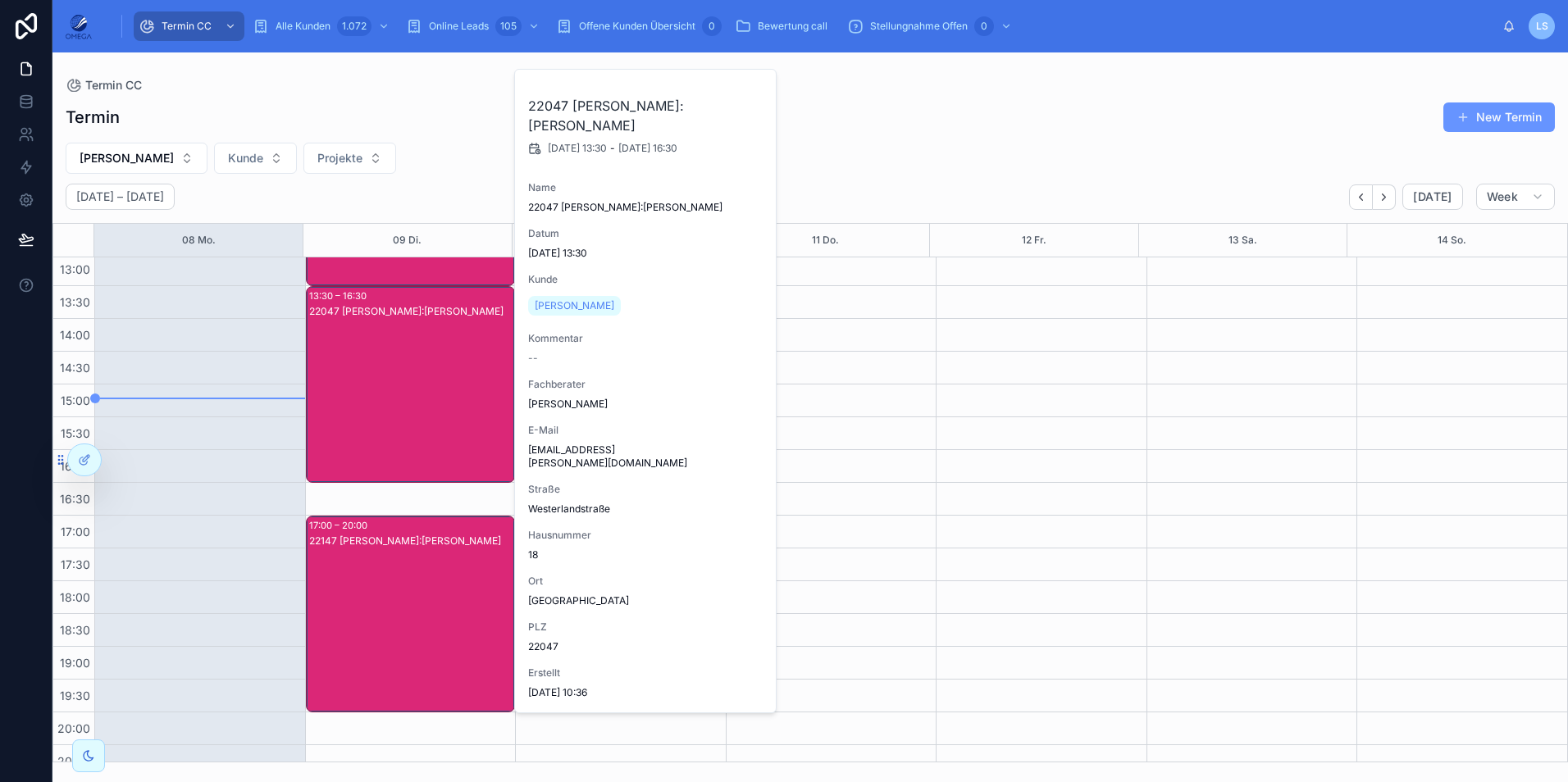
scroll to position [349, 0]
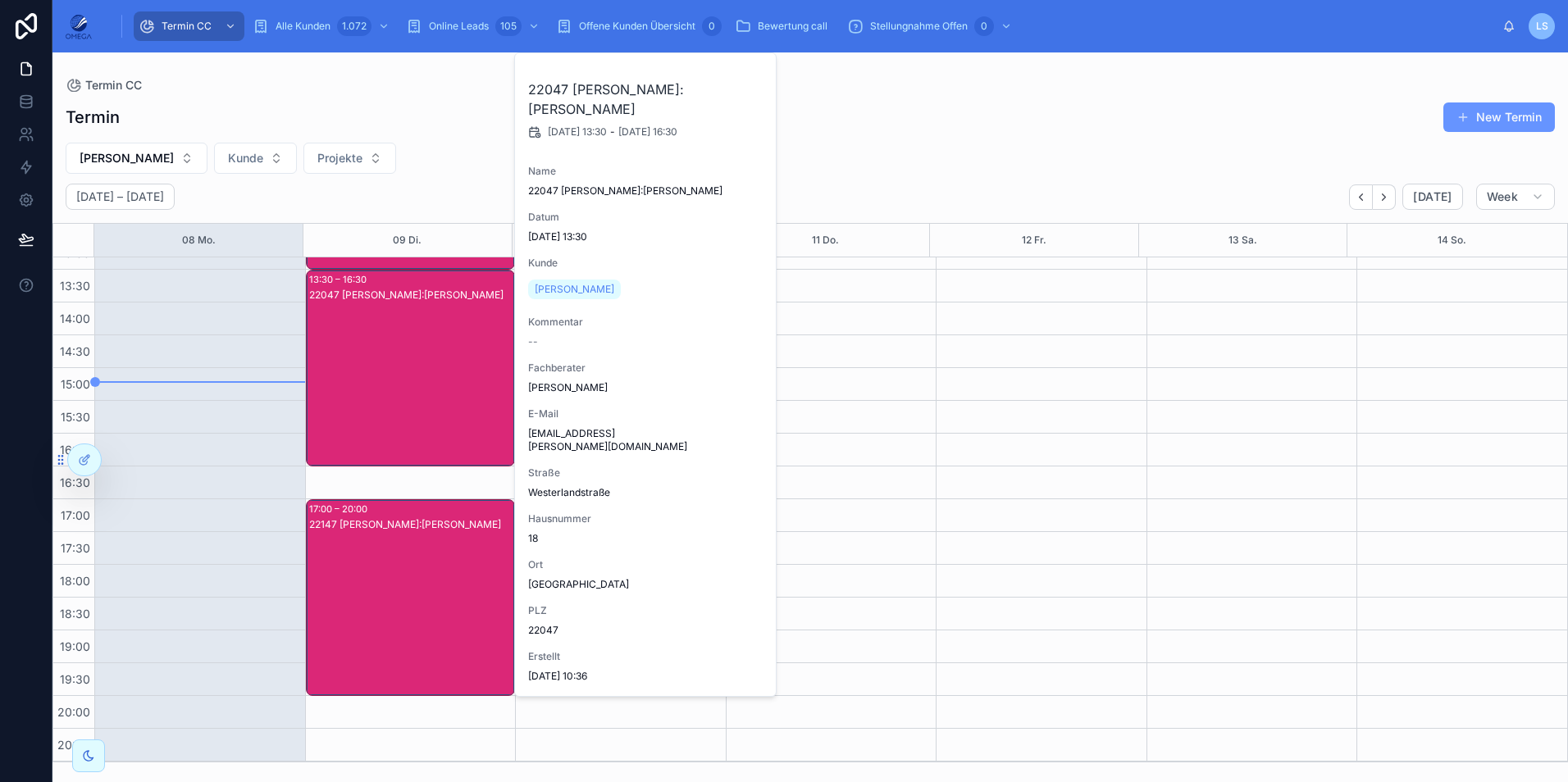
click at [387, 563] on div "22147 [PERSON_NAME]:[PERSON_NAME]" at bounding box center [412, 614] width 205 height 194
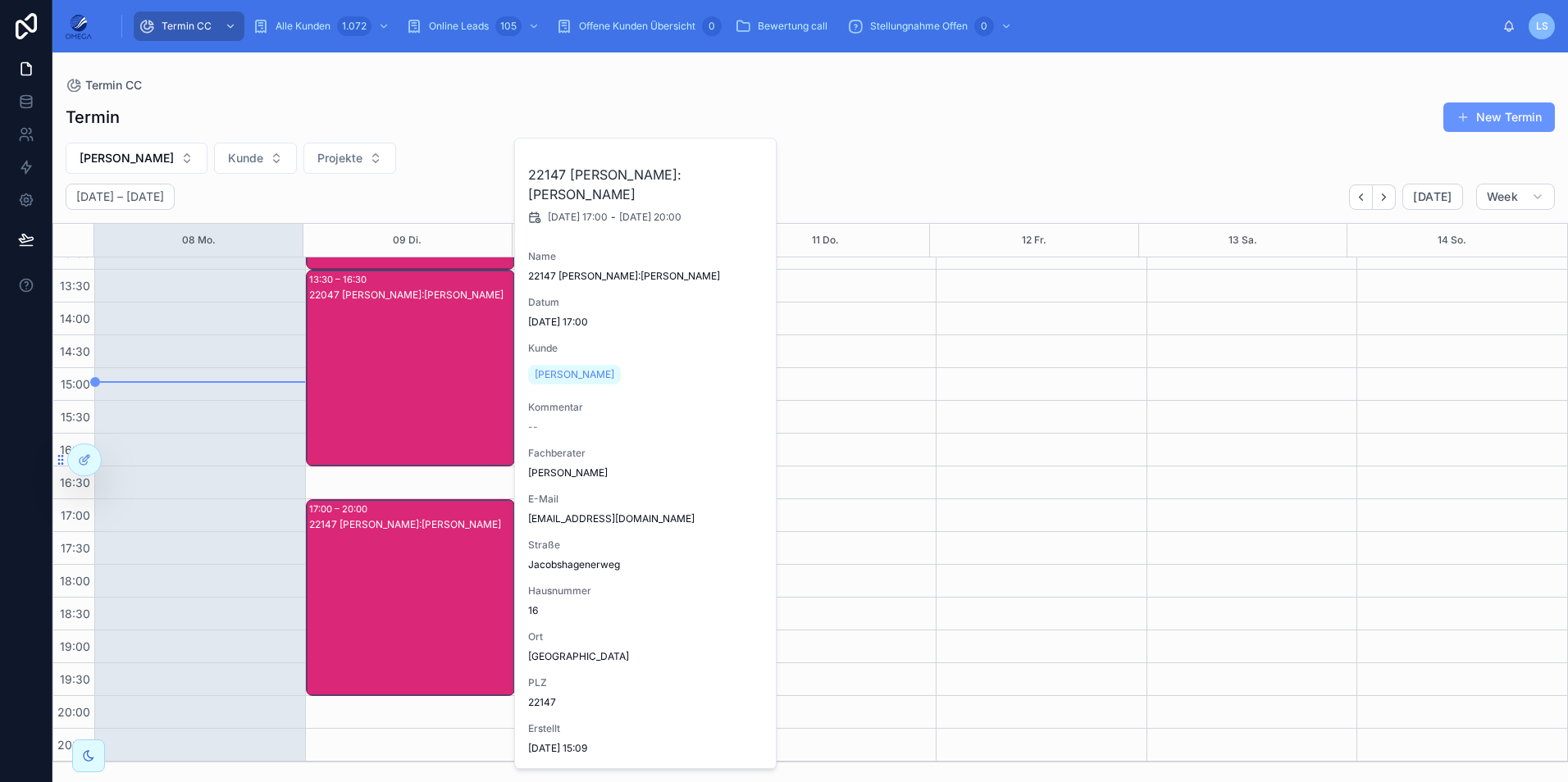
click at [378, 402] on div "22047 [PERSON_NAME]:[PERSON_NAME]" at bounding box center [412, 385] width 205 height 194
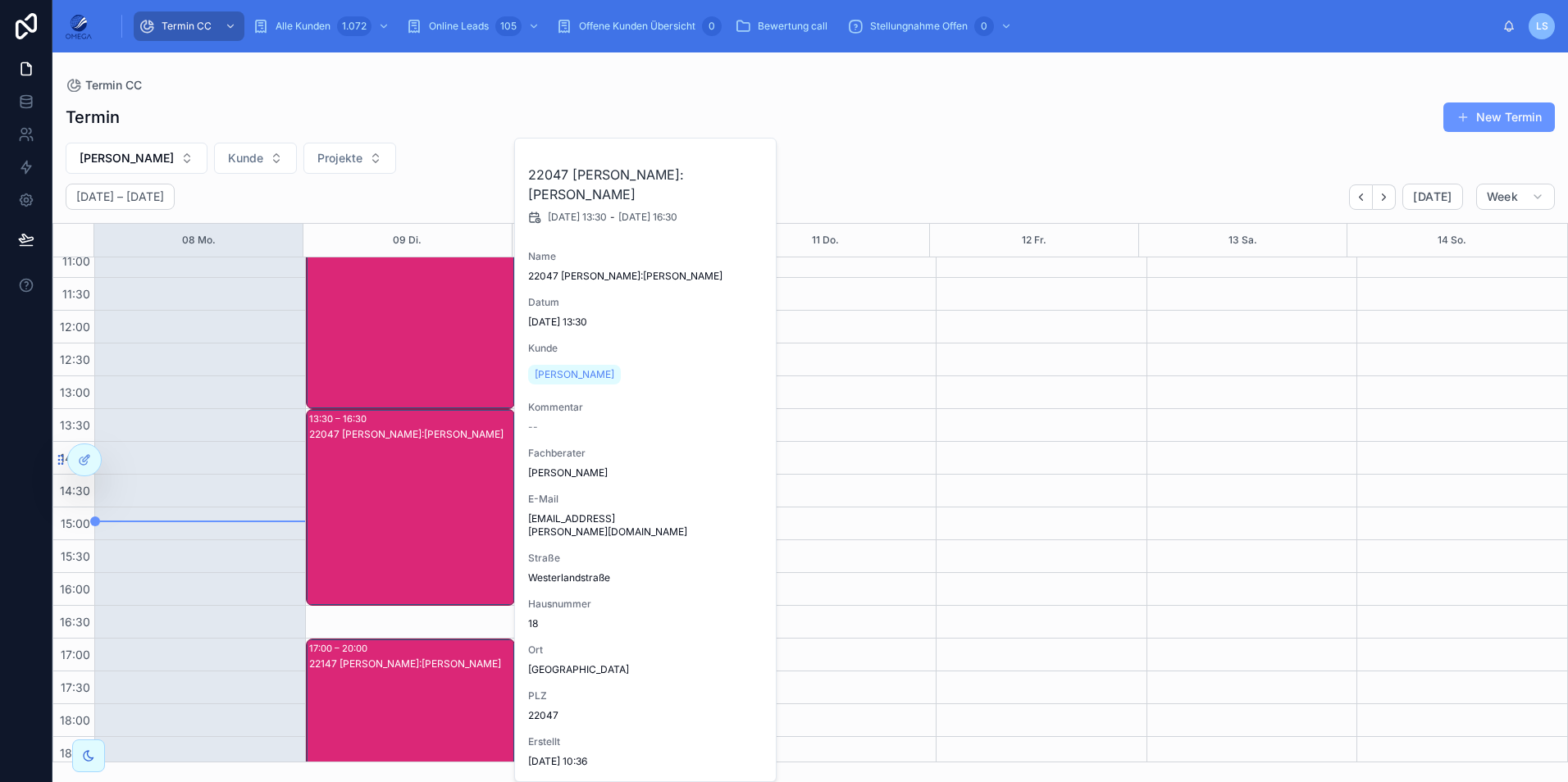
scroll to position [184, 0]
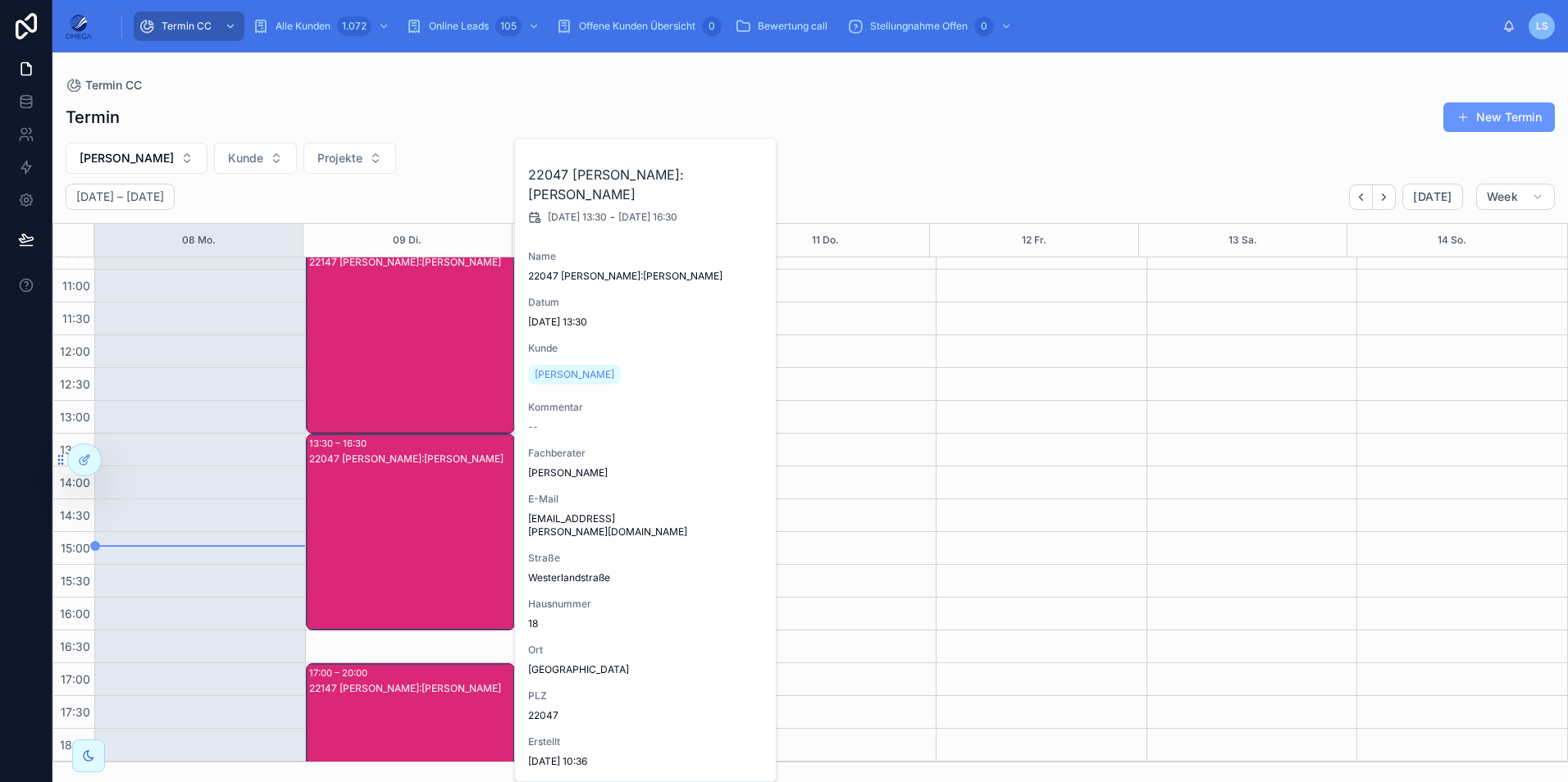
click at [389, 389] on div "22147 [PERSON_NAME]:[PERSON_NAME]" at bounding box center [412, 352] width 205 height 194
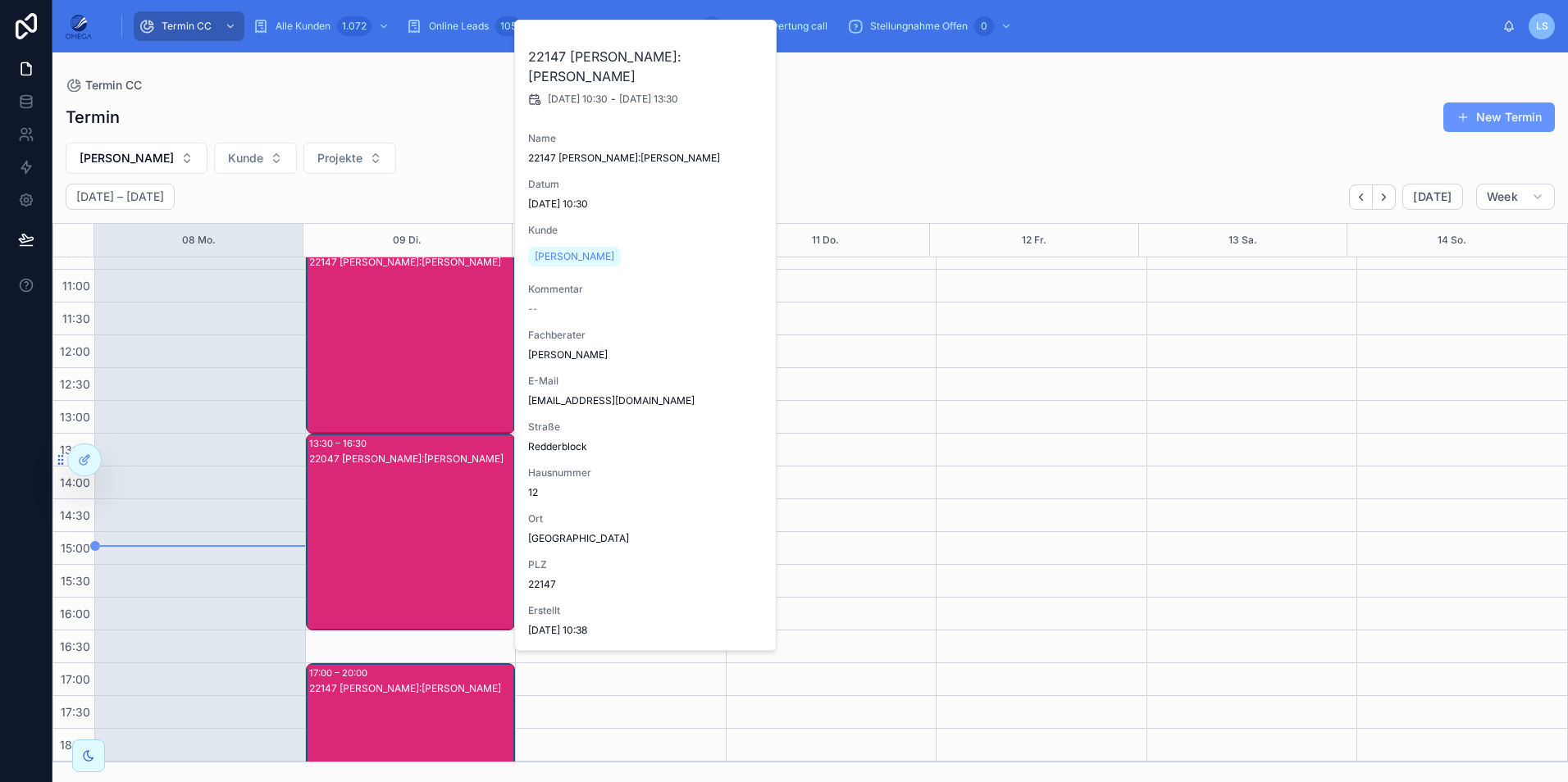
click at [461, 170] on div "[PERSON_NAME] Projekte" at bounding box center [810, 158] width 1516 height 31
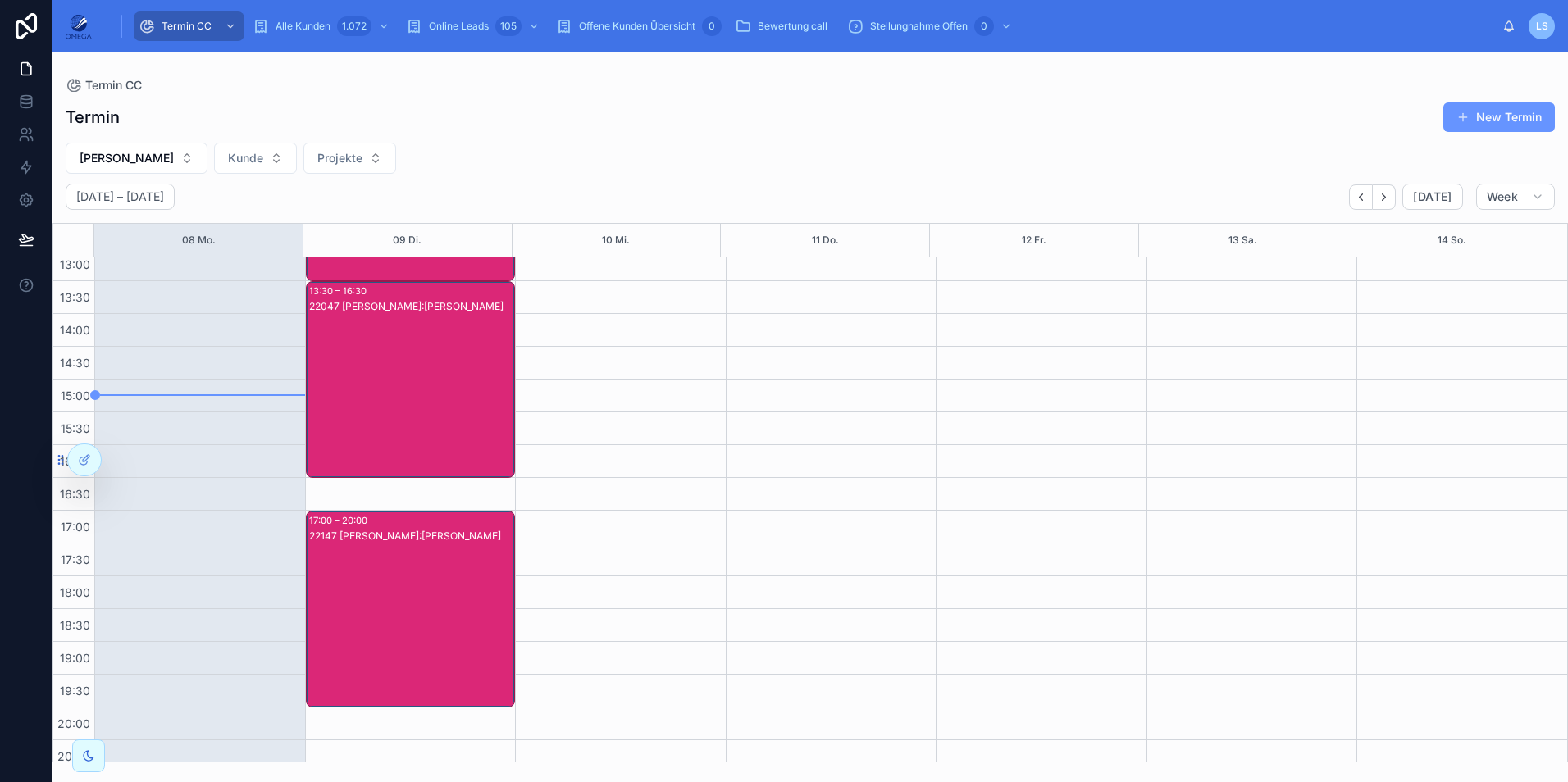
scroll to position [349, 0]
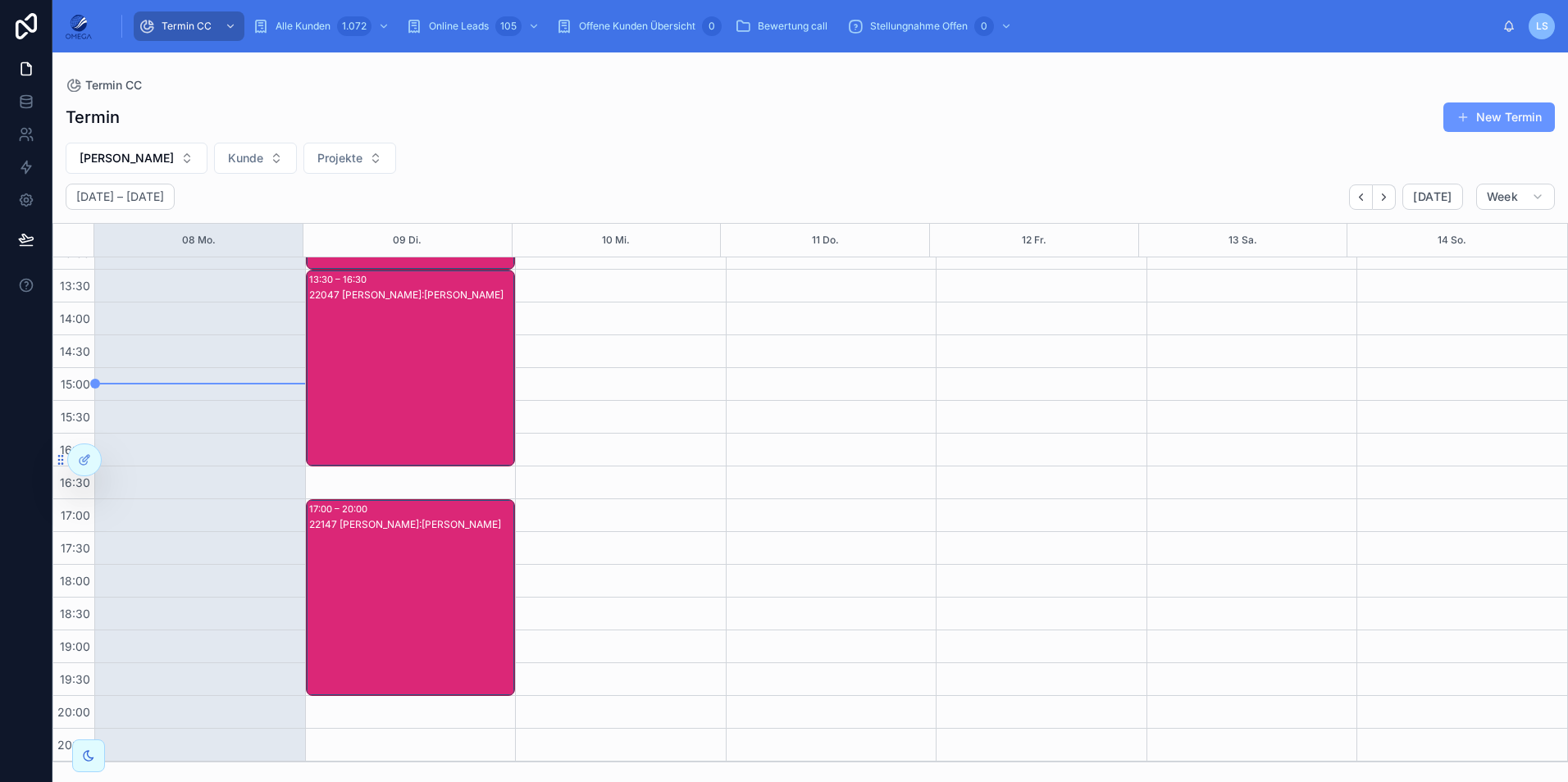
click at [450, 555] on div "22147 [PERSON_NAME]:[PERSON_NAME]" at bounding box center [412, 614] width 205 height 194
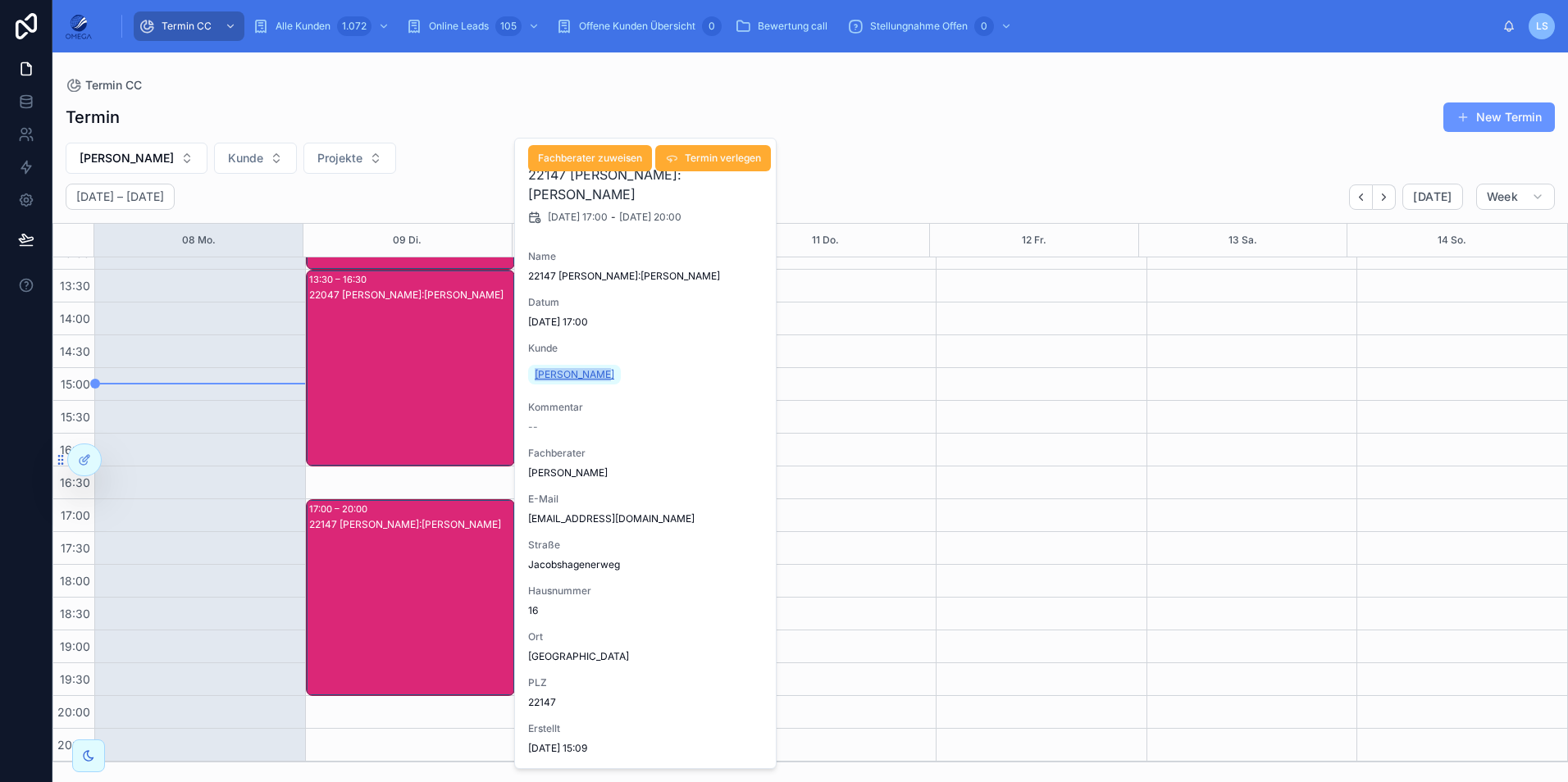
drag, startPoint x: 615, startPoint y: 377, endPoint x: 532, endPoint y: 368, distance: 83.5
click at [532, 368] on div "[PERSON_NAME]" at bounding box center [646, 374] width 236 height 26
copy span "[PERSON_NAME]"
click at [436, 177] on div "Termin New Termin [PERSON_NAME] Projekte [DATE] – [DATE] [DATE] Week 08 Mo. 09 …" at bounding box center [810, 427] width 1516 height 671
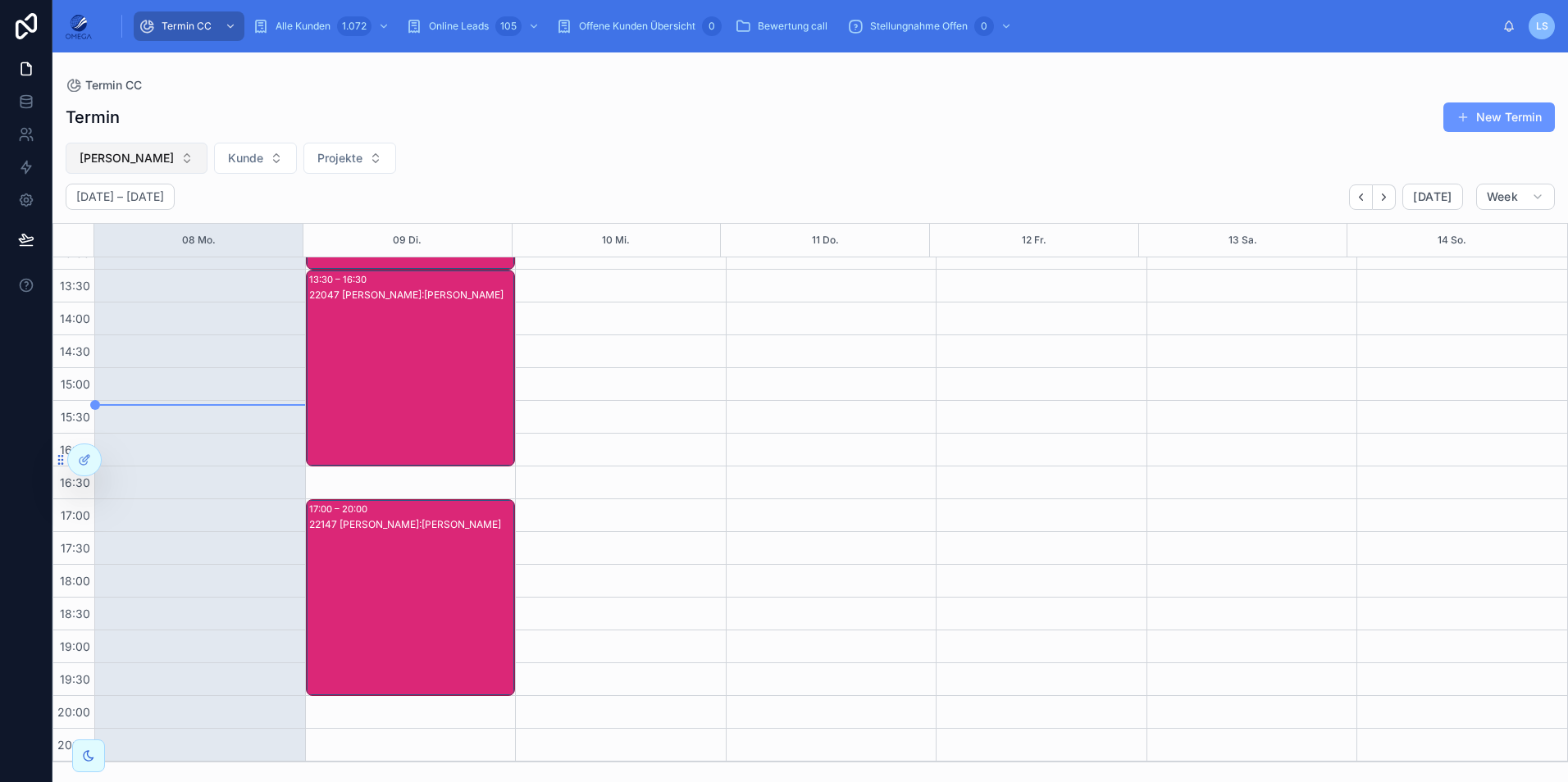
click at [155, 152] on span "[PERSON_NAME]" at bounding box center [126, 158] width 94 height 16
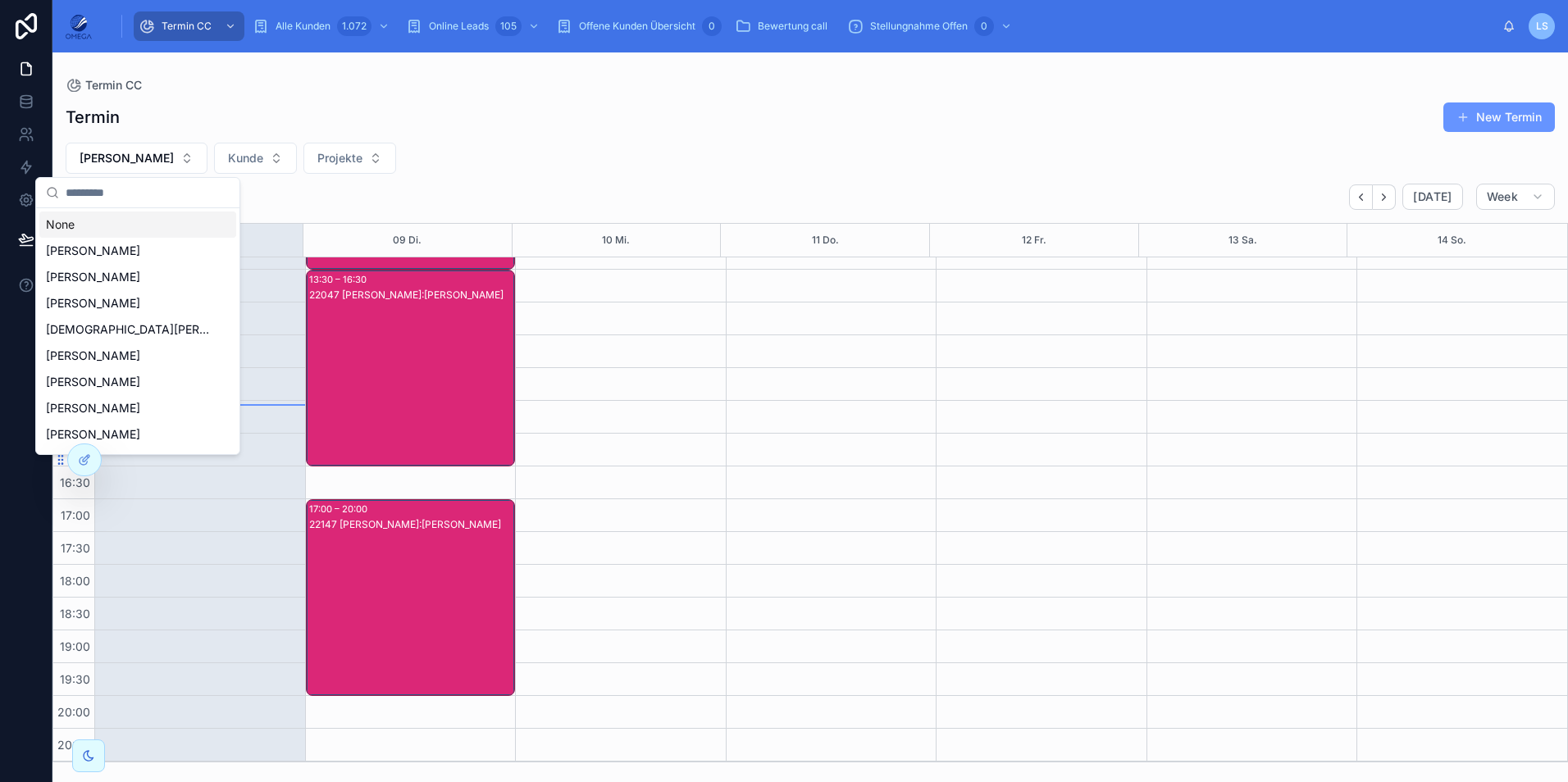
click at [147, 221] on div "None" at bounding box center [138, 224] width 197 height 26
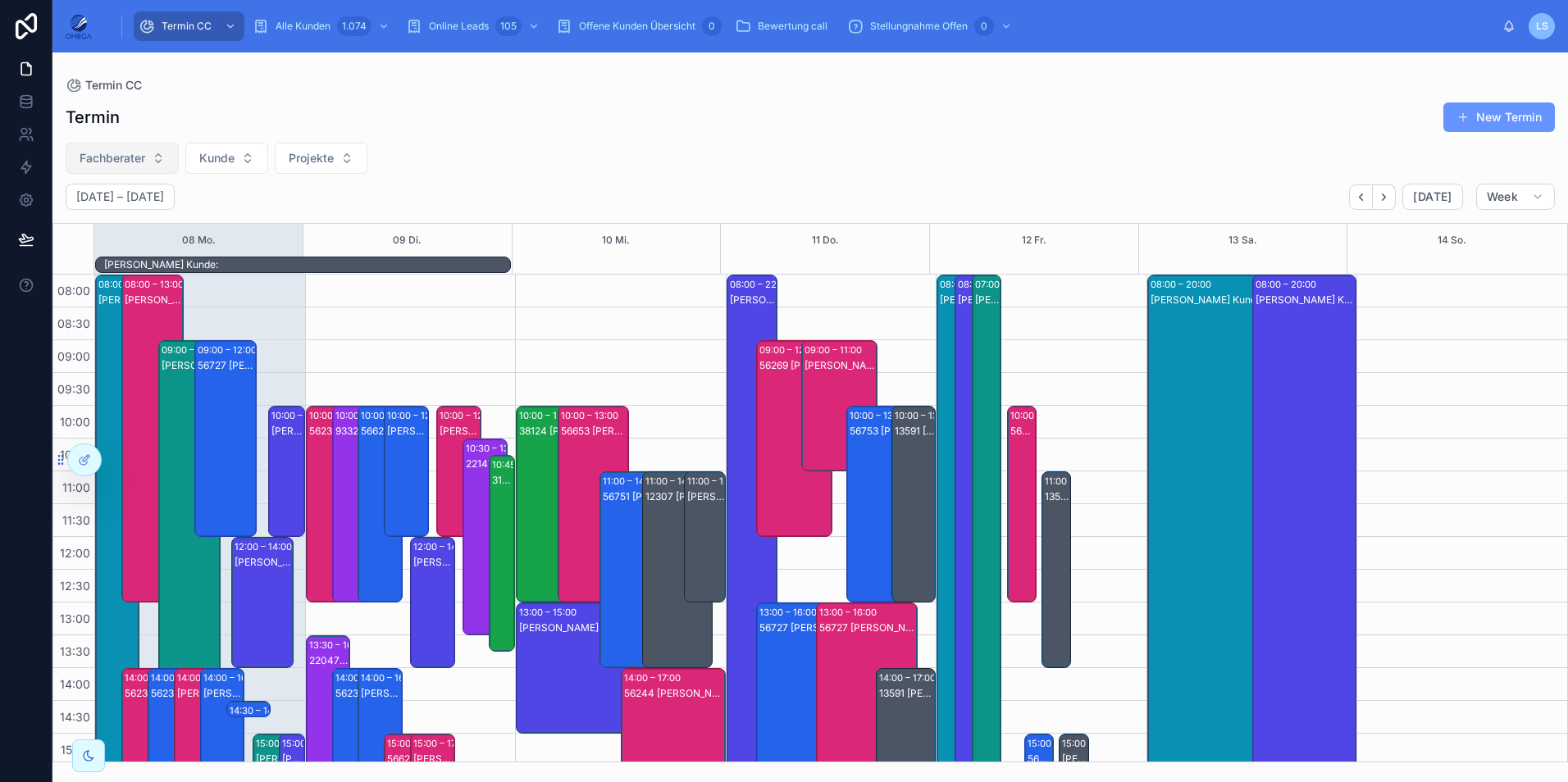
click at [142, 158] on span "Fachberater" at bounding box center [112, 158] width 66 height 16
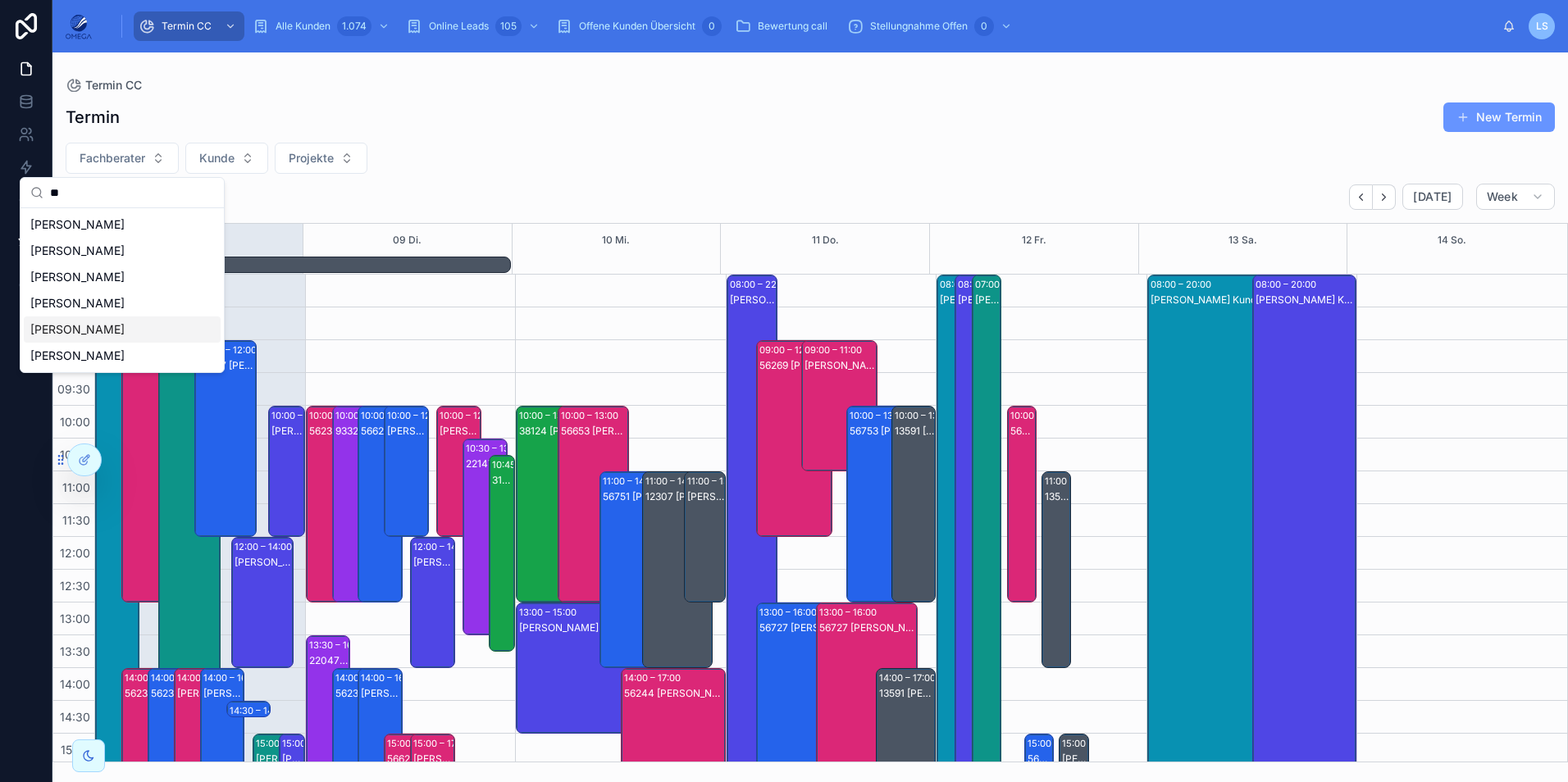
type input "**"
click at [166, 333] on div "[PERSON_NAME]" at bounding box center [122, 329] width 197 height 26
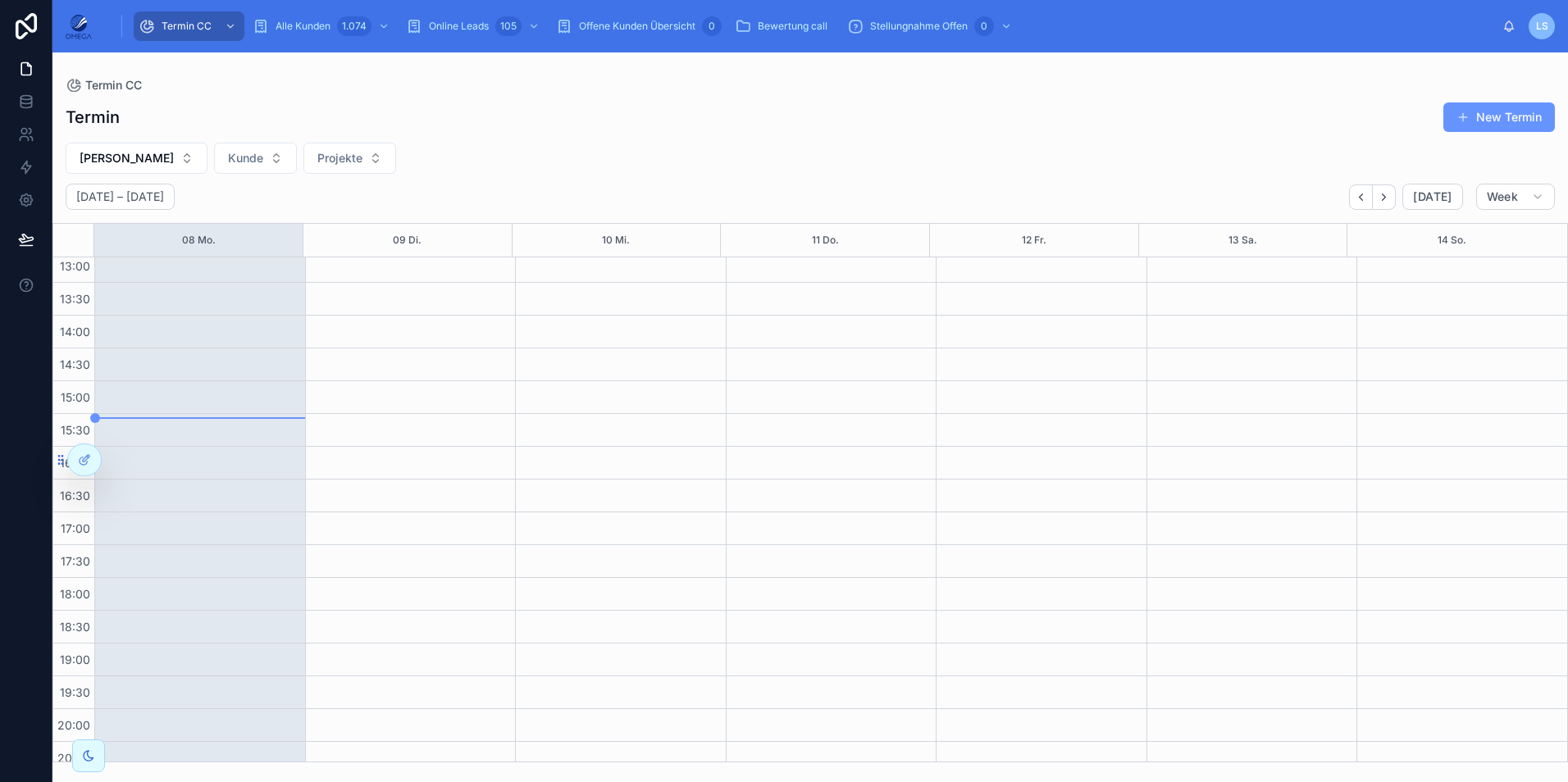
scroll to position [349, 0]
click at [1367, 198] on icon "Back" at bounding box center [1361, 197] width 13 height 13
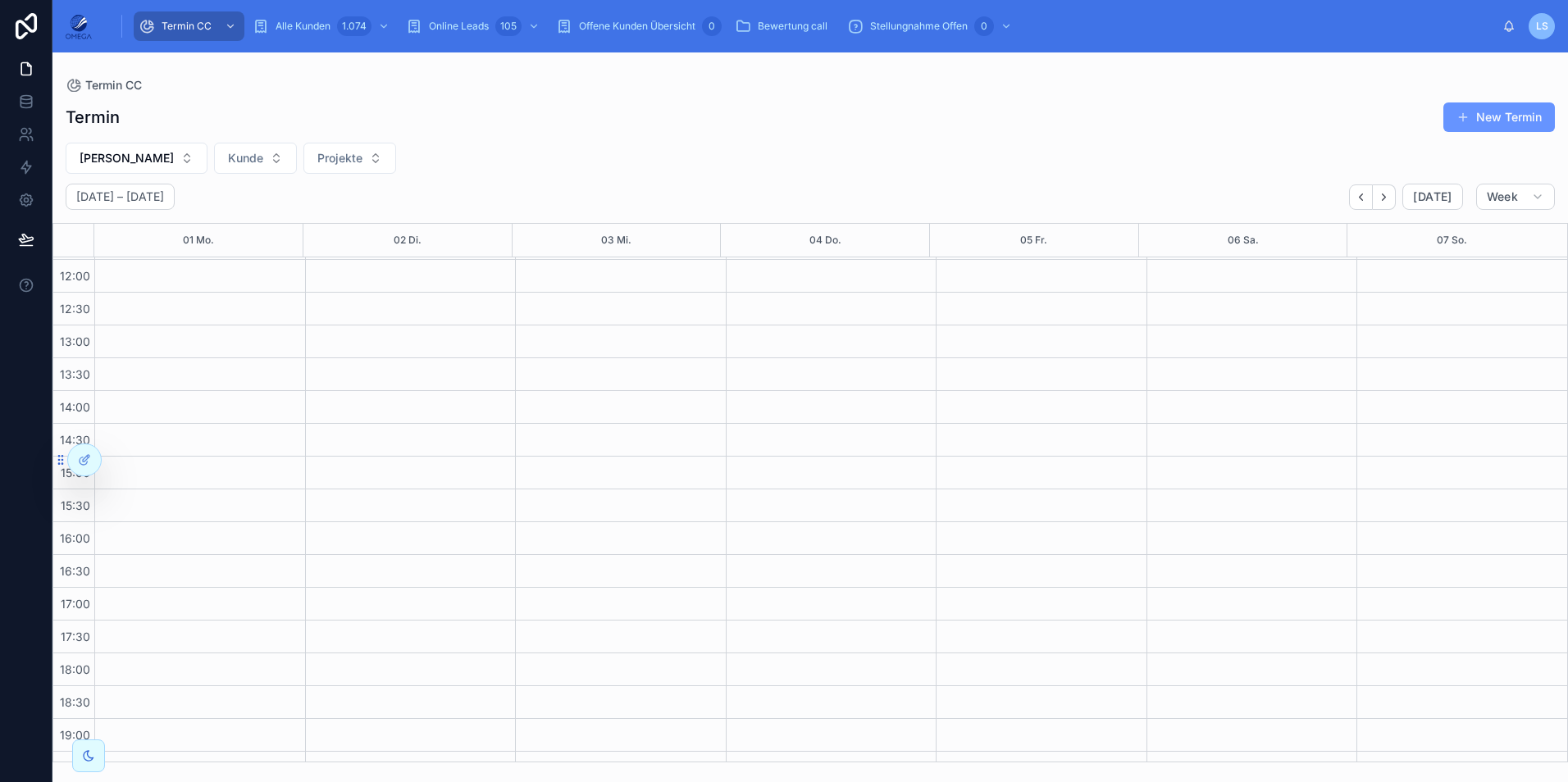
scroll to position [349, 0]
click at [1382, 201] on icon "Next" at bounding box center [1384, 197] width 13 height 13
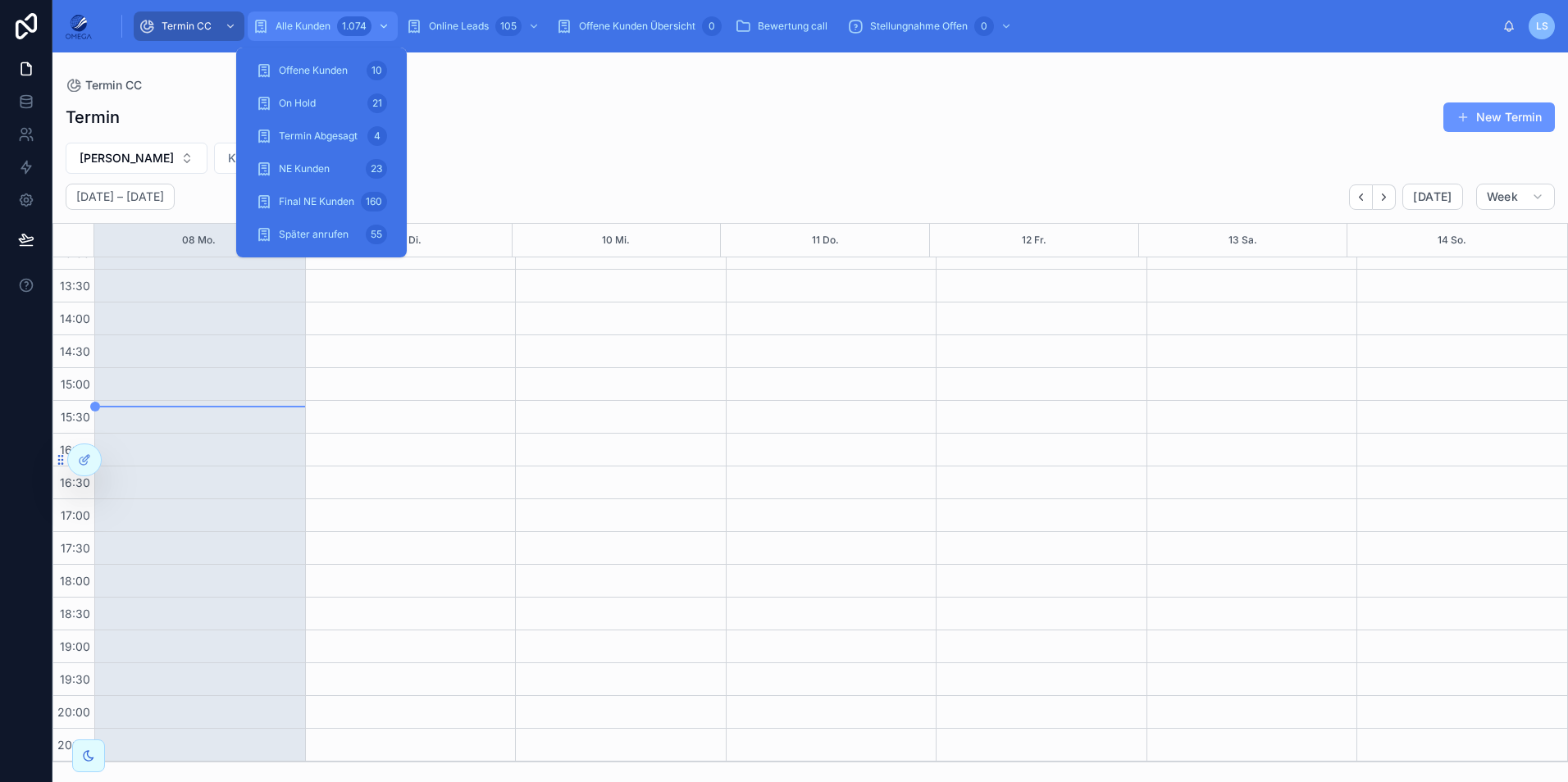
click at [337, 27] on div "1.074" at bounding box center [365, 26] width 56 height 26
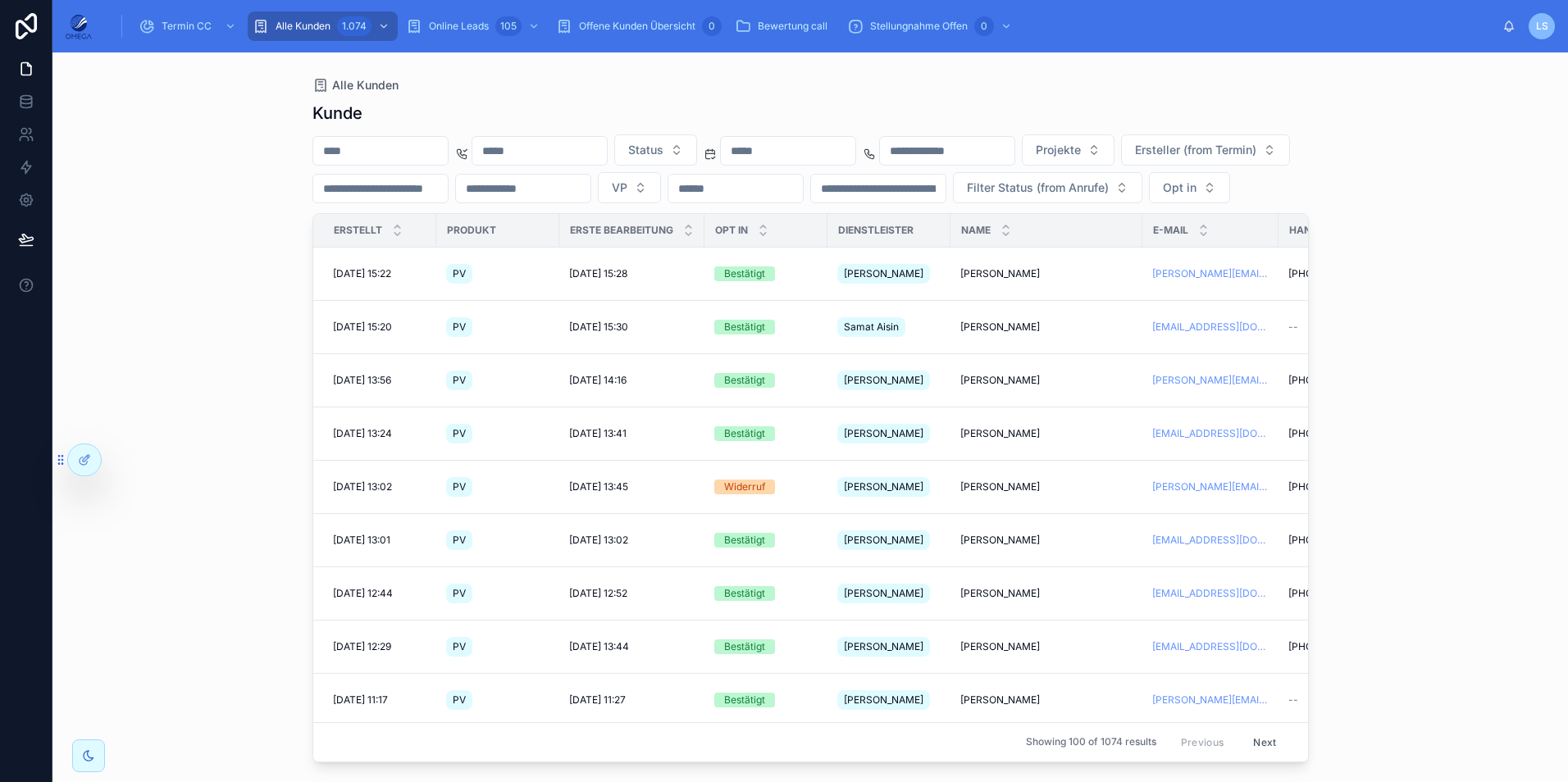
click at [397, 148] on input "text" at bounding box center [380, 151] width 135 height 23
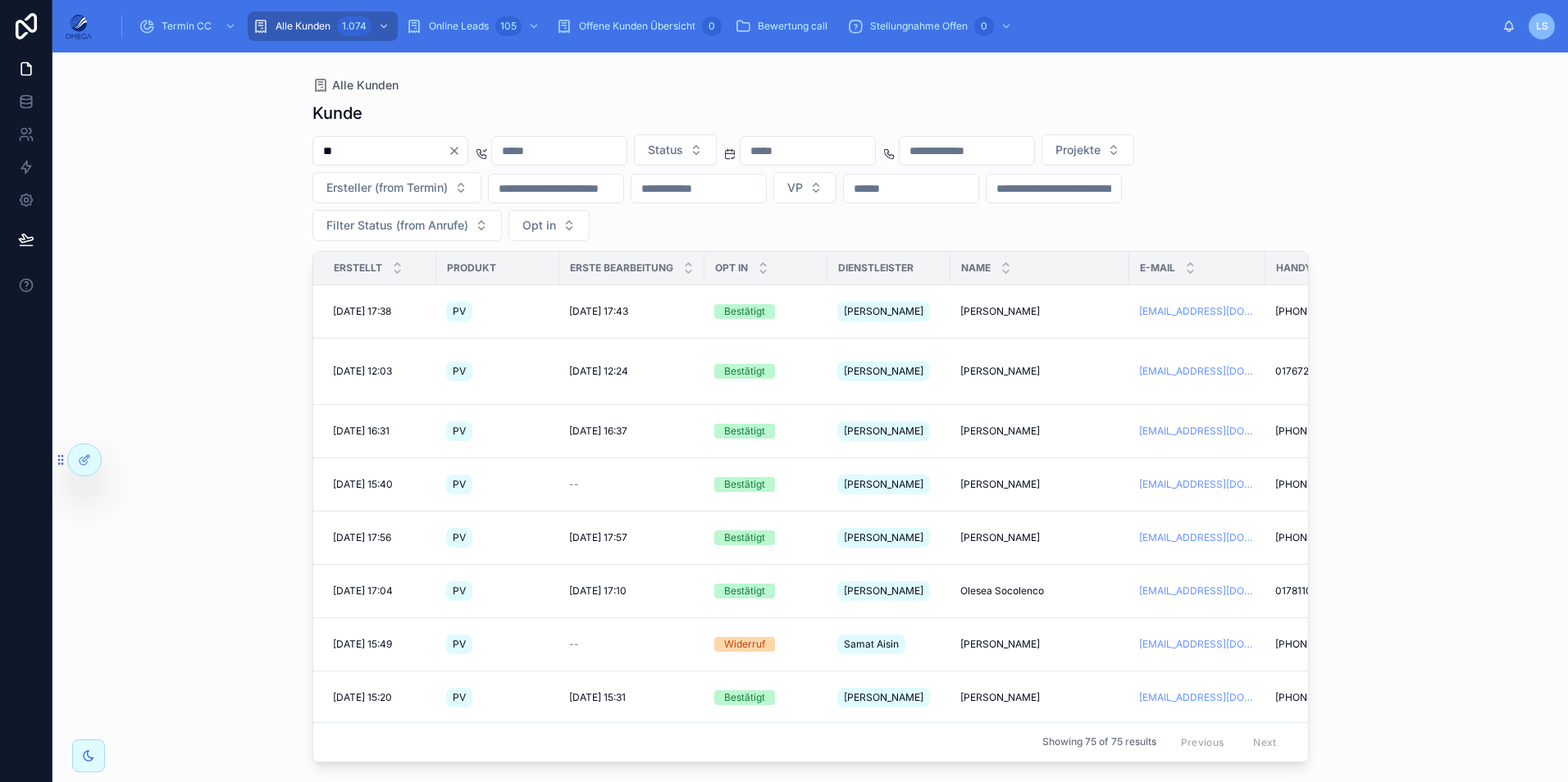
type input "**"
click at [461, 150] on icon "Clear" at bounding box center [455, 151] width 14 height 14
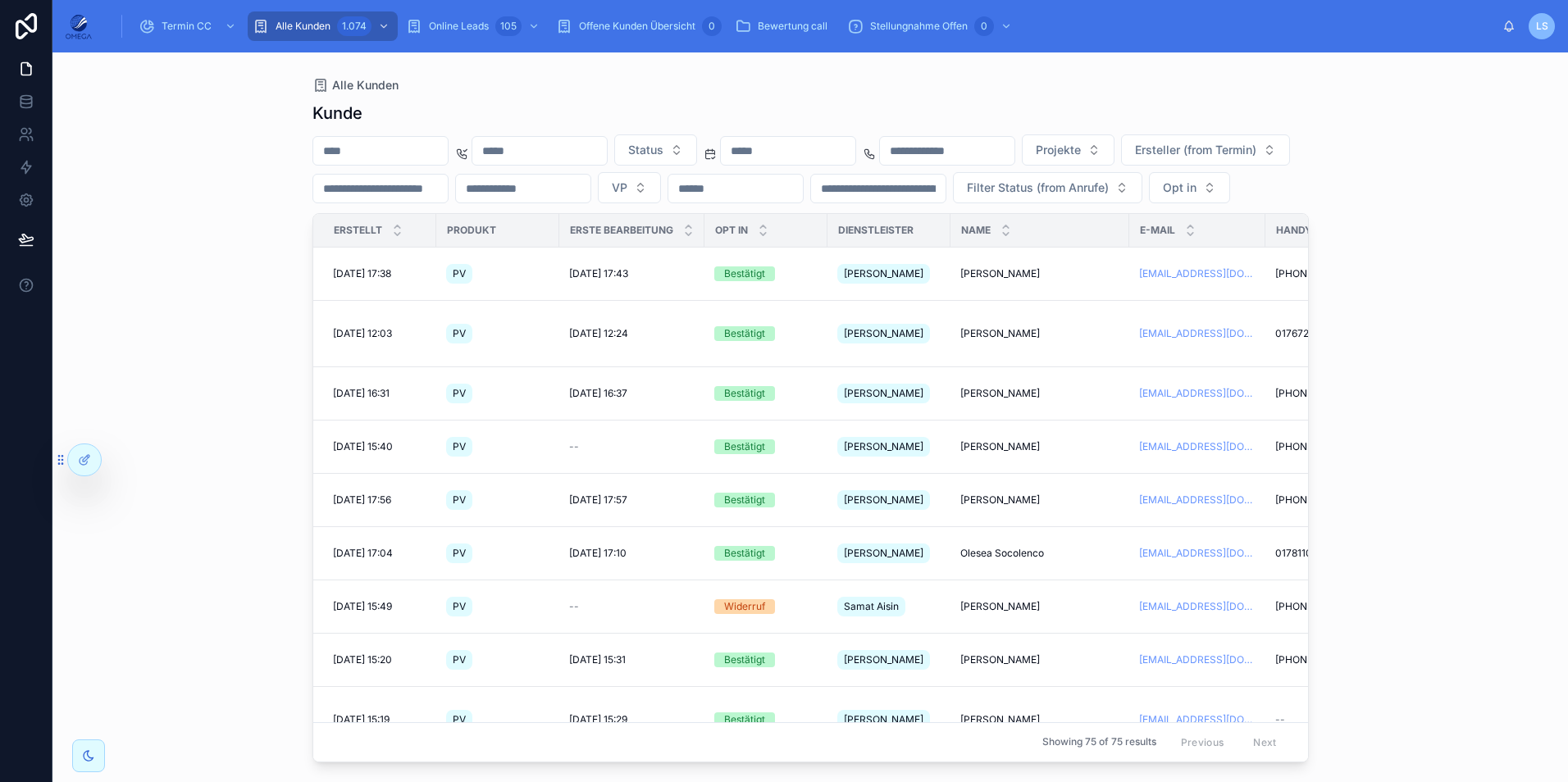
click at [551, 83] on div "Alle Kunden" at bounding box center [810, 85] width 996 height 14
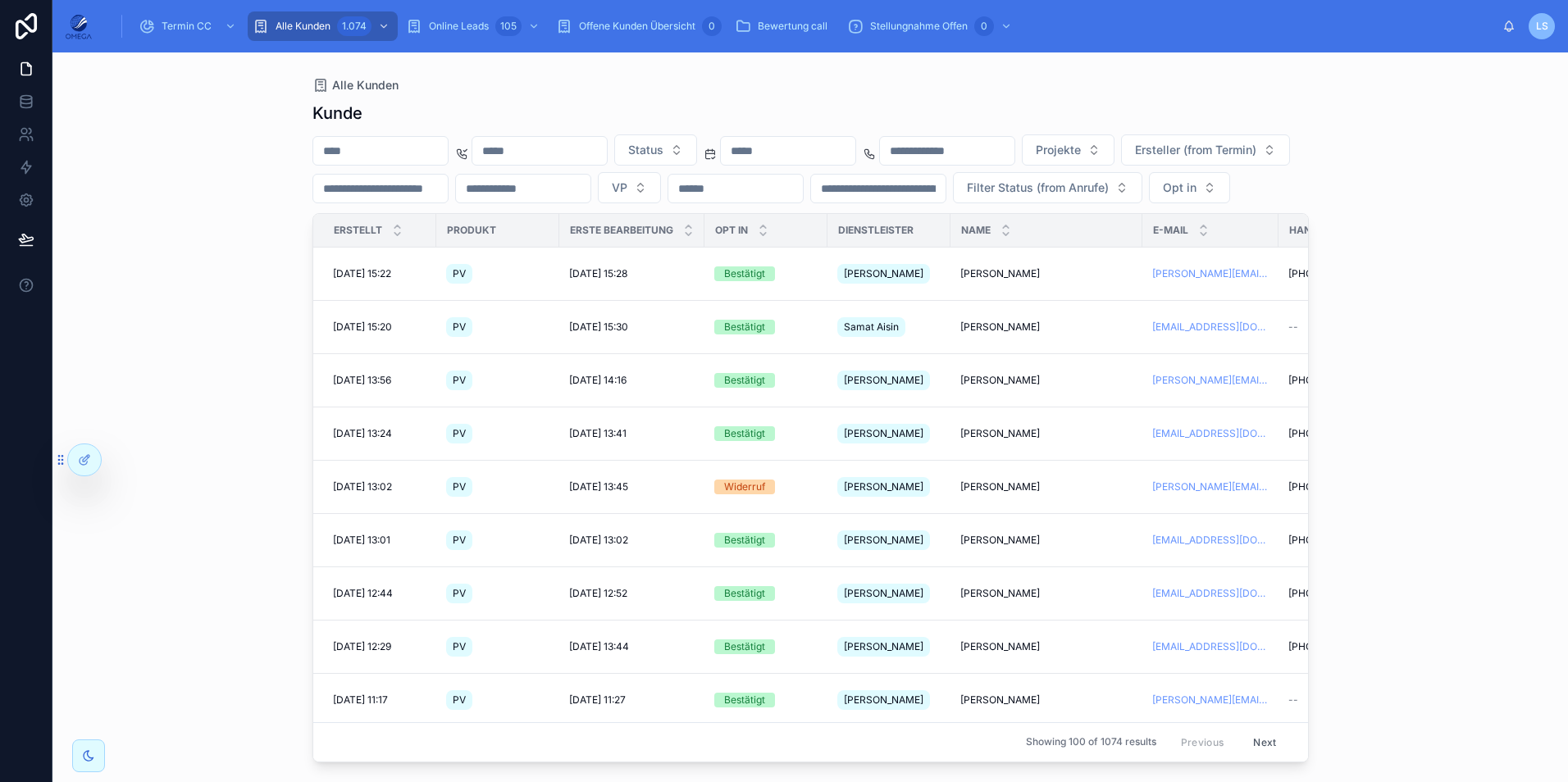
drag, startPoint x: 1452, startPoint y: 685, endPoint x: 1440, endPoint y: 674, distance: 16.3
click at [1452, 685] on div "Alle Kunden Kunde Status Projekte Ersteller (from Termin) VP Filter Status (fro…" at bounding box center [810, 417] width 1516 height 730
click at [406, 157] on input "text" at bounding box center [380, 151] width 135 height 23
paste input "********"
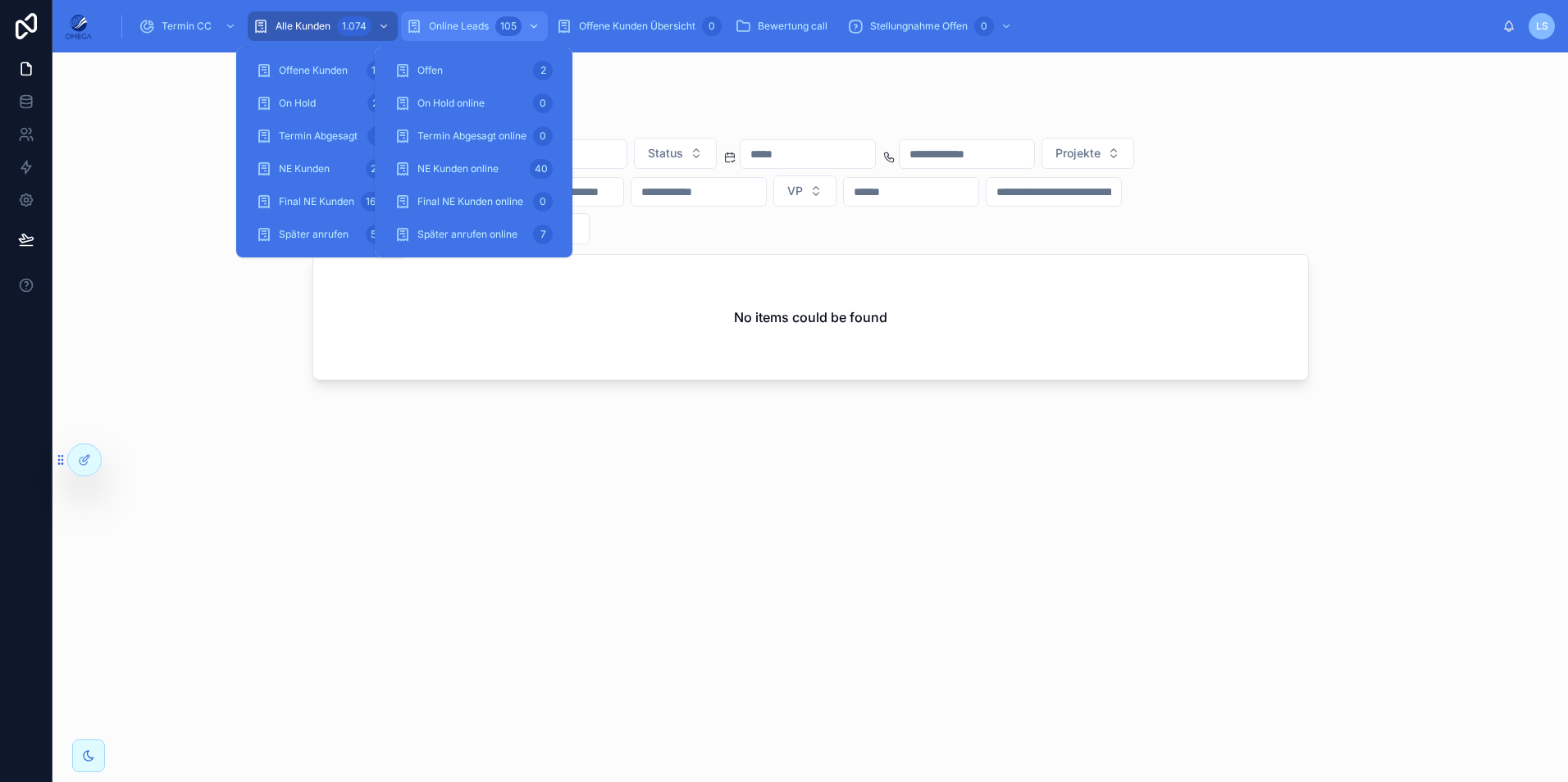
type input "********"
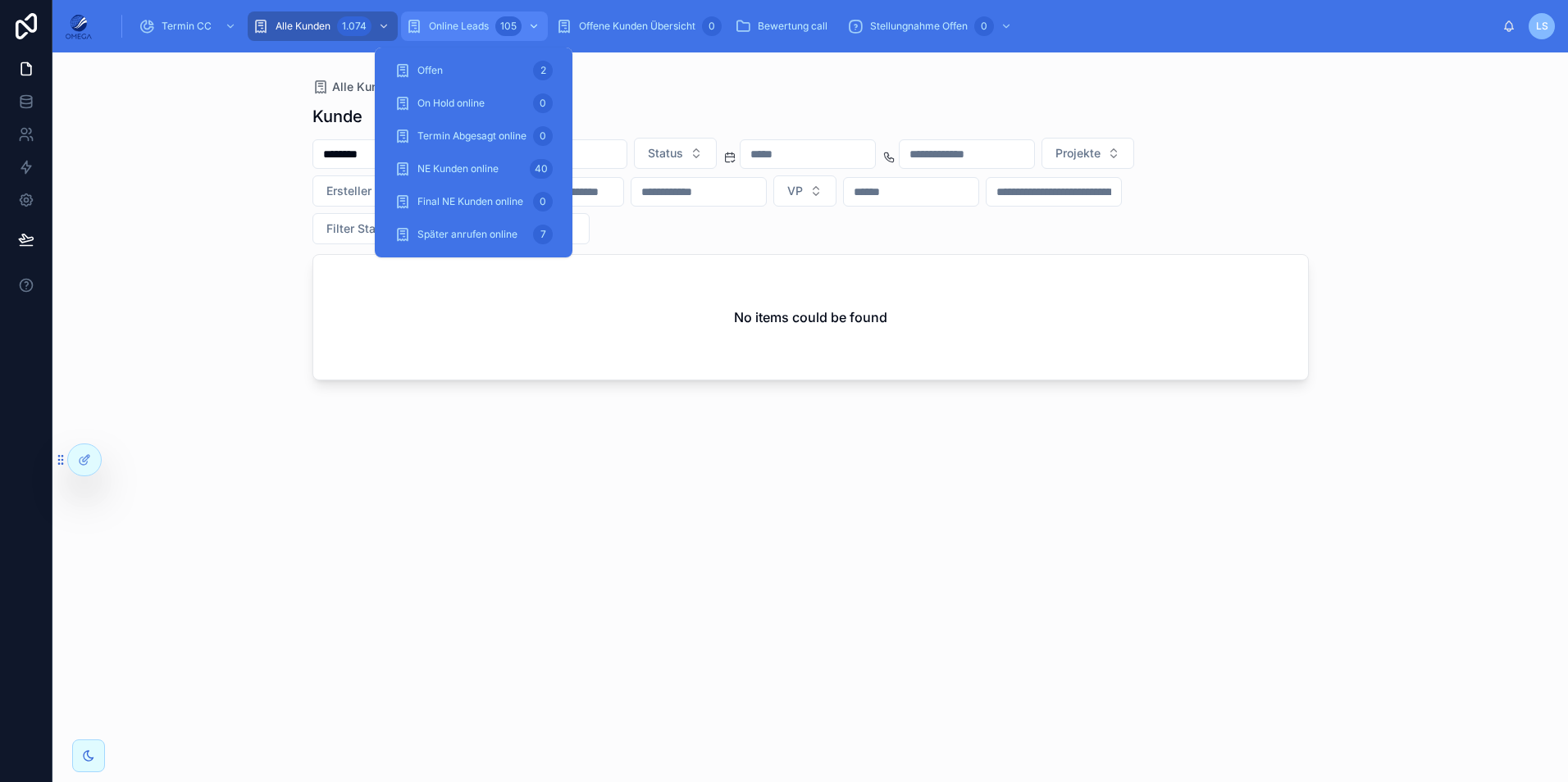
click at [453, 21] on span "Online Leads" at bounding box center [459, 26] width 60 height 14
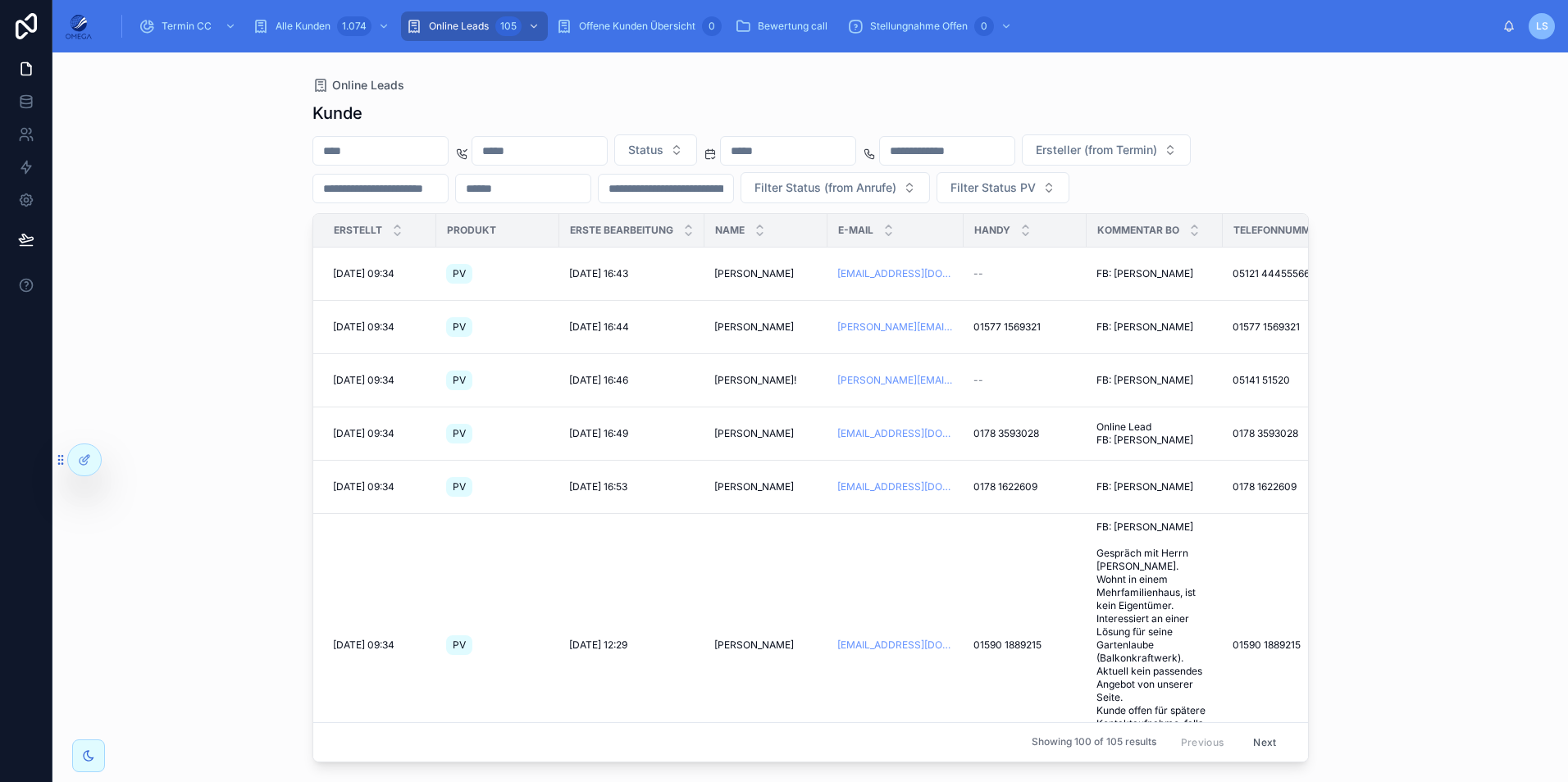
click at [370, 148] on input "text" at bounding box center [380, 151] width 135 height 23
paste input "********"
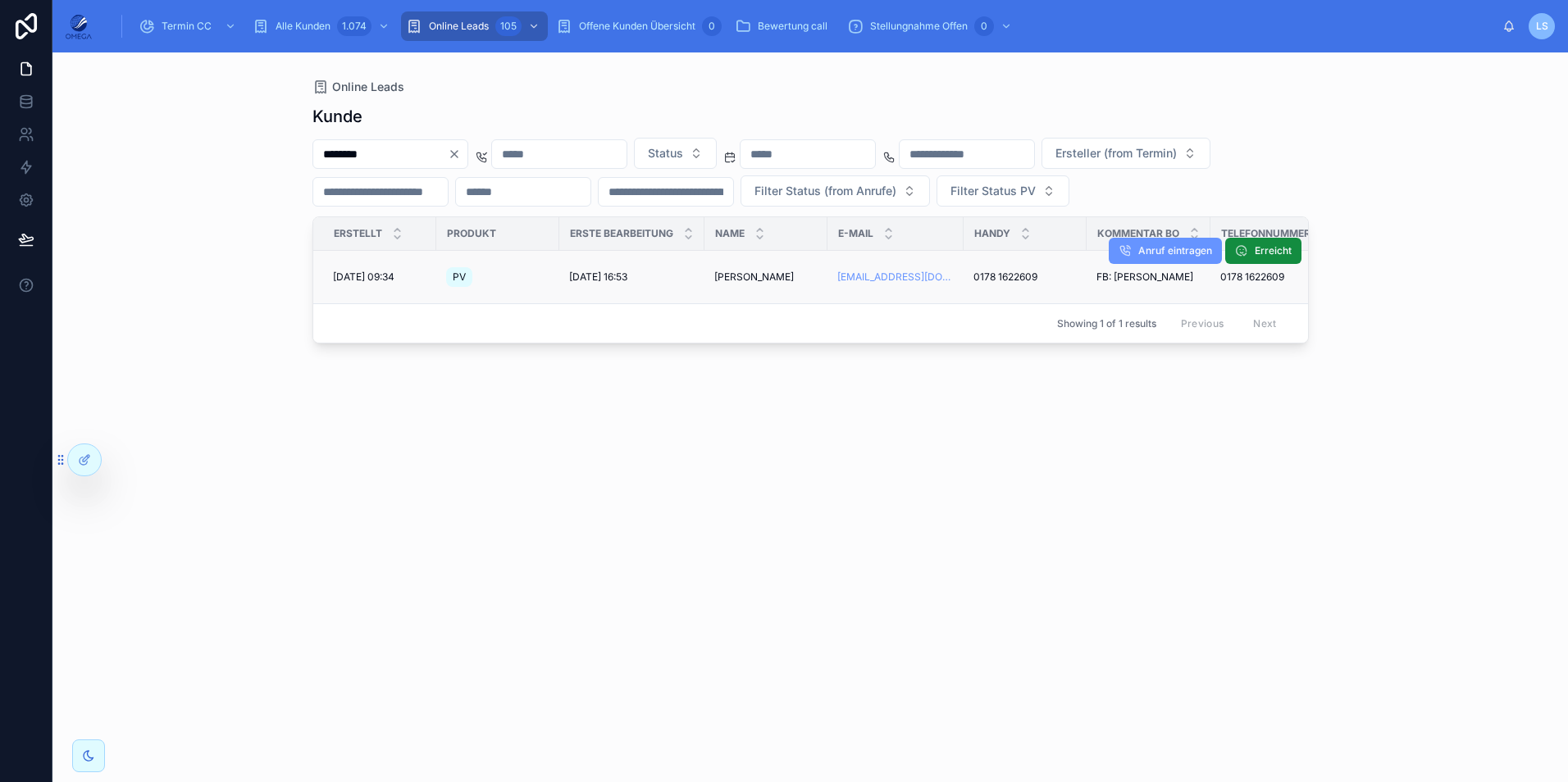
type input "********"
click at [749, 284] on span "[PERSON_NAME]" at bounding box center [754, 277] width 79 height 14
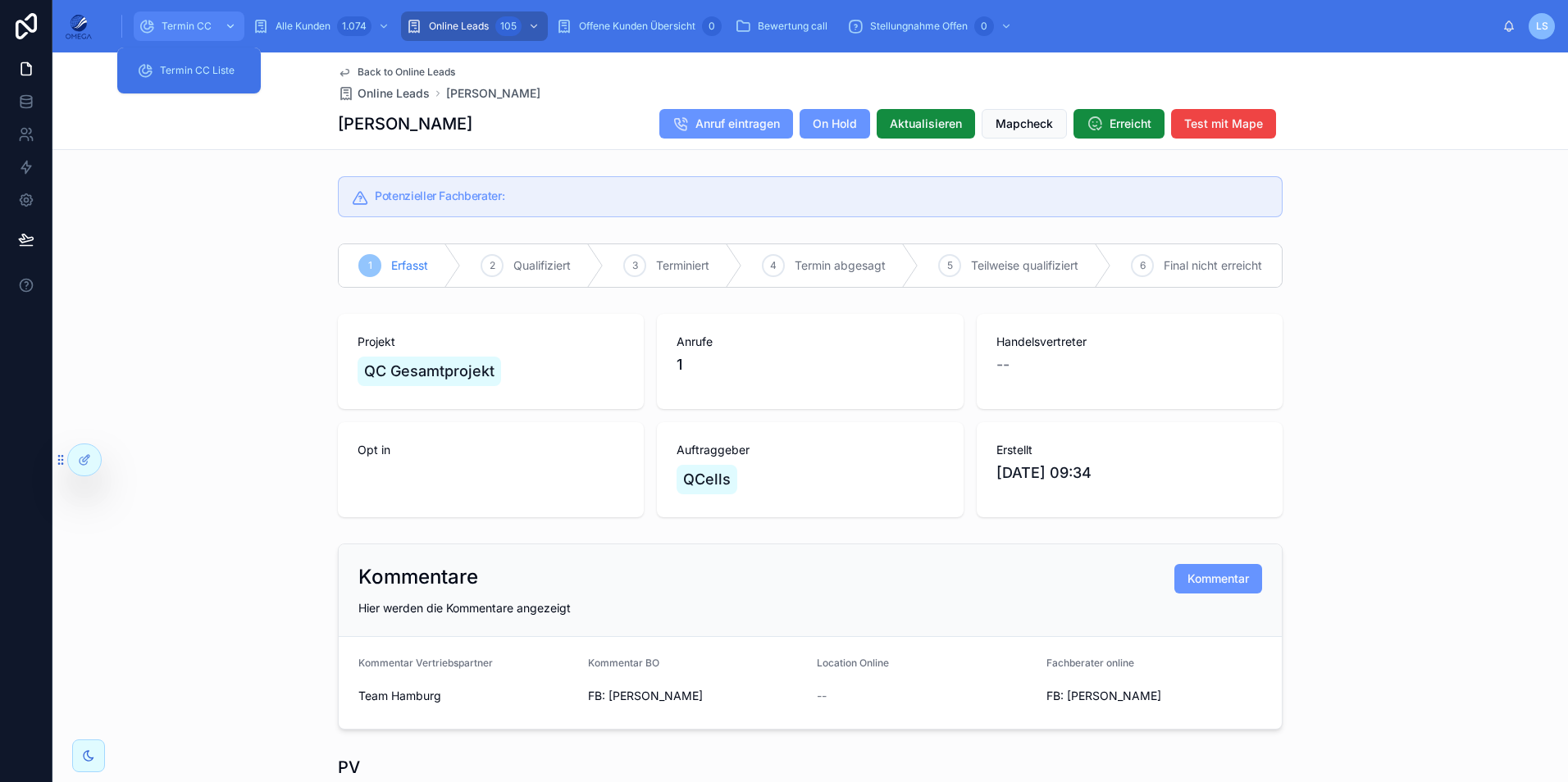
click at [215, 18] on div "Termin CC" at bounding box center [189, 26] width 101 height 26
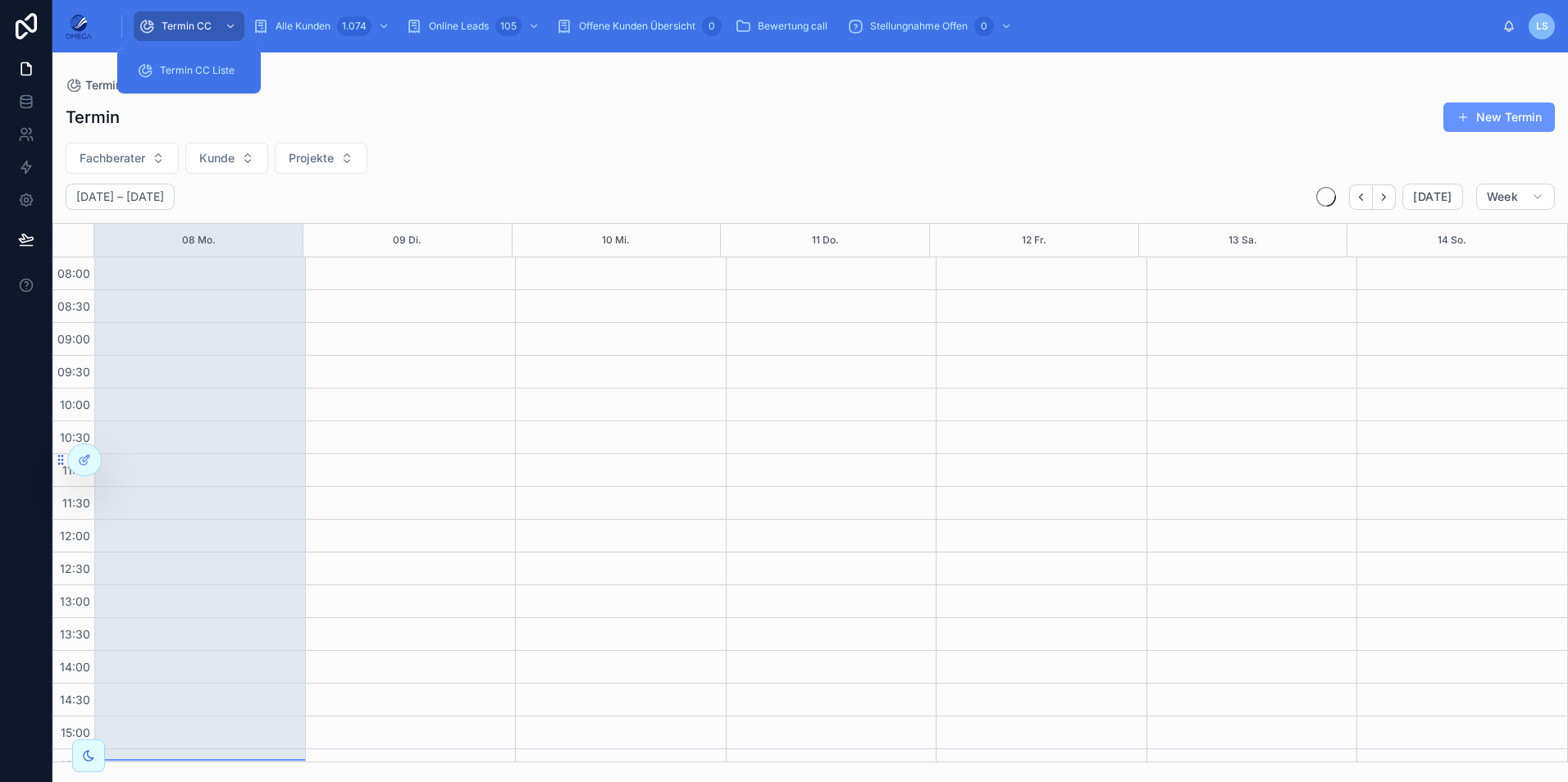
scroll to position [349, 0]
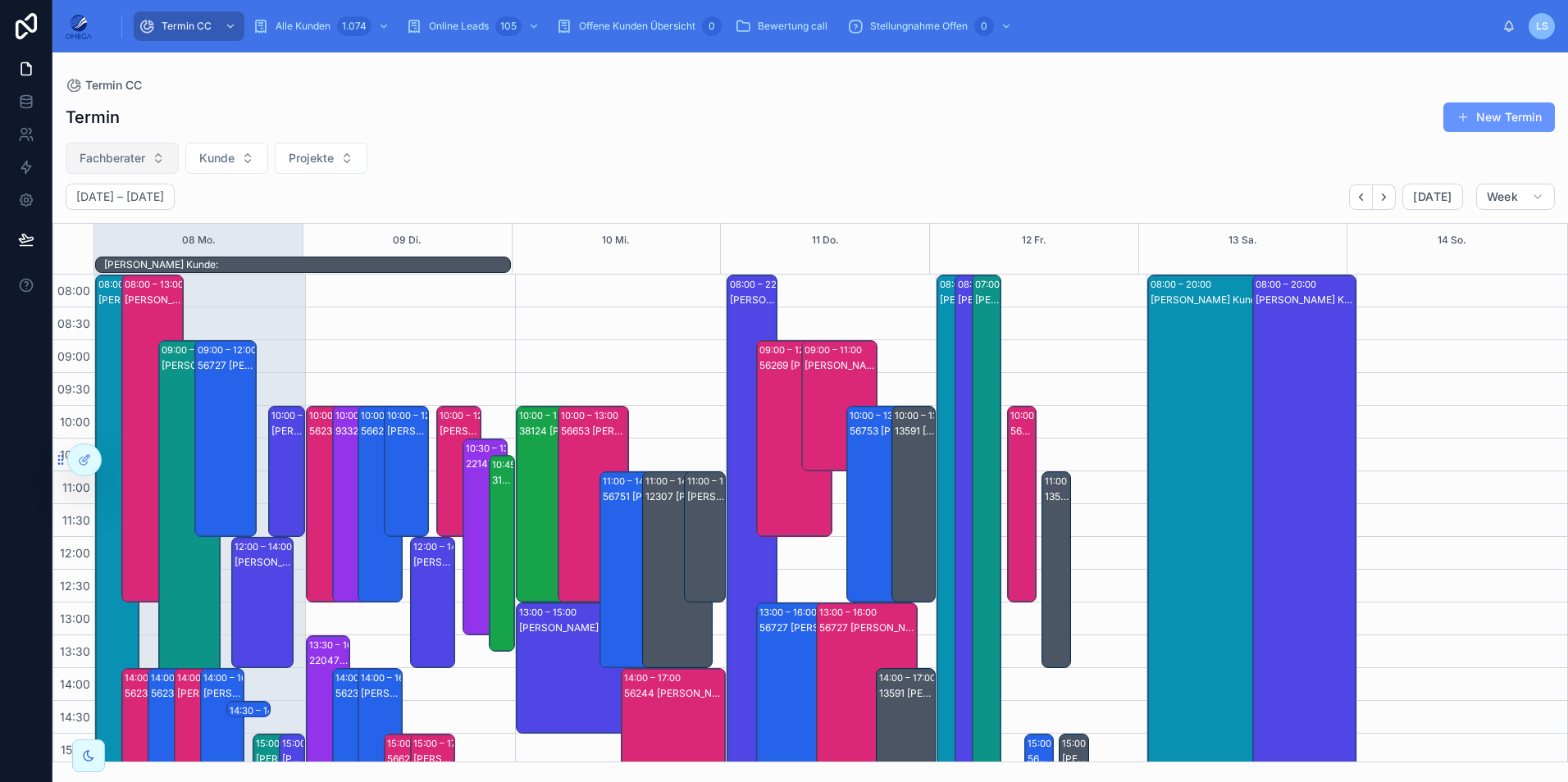
click at [155, 153] on button "Fachberater" at bounding box center [122, 158] width 113 height 31
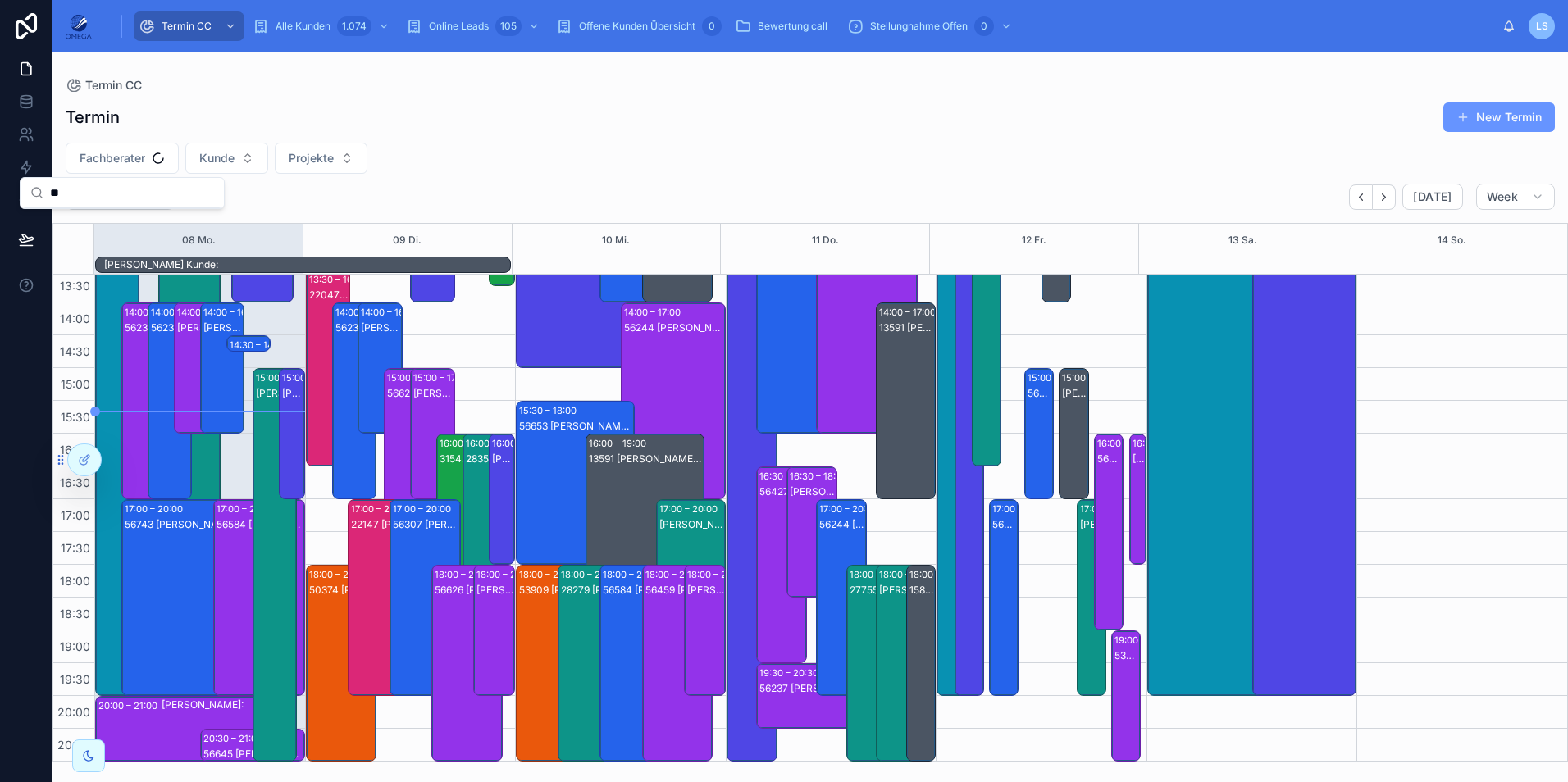
type input "*"
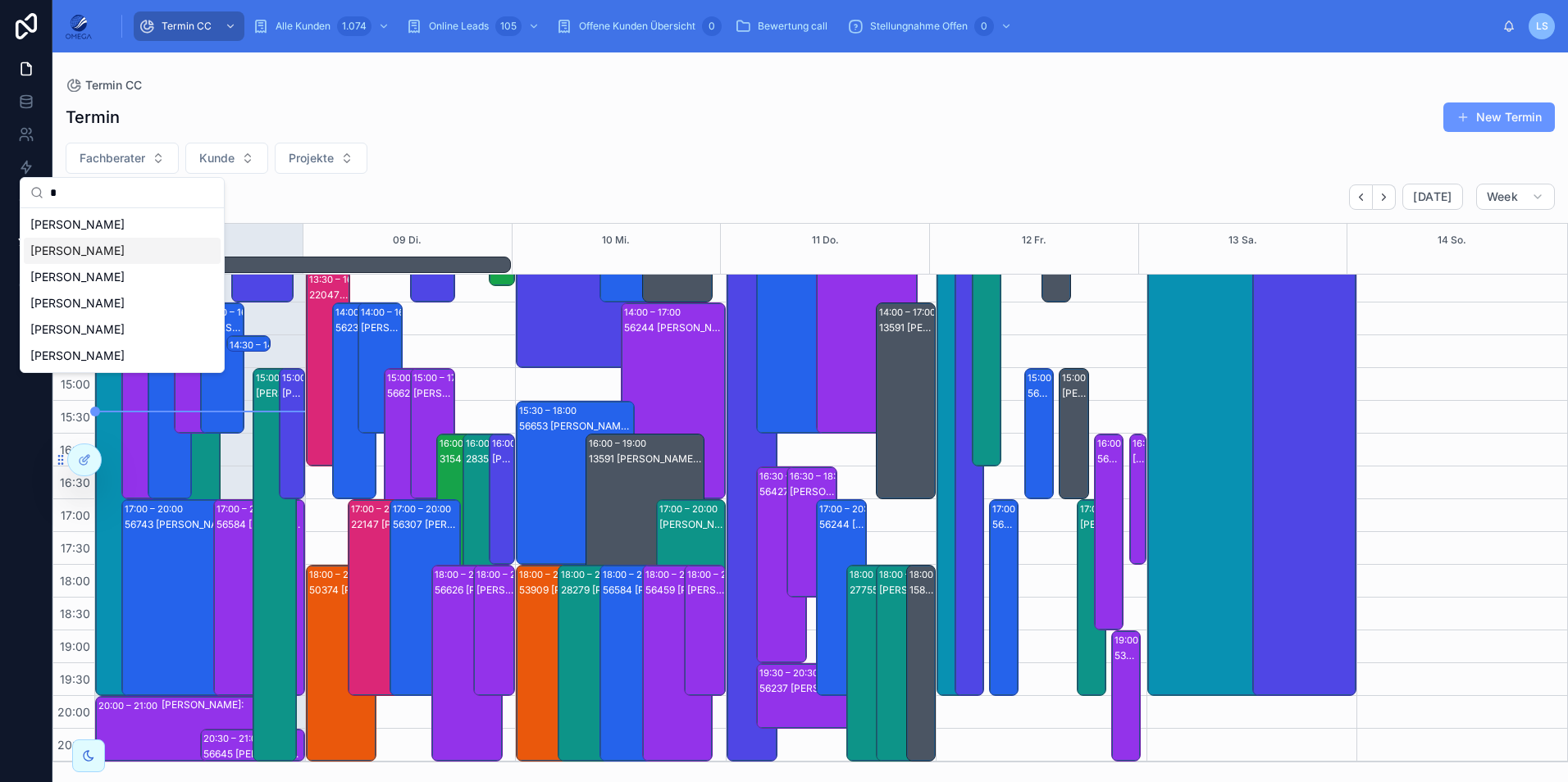
type input "*"
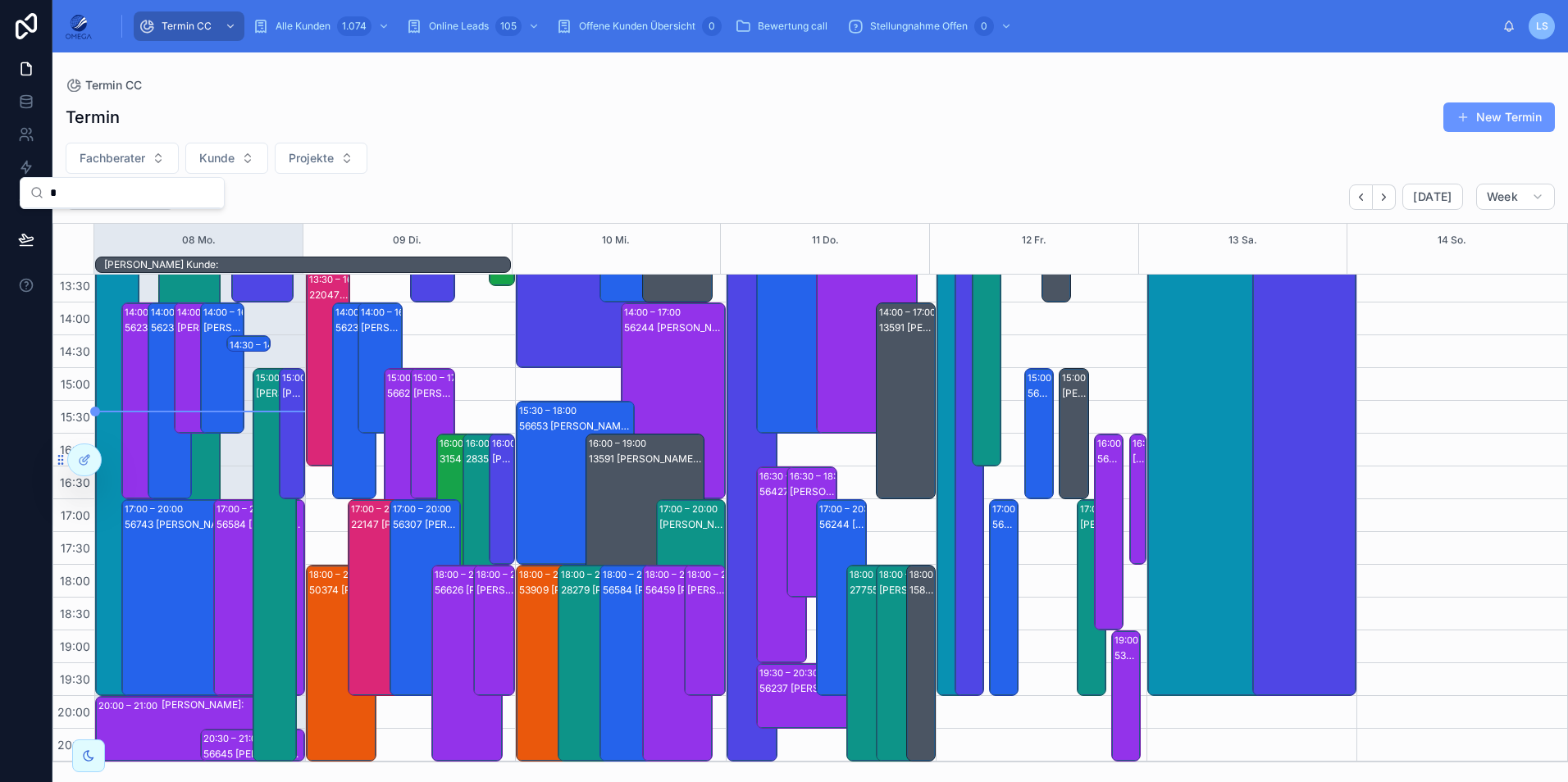
click at [550, 173] on div "Fachberater Kunde Projekte" at bounding box center [810, 158] width 1516 height 31
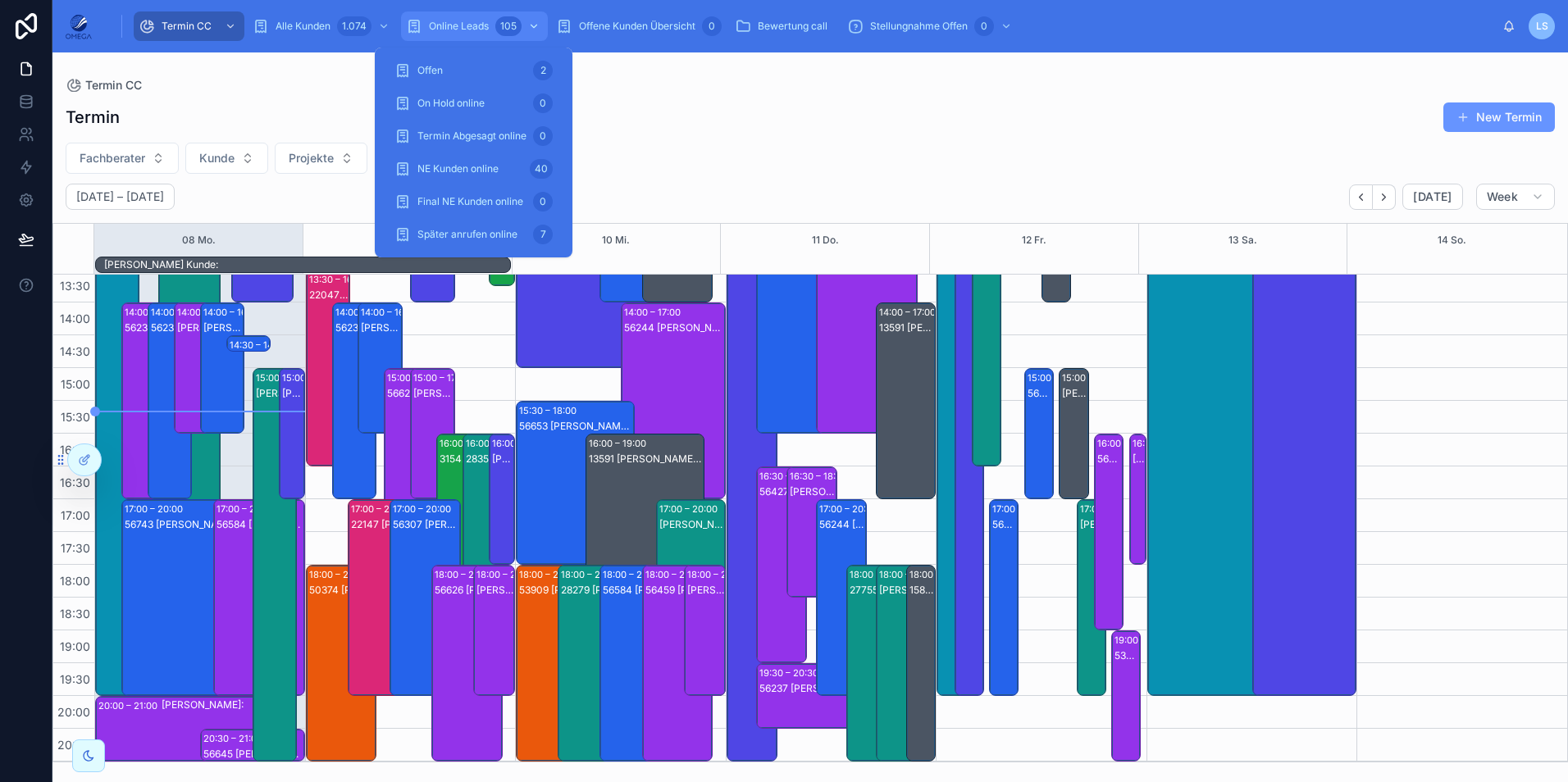
click at [490, 33] on div "Online Leads 105" at bounding box center [474, 26] width 137 height 26
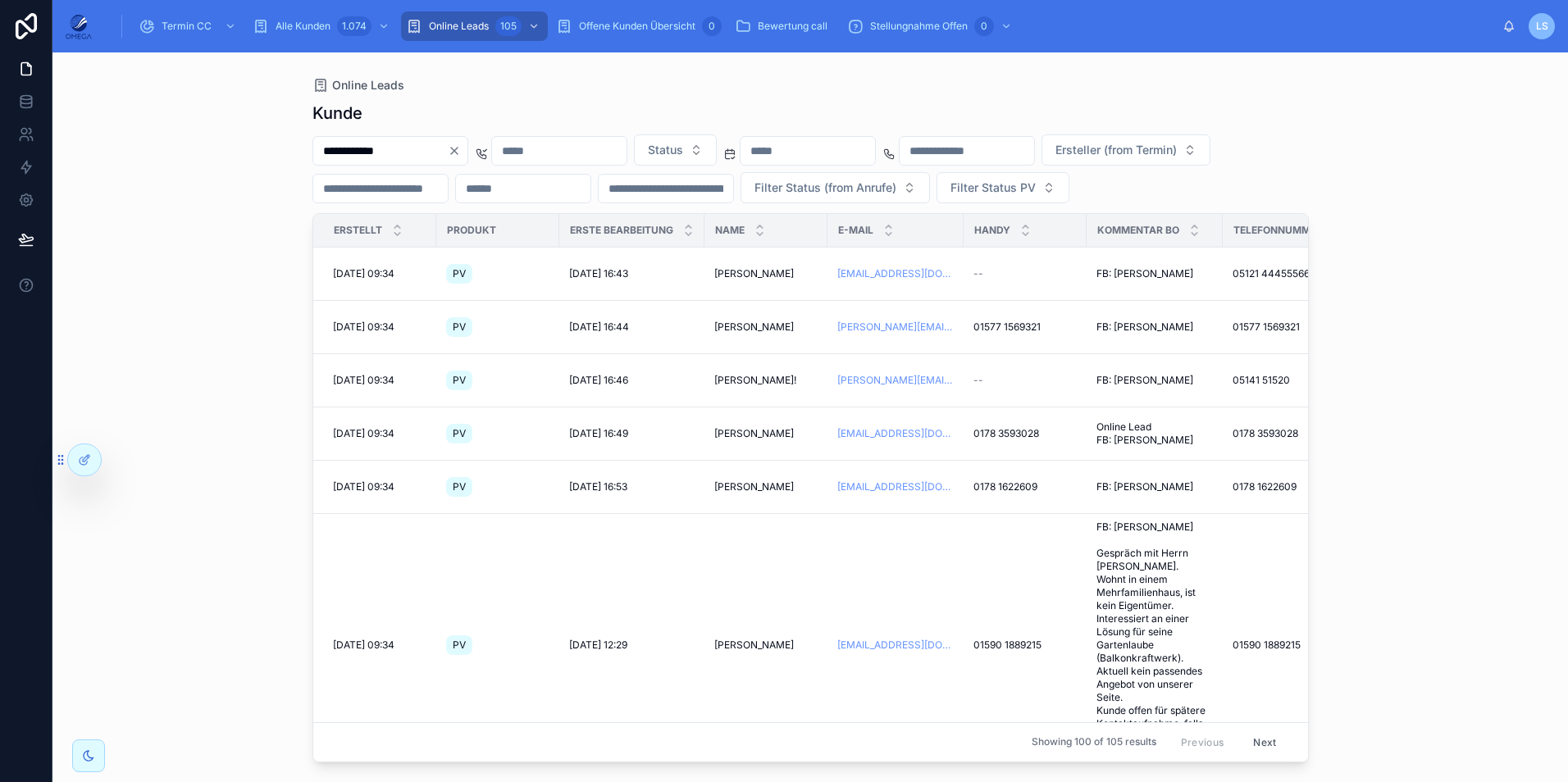
type input "**********"
drag, startPoint x: 715, startPoint y: 78, endPoint x: 711, endPoint y: 136, distance: 58.1
click at [715, 78] on div "**********" at bounding box center [810, 407] width 1049 height 710
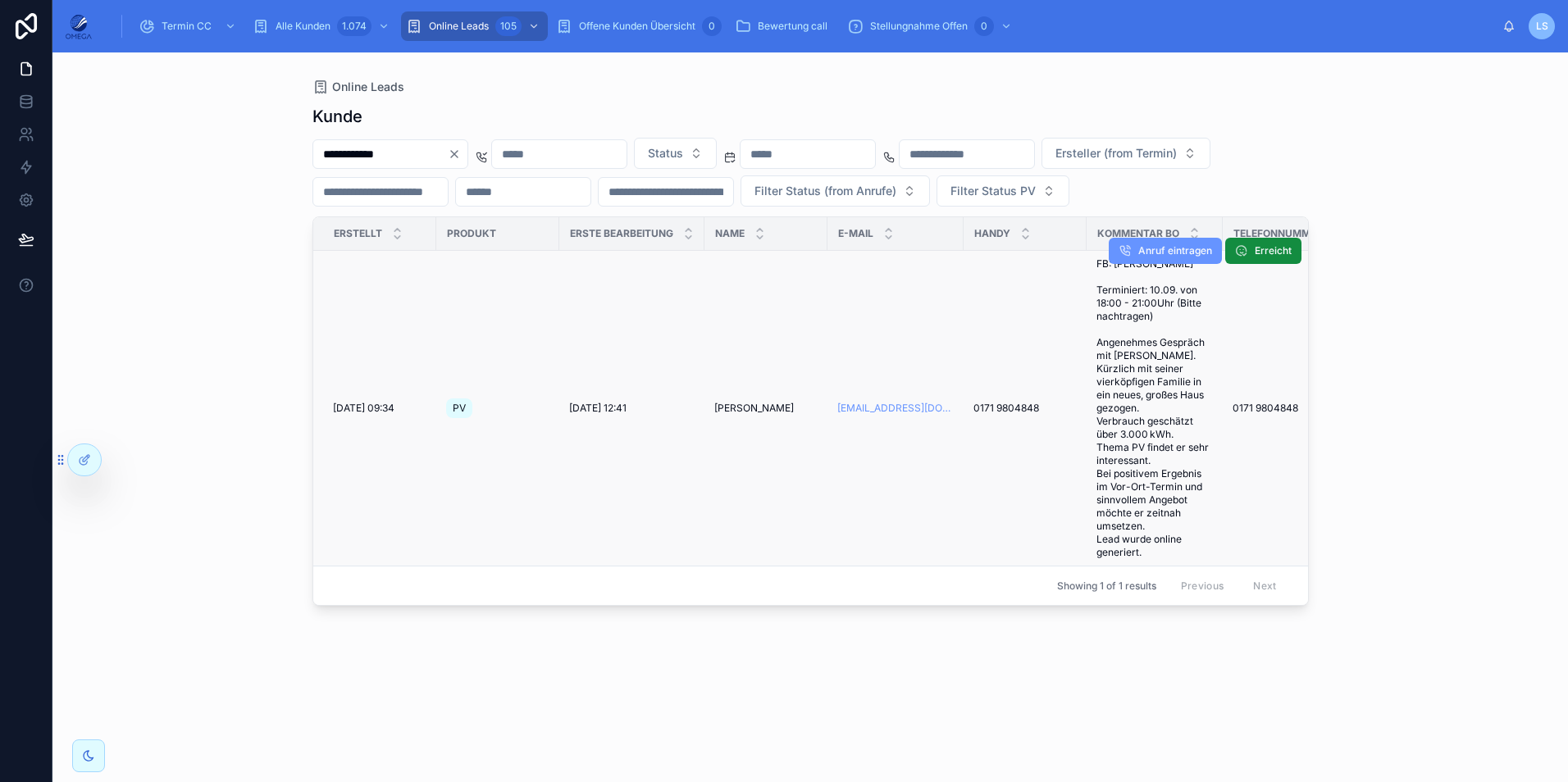
click at [737, 415] on span "[PERSON_NAME]" at bounding box center [754, 409] width 79 height 14
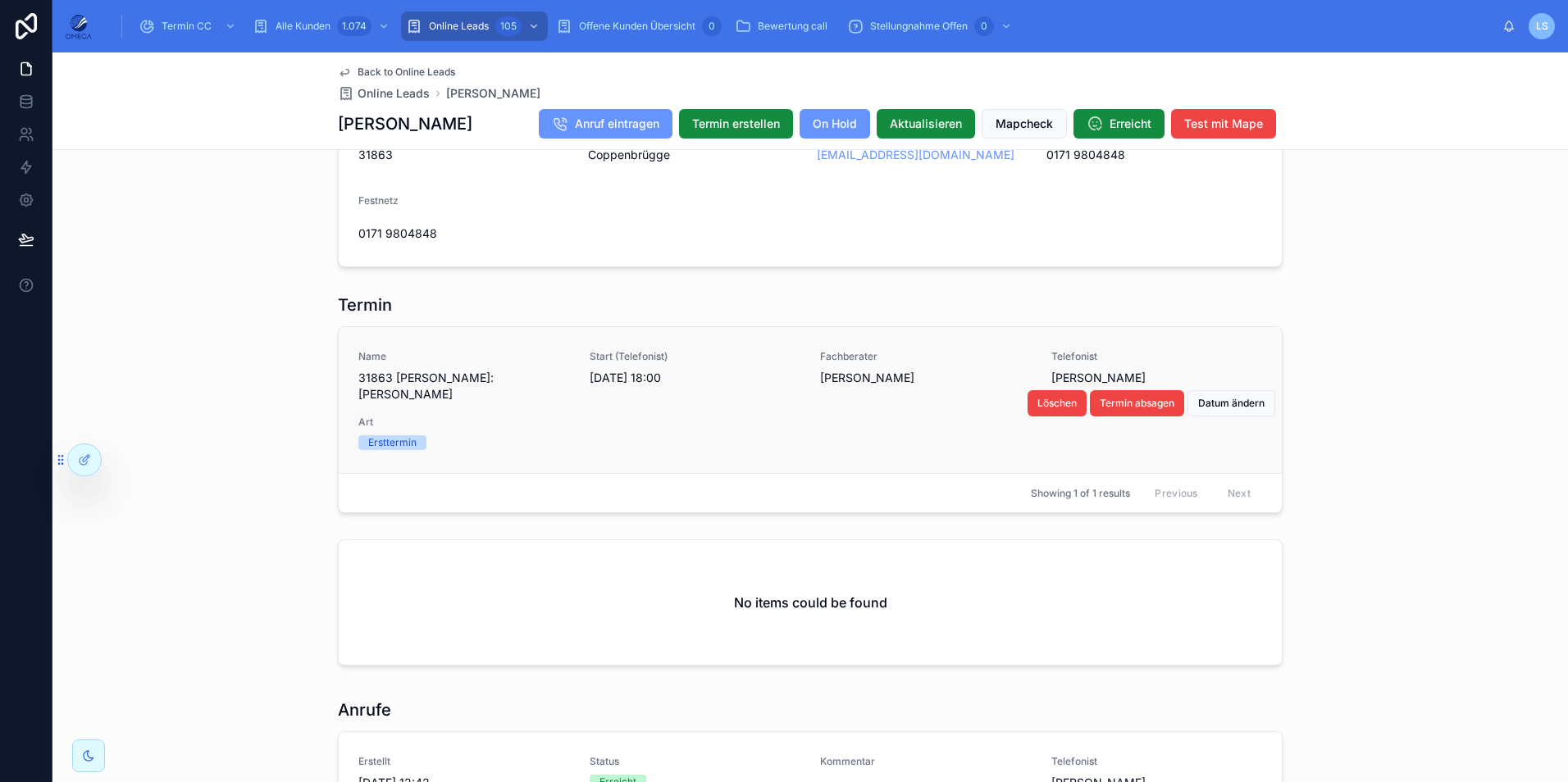
scroll to position [1722, 0]
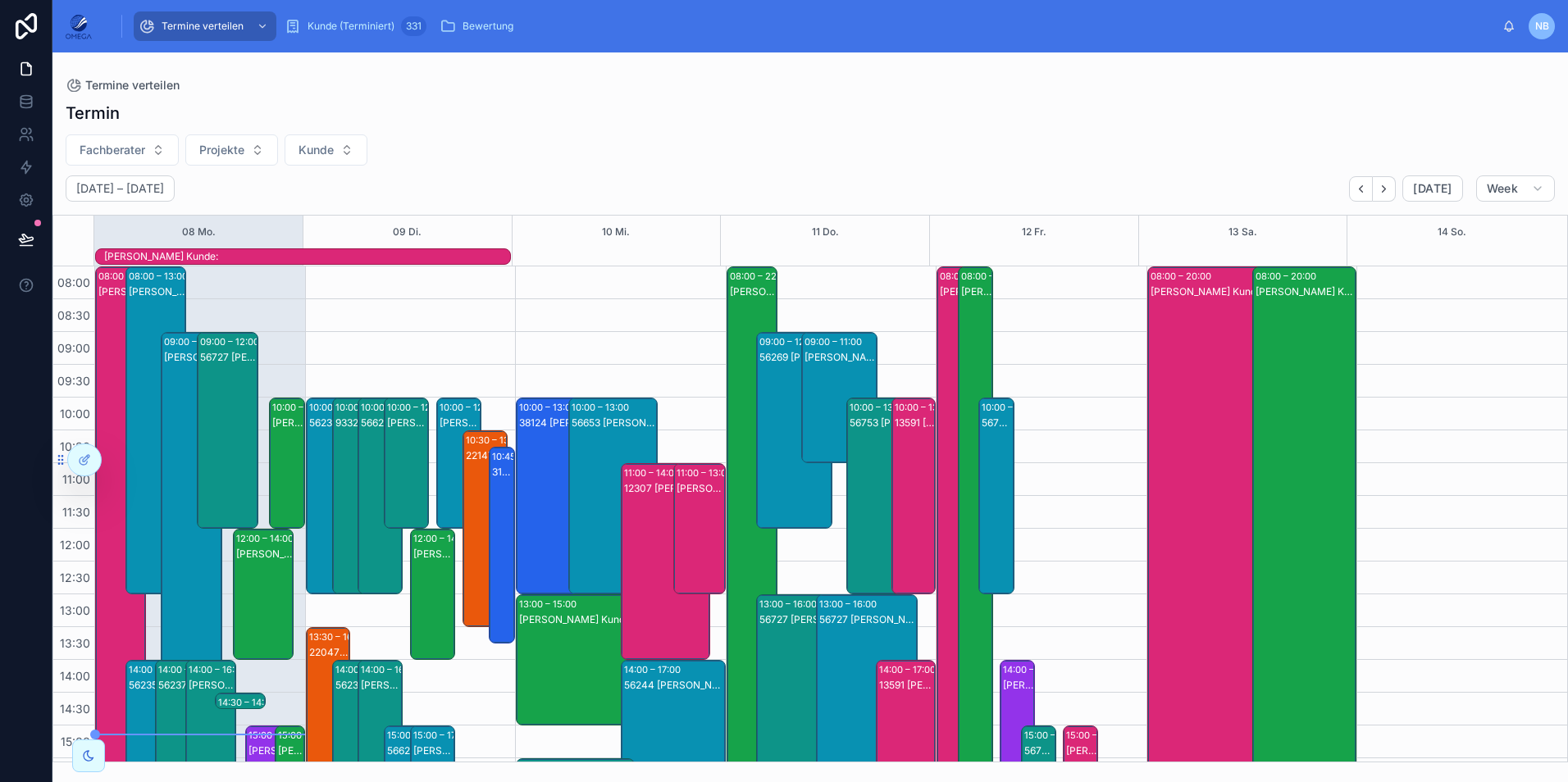
scroll to position [82, 0]
